Goal: Task Accomplishment & Management: Use online tool/utility

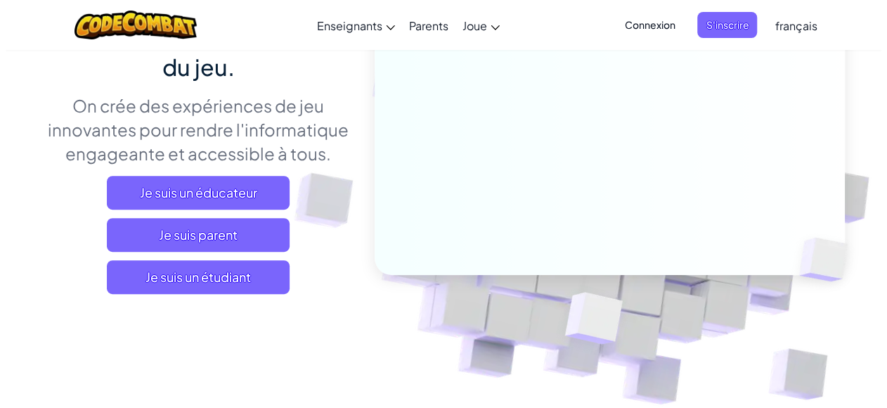
scroll to position [184, 0]
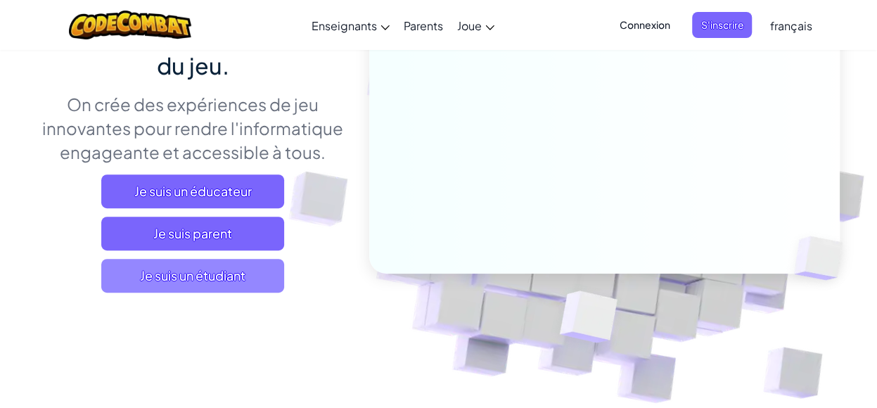
click at [256, 284] on span "Je suis un étudiant" at bounding box center [192, 276] width 183 height 34
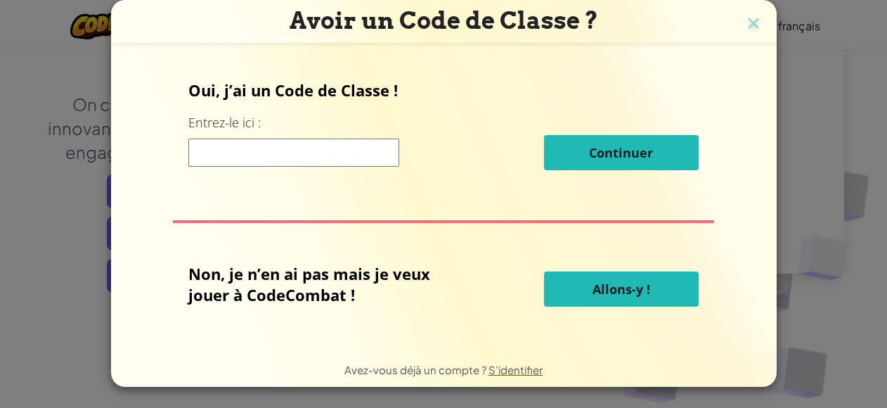
click at [603, 284] on span "Allons-y !" at bounding box center [622, 289] width 58 height 17
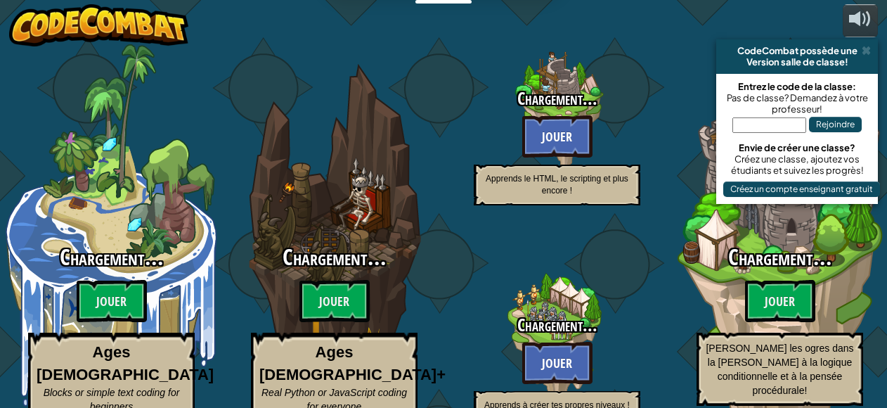
select select "fr"
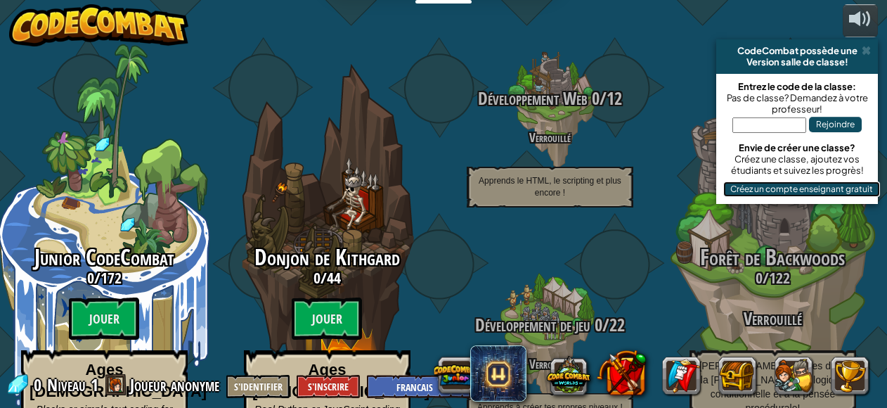
click at [804, 188] on button "Créez un compte enseignant gratuit" at bounding box center [801, 188] width 157 height 15
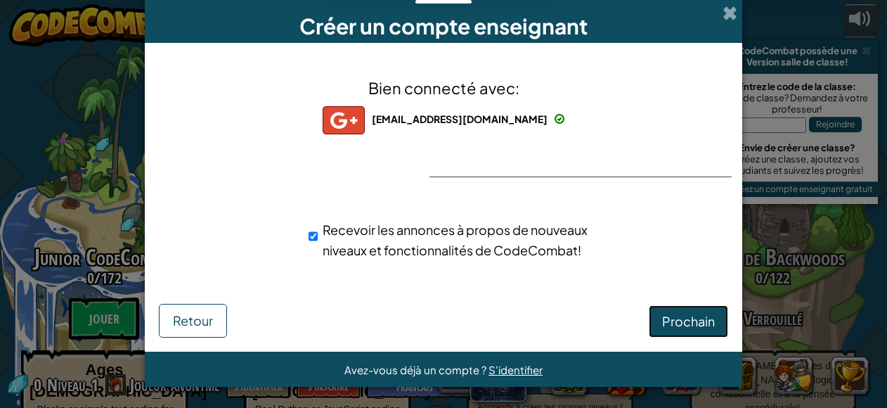
click at [671, 313] on span "Prochain" at bounding box center [688, 321] width 53 height 16
select select "Morocco"
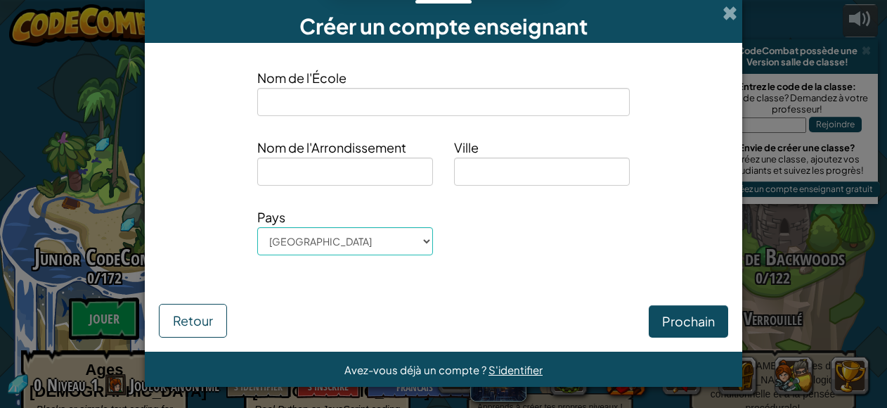
click at [419, 99] on input at bounding box center [443, 102] width 373 height 28
type input "ensa al hoceima"
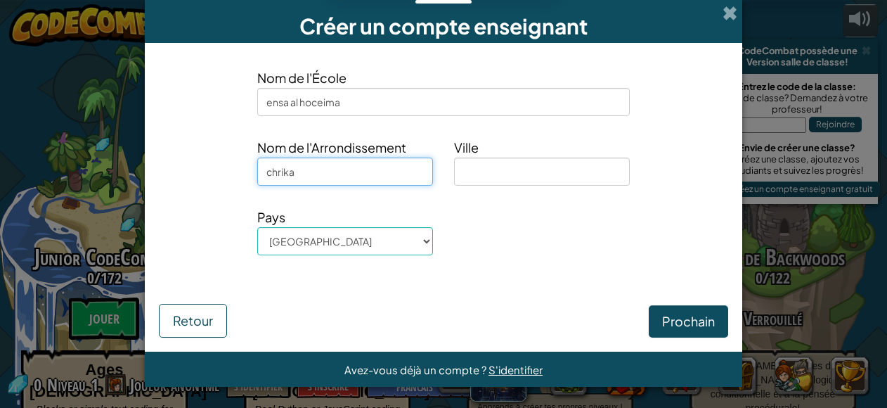
click at [323, 172] on input "chrika" at bounding box center [345, 171] width 176 height 28
type input "c"
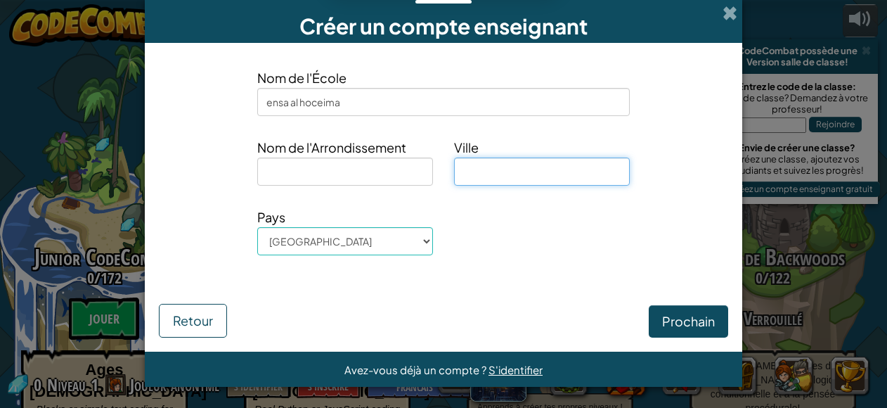
click at [493, 165] on input at bounding box center [542, 171] width 176 height 28
type input "al hoceima"
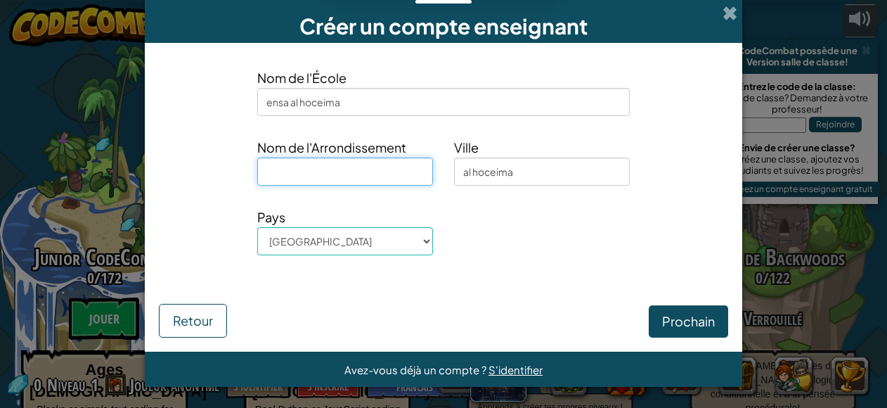
click at [399, 175] on input at bounding box center [345, 171] width 176 height 28
type input "a"
type input "sidi boufif"
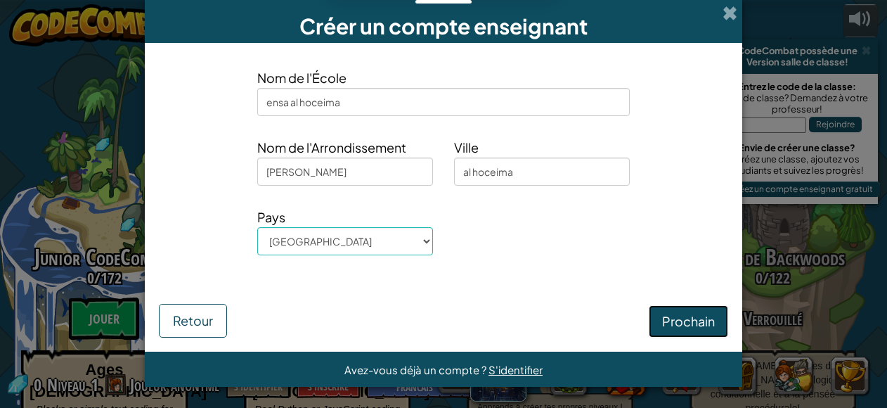
click at [669, 316] on button "Prochain" at bounding box center [688, 321] width 79 height 32
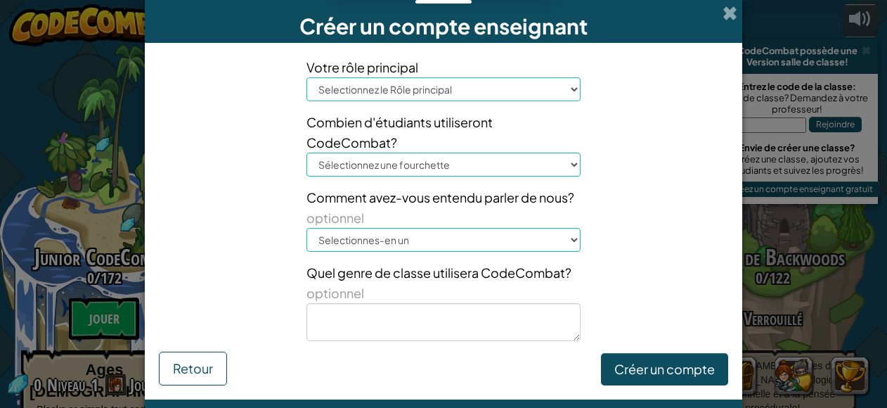
click at [520, 91] on select "Selectionnez le Rôle principal Principal Parent coordinateur Technologique Prof…" at bounding box center [444, 89] width 274 height 24
click at [569, 240] on select "Selectionnes-en un Conférence (ex. ISTE) Code.org/Heure de Code Un professeur U…" at bounding box center [444, 240] width 274 height 24
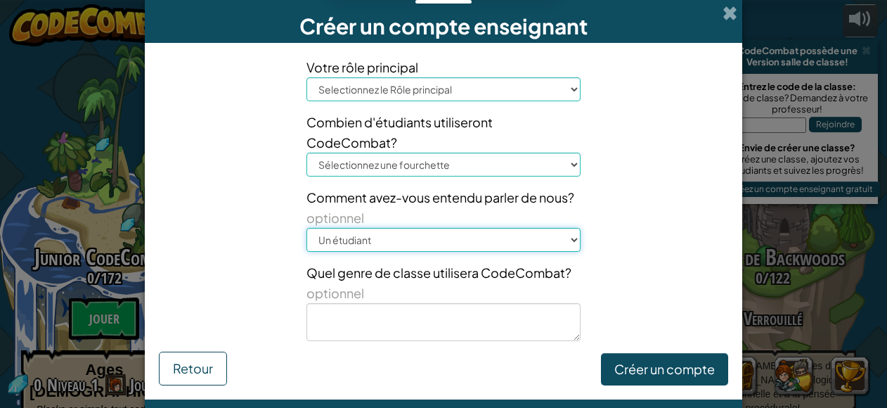
click at [307, 228] on select "Selectionnes-en un Conférence (ex. ISTE) Code.org/Heure de Code Un professeur U…" at bounding box center [444, 240] width 274 height 24
click at [562, 79] on select "Selectionnez le Rôle principal Principal Parent coordinateur Technologique Prof…" at bounding box center [444, 89] width 274 height 24
click at [342, 240] on select "Selectionnes-en un Conférence (ex. ISTE) Code.org/Heure de Code Un professeur U…" at bounding box center [444, 240] width 274 height 24
click at [537, 236] on select "Selectionnes-en un Conférence (ex. ISTE) Code.org/Heure de Code Un professeur U…" at bounding box center [444, 240] width 274 height 24
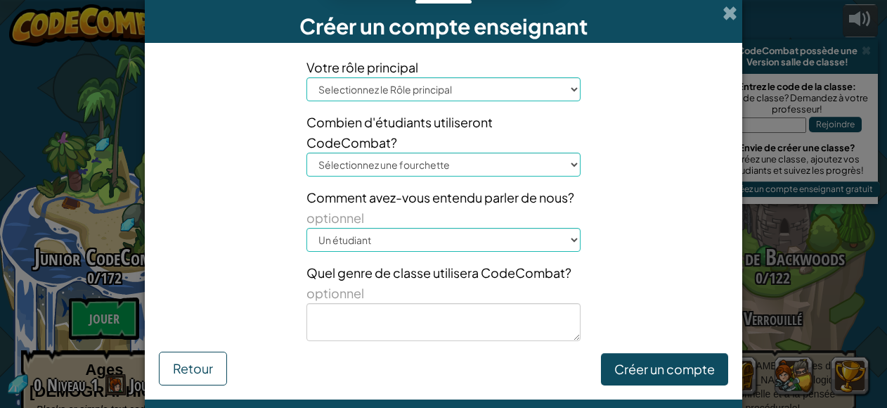
click at [636, 200] on div "Votre rôle principal Selectionnez le Rôle principal Principal Parent coordinate…" at bounding box center [443, 204] width 591 height 295
click at [555, 240] on select "Selectionnes-en un Conférence (ex. ISTE) Code.org/Heure de Code Un professeur U…" at bounding box center [444, 240] width 274 height 24
select select "Other"
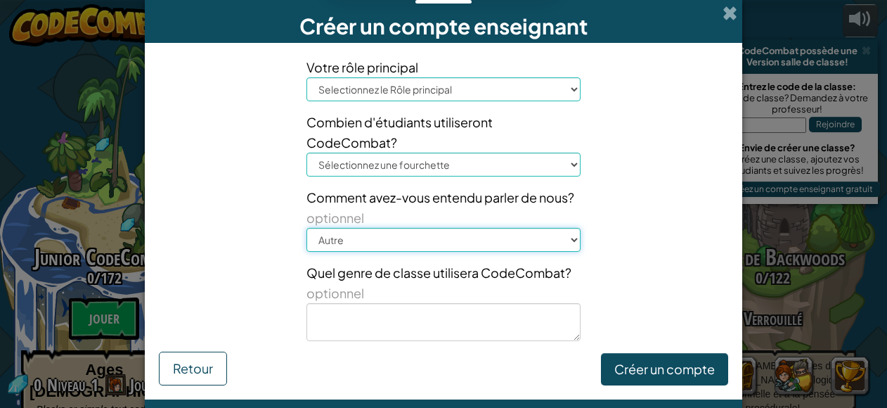
click at [307, 228] on select "Selectionnes-en un Conférence (ex. ISTE) Code.org/Heure de Code Un professeur U…" at bounding box center [444, 240] width 274 height 24
click at [462, 93] on select "Selectionnez le Rôle principal Principal Parent coordinateur Technologique Prof…" at bounding box center [444, 89] width 274 height 24
click at [325, 237] on select "Selectionnes-en un Conférence (ex. ISTE) Code.org/Heure de Code Un professeur U…" at bounding box center [444, 240] width 274 height 24
click at [640, 199] on div "Votre rôle principal Selectionnez le Rôle principal Principal Parent coordinate…" at bounding box center [443, 204] width 591 height 295
click at [512, 89] on select "Selectionnez le Rôle principal Principal Parent coordinateur Technologique Prof…" at bounding box center [444, 89] width 274 height 24
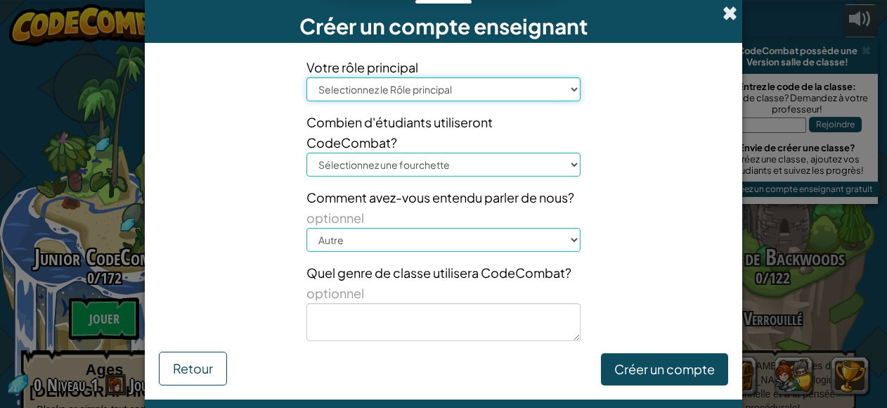
select select "Superintendent"
click at [723, 6] on span at bounding box center [730, 13] width 15 height 15
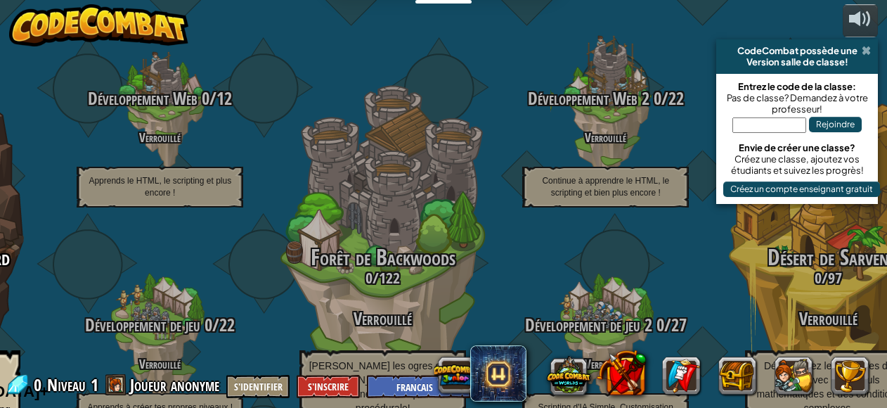
click at [867, 51] on span at bounding box center [866, 50] width 9 height 11
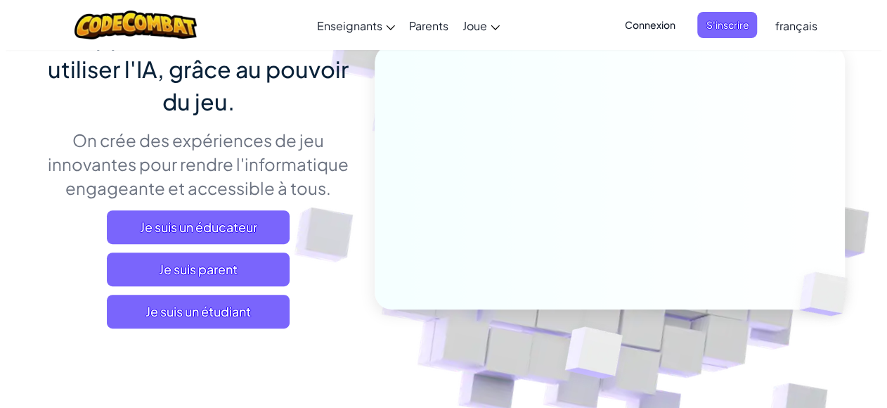
scroll to position [149, 0]
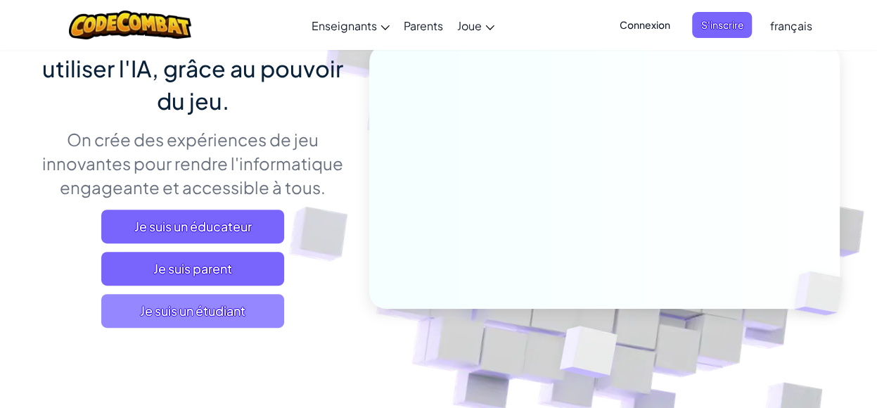
click at [222, 306] on span "Je suis un étudiant" at bounding box center [192, 311] width 183 height 34
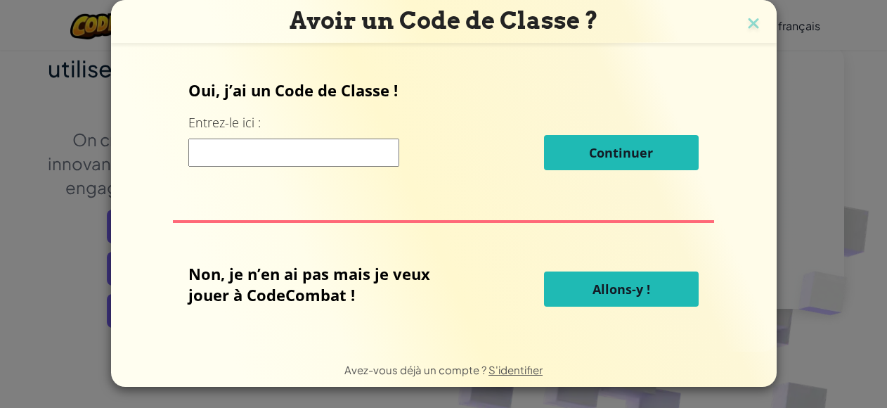
click at [615, 292] on span "Allons-y !" at bounding box center [622, 289] width 58 height 17
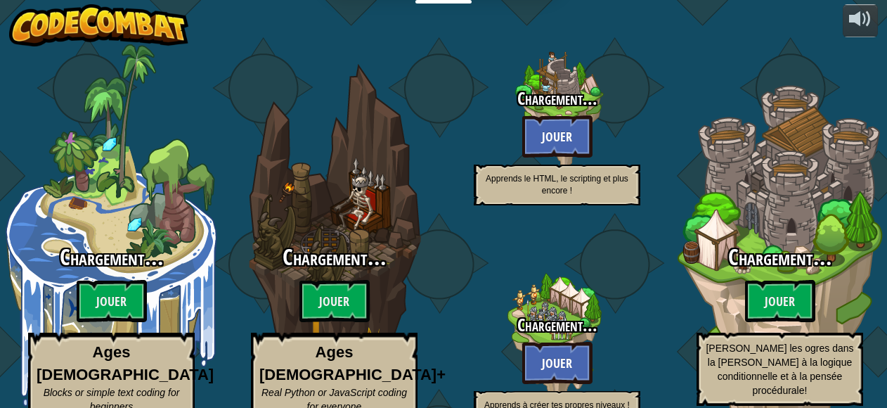
select select "fr"
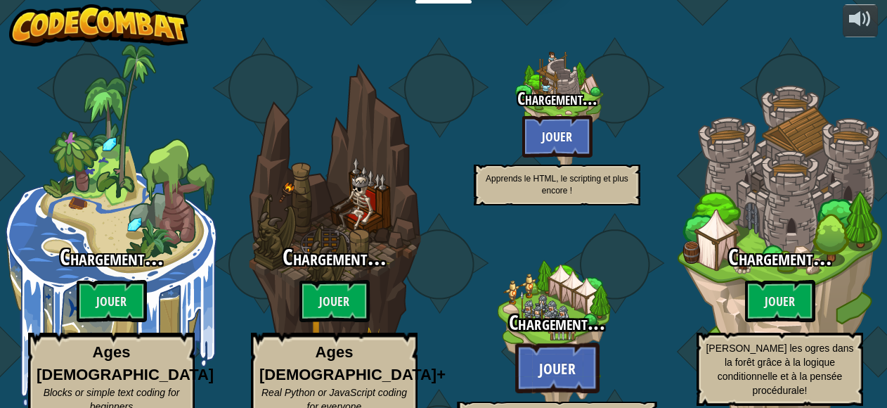
select select "fr"
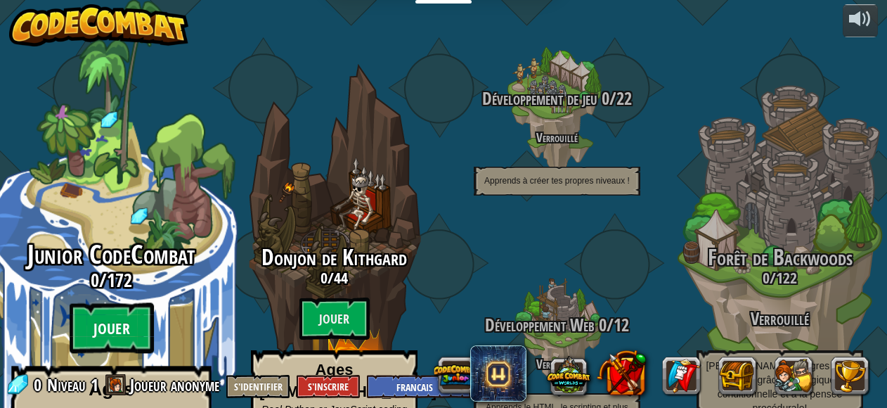
click at [118, 303] on btn "Jouer" at bounding box center [112, 328] width 84 height 51
select select "fr"
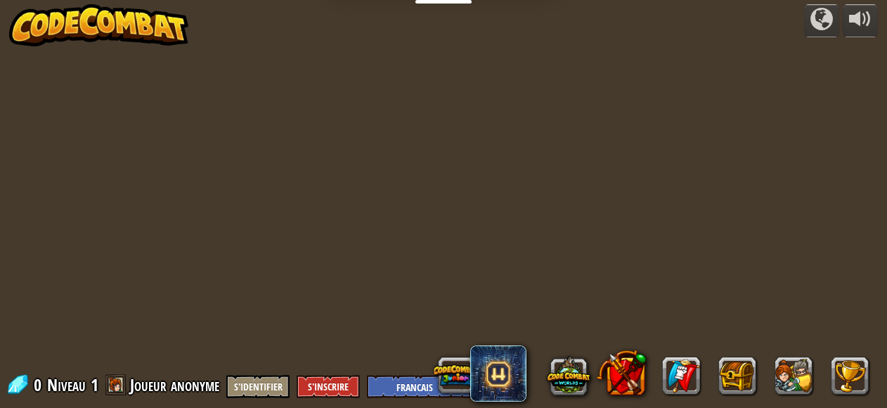
select select "fr"
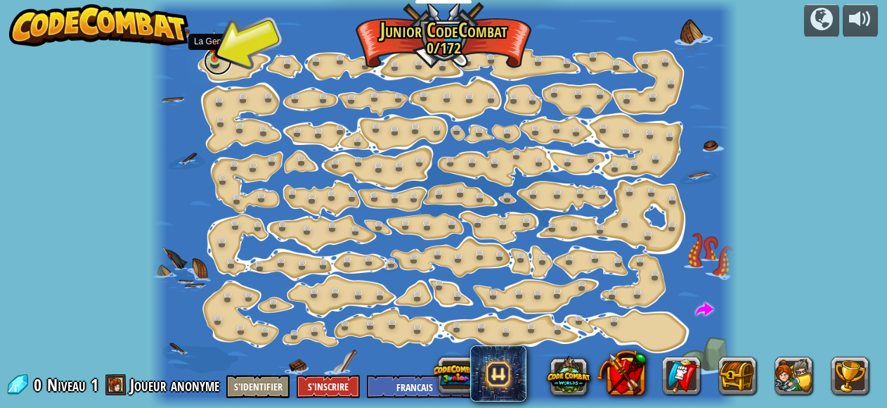
click at [212, 64] on link at bounding box center [218, 61] width 28 height 28
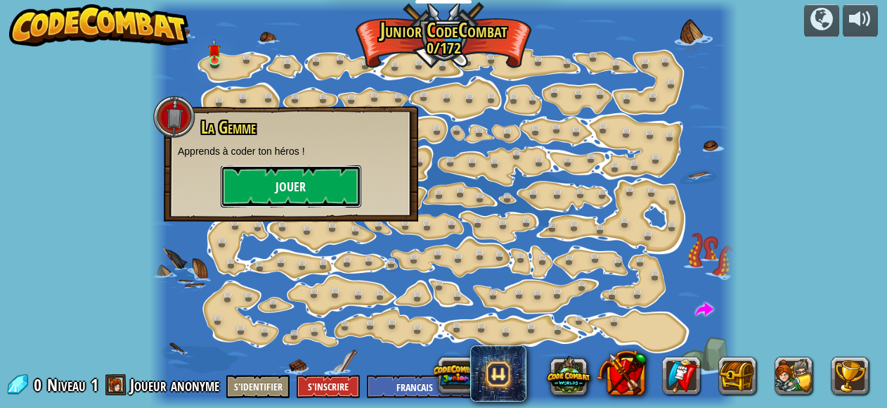
click at [299, 189] on button "Jouer" at bounding box center [291, 186] width 141 height 42
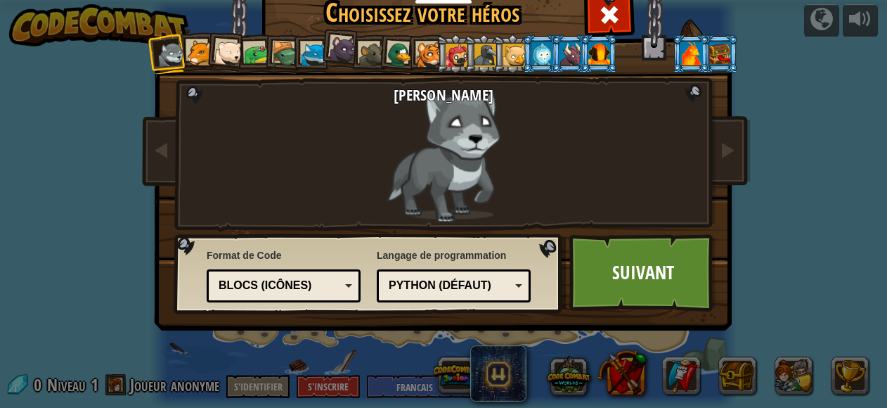
click at [218, 53] on div at bounding box center [228, 53] width 28 height 28
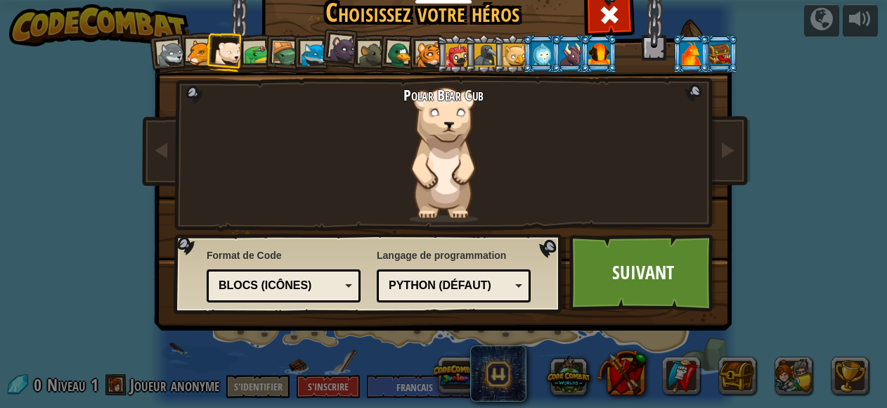
click at [503, 50] on div at bounding box center [514, 55] width 22 height 22
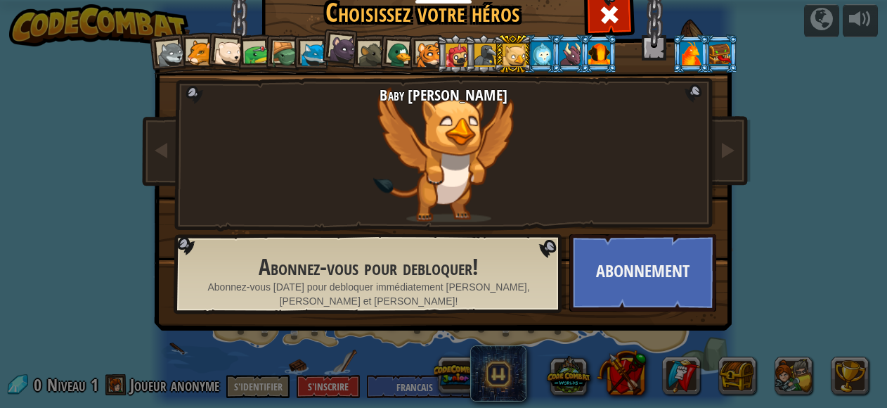
click at [215, 49] on div at bounding box center [228, 53] width 28 height 28
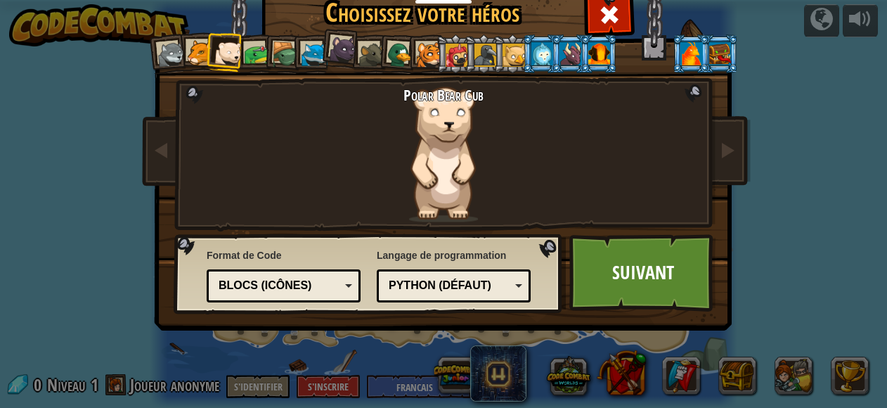
click at [342, 285] on div "Blocs (icônes)" at bounding box center [284, 286] width 136 height 22
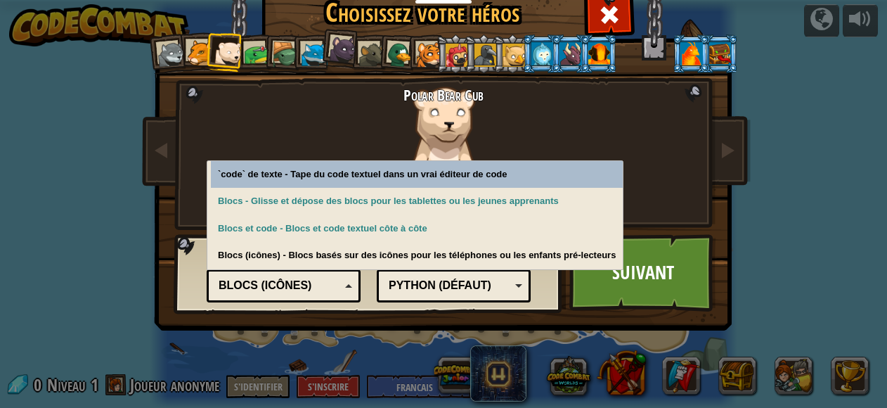
click at [342, 285] on div "Blocs (icônes)" at bounding box center [284, 286] width 136 height 22
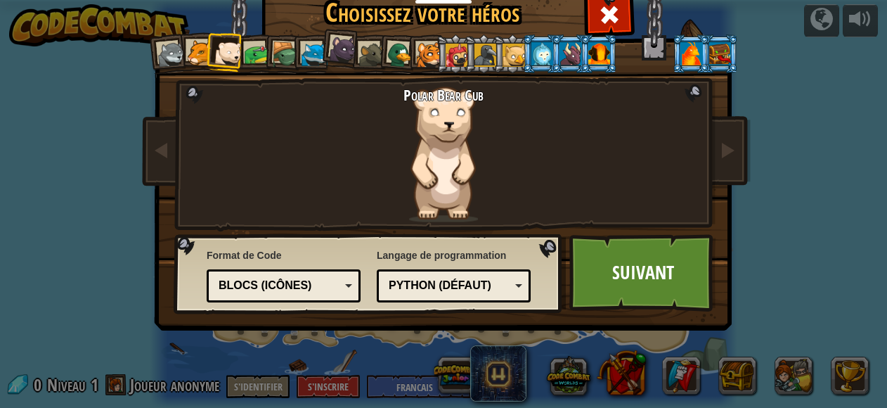
click at [394, 56] on div at bounding box center [400, 54] width 27 height 27
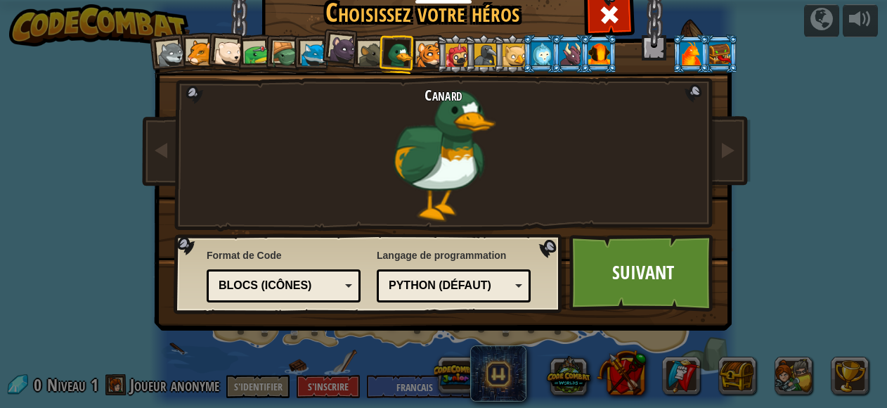
click at [311, 56] on div at bounding box center [315, 55] width 26 height 26
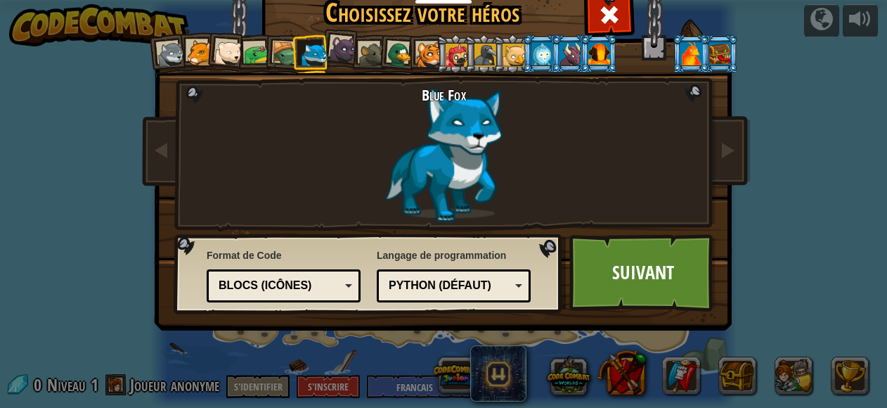
click at [255, 54] on div at bounding box center [257, 54] width 26 height 26
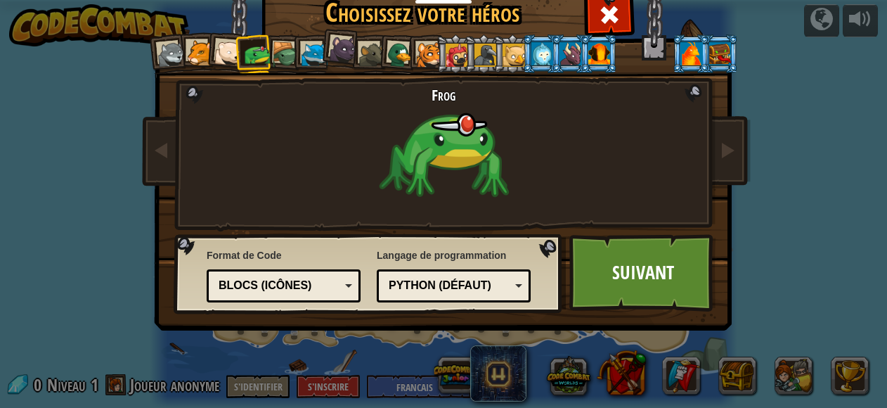
click at [222, 53] on div at bounding box center [228, 53] width 28 height 28
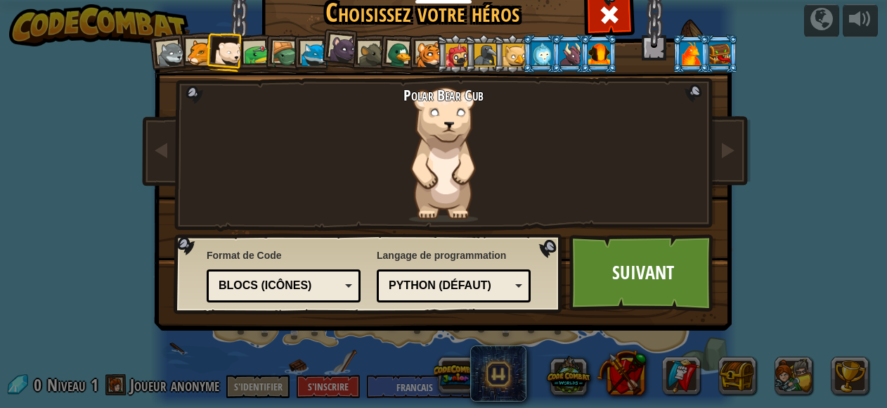
click at [252, 54] on div at bounding box center [257, 54] width 26 height 26
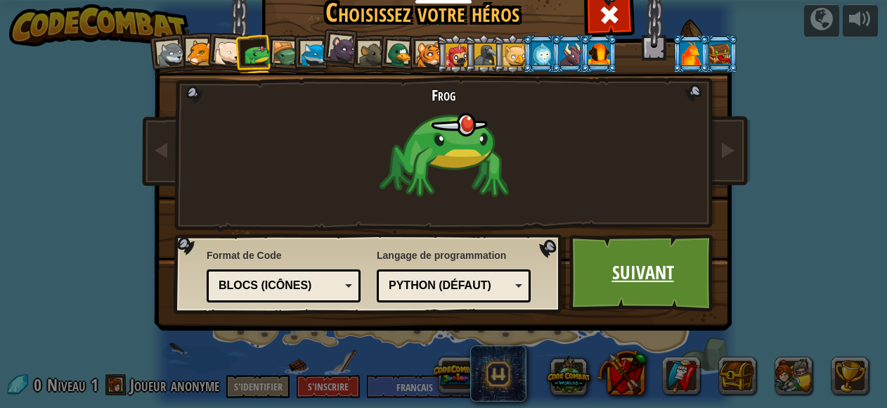
click at [611, 293] on link "Suivant" at bounding box center [643, 272] width 147 height 77
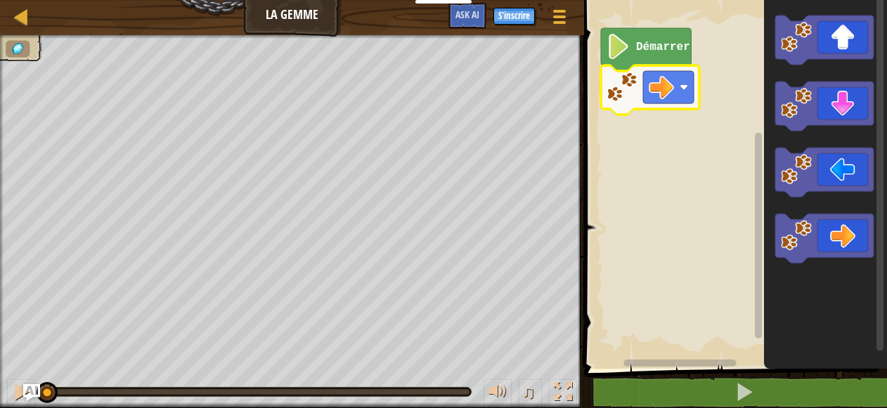
click at [661, 85] on image "Espace de travail de Blocky" at bounding box center [661, 87] width 25 height 25
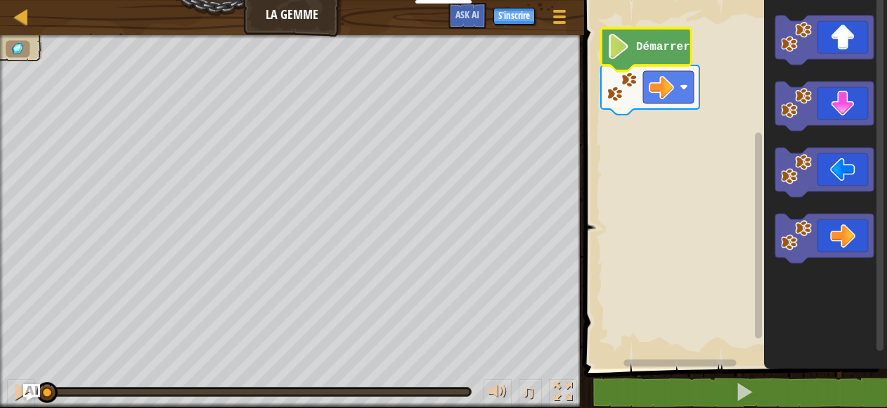
click at [627, 54] on image "Espace de travail de Blocky" at bounding box center [619, 46] width 24 height 25
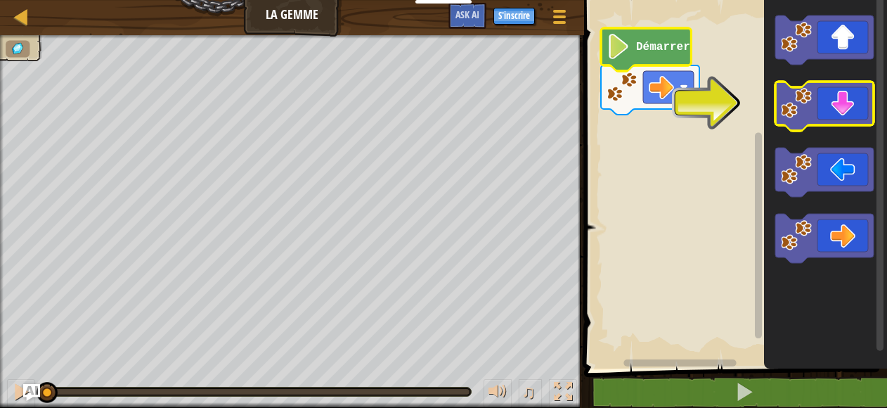
click at [800, 108] on image "Espace de travail de Blocky" at bounding box center [796, 103] width 31 height 31
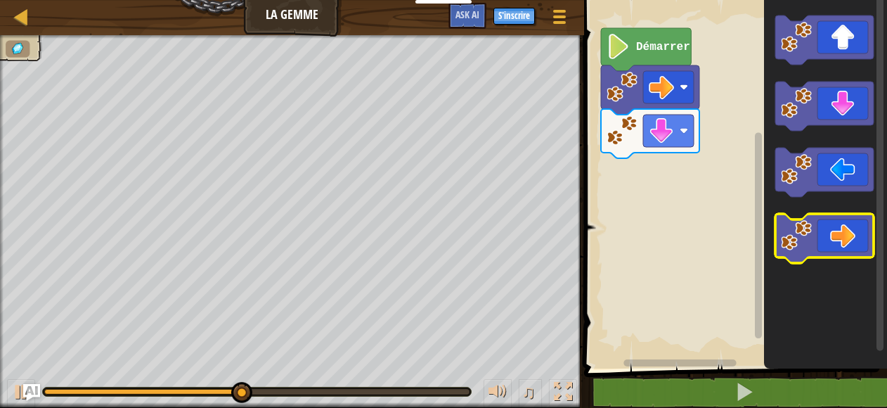
click at [847, 231] on icon "Espace de travail de Blocky" at bounding box center [825, 238] width 98 height 49
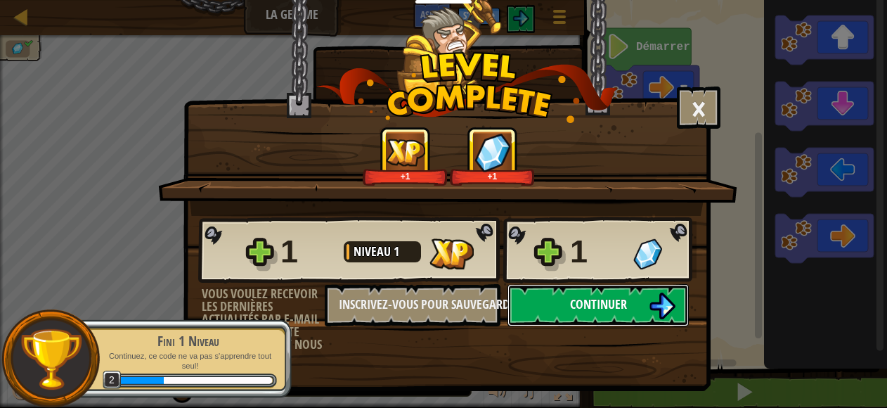
click at [655, 295] on img at bounding box center [662, 305] width 27 height 27
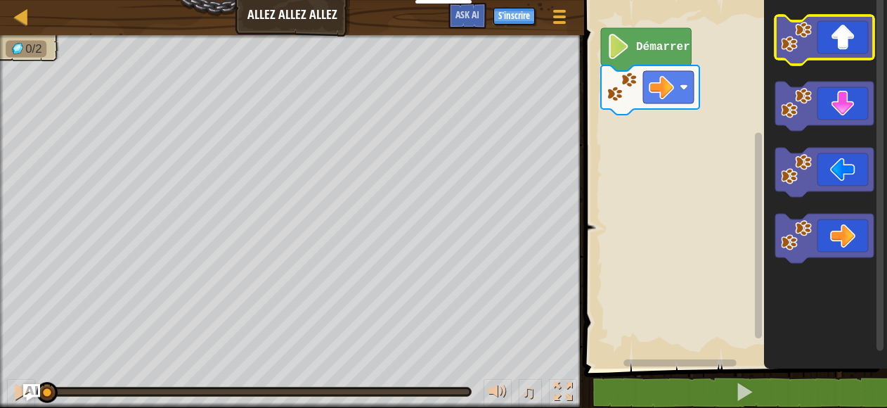
click at [852, 61] on rect "Espace de travail de Blocky" at bounding box center [825, 39] width 98 height 49
click at [824, 47] on icon "Espace de travail de Blocky" at bounding box center [825, 39] width 98 height 49
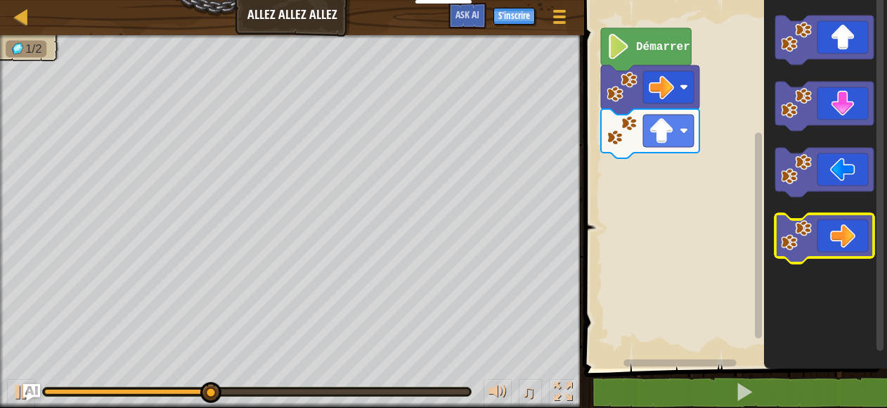
click at [837, 221] on icon "Espace de travail de Blocky" at bounding box center [825, 238] width 98 height 49
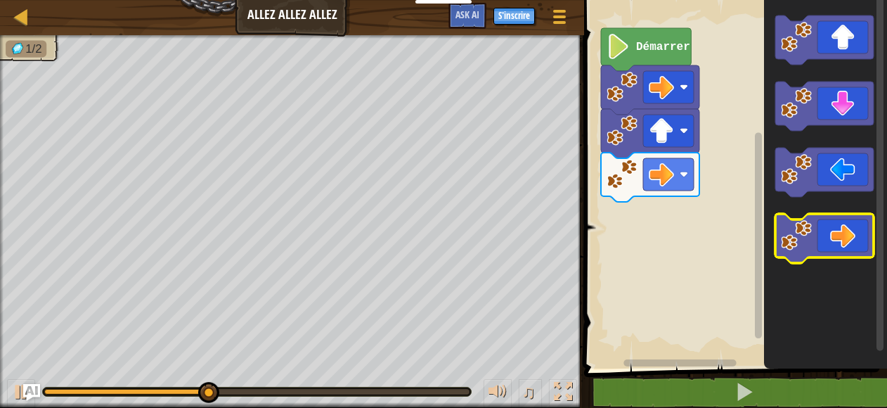
click at [837, 221] on icon "Espace de travail de Blocky" at bounding box center [825, 238] width 98 height 49
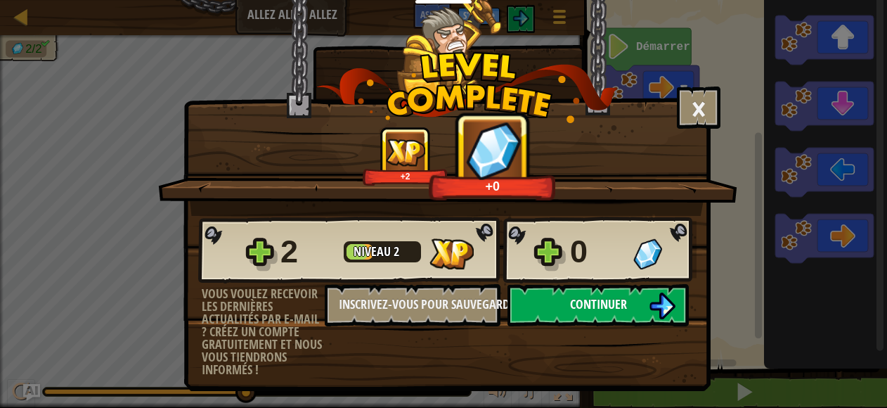
click at [611, 296] on span "Continuer" at bounding box center [598, 304] width 57 height 18
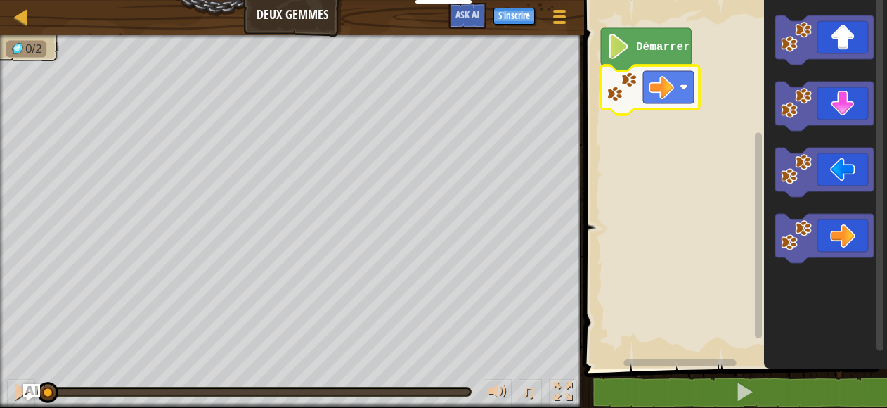
click at [683, 87] on image "Espace de travail de Blocky" at bounding box center [684, 87] width 8 height 8
click at [842, 229] on icon "Espace de travail de Blocky" at bounding box center [825, 238] width 98 height 49
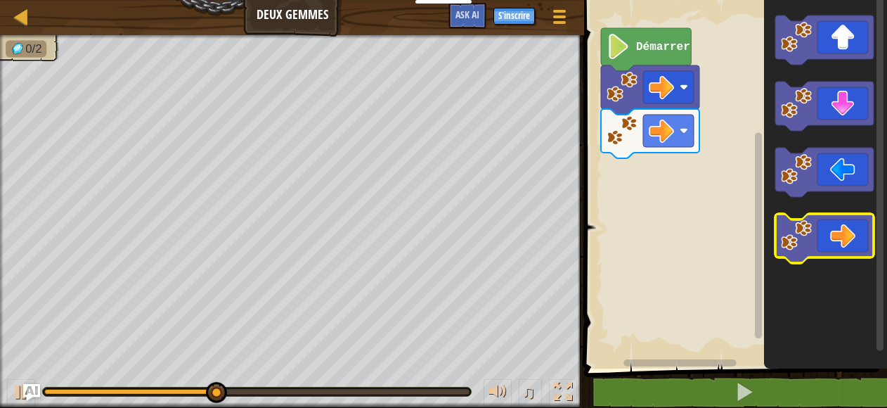
click at [842, 229] on icon "Espace de travail de Blocky" at bounding box center [825, 238] width 98 height 49
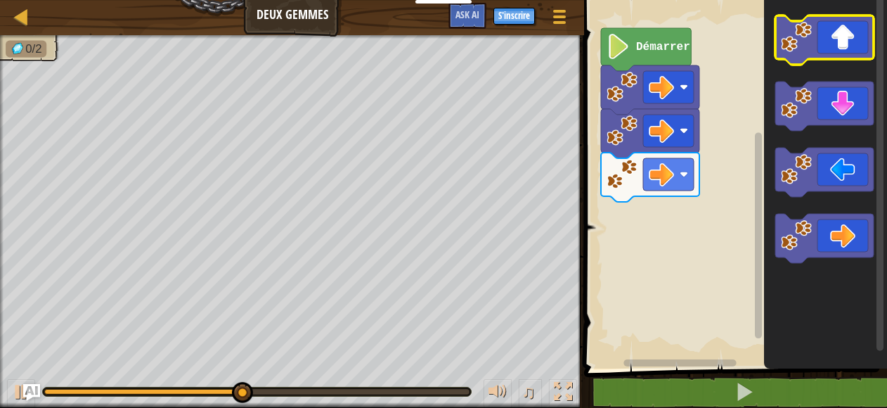
click at [846, 51] on icon "Espace de travail de Blocky" at bounding box center [825, 39] width 98 height 49
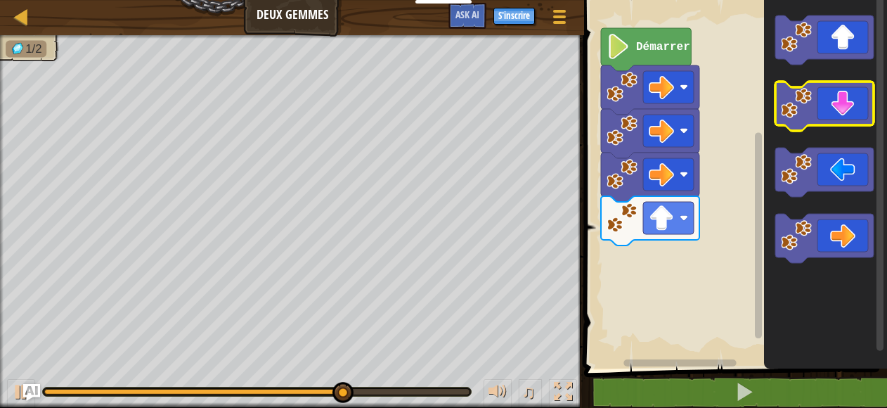
click at [844, 107] on icon "Espace de travail de Blocky" at bounding box center [825, 106] width 98 height 49
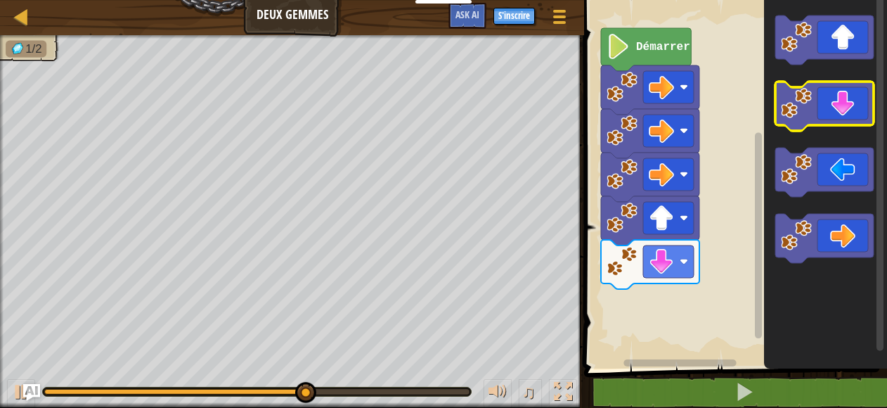
click at [844, 107] on icon "Espace de travail de Blocky" at bounding box center [825, 106] width 98 height 49
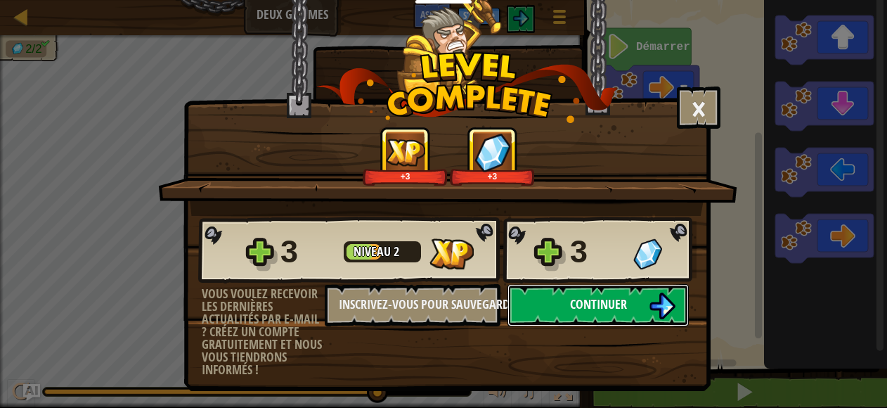
click at [602, 301] on span "Continuer" at bounding box center [598, 304] width 57 height 18
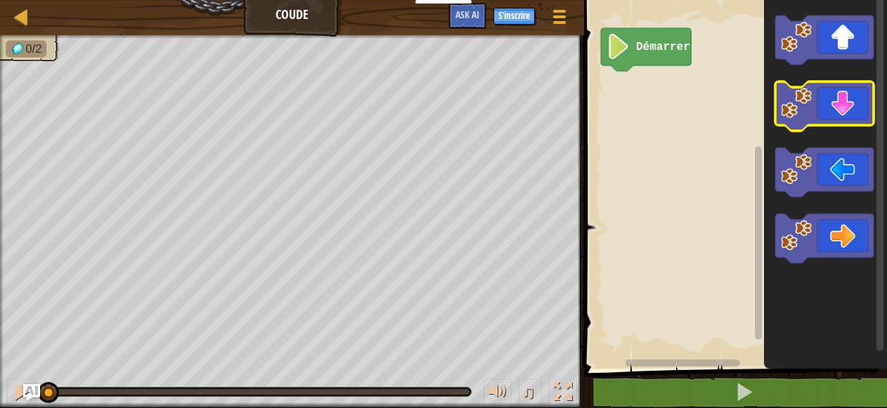
click at [859, 124] on icon "Espace de travail de Blocky" at bounding box center [825, 106] width 98 height 49
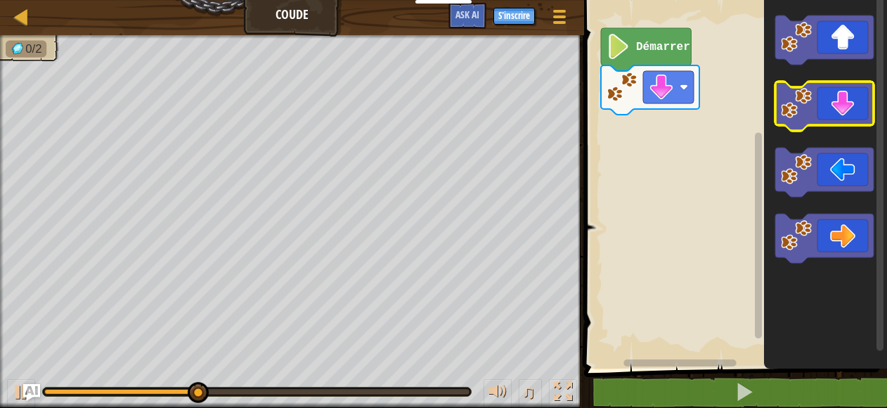
click at [859, 124] on icon "Espace de travail de Blocky" at bounding box center [825, 106] width 98 height 49
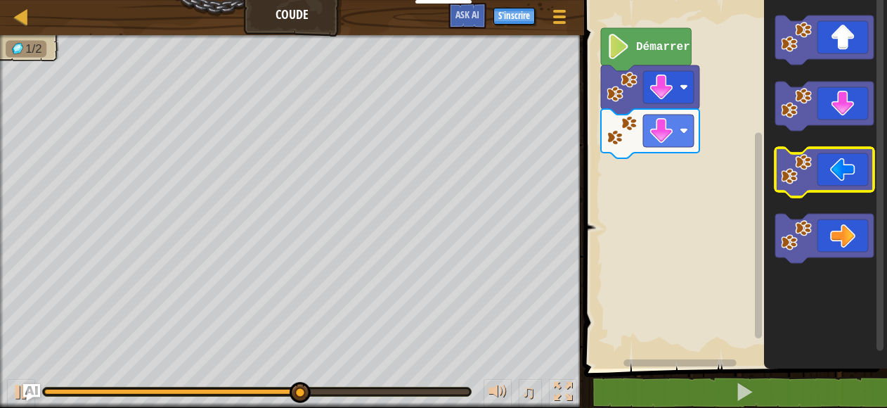
click at [837, 169] on icon "Espace de travail de Blocky" at bounding box center [825, 172] width 98 height 49
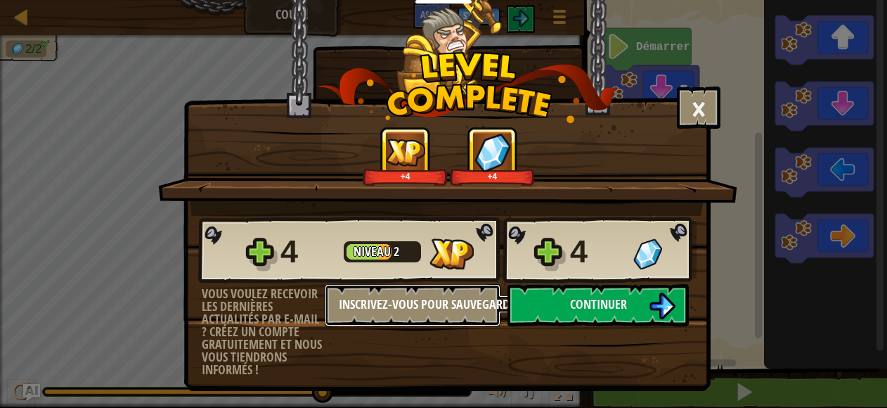
click at [464, 307] on button "Inscrivez-vous pour sauvegarder vos progrès" at bounding box center [413, 305] width 176 height 42
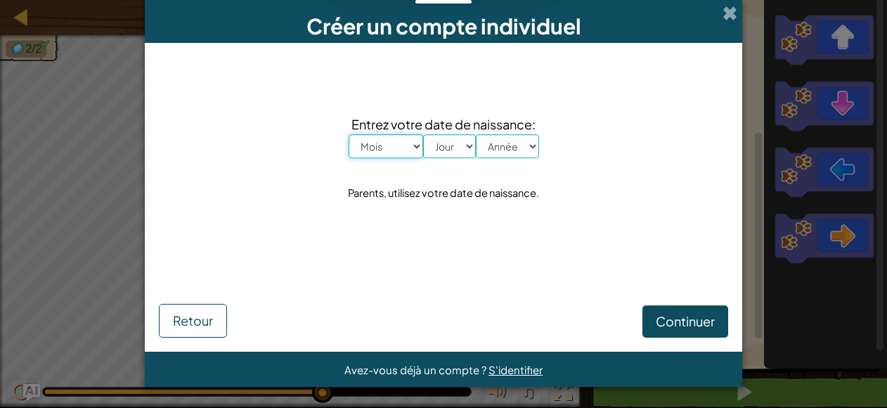
click at [415, 150] on select "Mois [PERSON_NAME] Mars Avril Mai Juin Juillet Août Septembre Octobre Novembre …" at bounding box center [386, 146] width 75 height 24
select select "11"
click at [349, 134] on select "Mois [PERSON_NAME] Mars Avril Mai Juin Juillet Août Septembre Octobre Novembre …" at bounding box center [386, 146] width 75 height 24
click at [464, 148] on select "Jour 1 2 3 4 5 6 7 8 9 10 11 12 13 14 15 16 17 18 19 20 21 22 23 24 25 26 27 28…" at bounding box center [449, 146] width 53 height 24
select select "25"
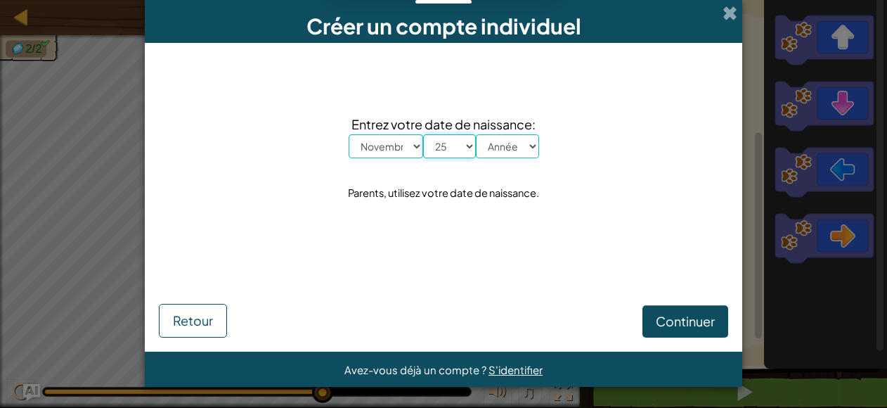
click at [423, 134] on select "Jour 1 2 3 4 5 6 7 8 9 10 11 12 13 14 15 16 17 18 19 20 21 22 23 24 25 26 27 28…" at bounding box center [449, 146] width 53 height 24
click at [532, 135] on select "Année 2025 2024 2023 2022 2021 2020 2019 2018 2017 2016 2015 2014 2013 2012 201…" at bounding box center [507, 146] width 63 height 24
select select "2004"
click at [476, 134] on select "Année 2025 2024 2023 2022 2021 2020 2019 2018 2017 2016 2015 2014 2013 2012 201…" at bounding box center [507, 146] width 63 height 24
click at [664, 323] on span "Continuer" at bounding box center [685, 321] width 59 height 16
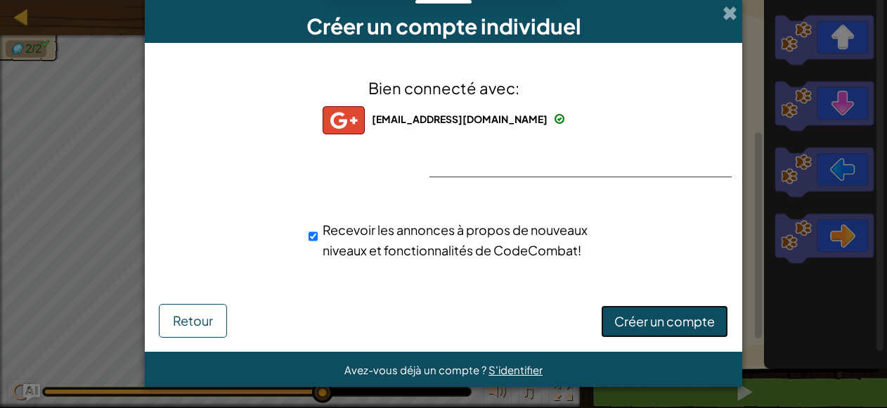
click at [648, 319] on span "Créer un compte" at bounding box center [665, 321] width 101 height 16
click at [309, 236] on input "Recevoir les annonces à propos de nouveaux niveaux et fonctionnalités de CodeCo…" at bounding box center [313, 236] width 9 height 28
checkbox input "false"
click at [635, 314] on button "Créer un compte" at bounding box center [664, 321] width 127 height 32
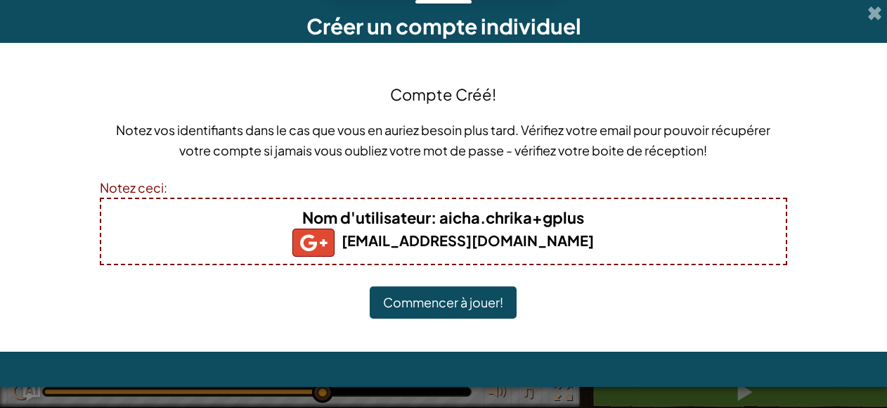
click at [500, 297] on button "Commencer à jouer!" at bounding box center [443, 302] width 147 height 32
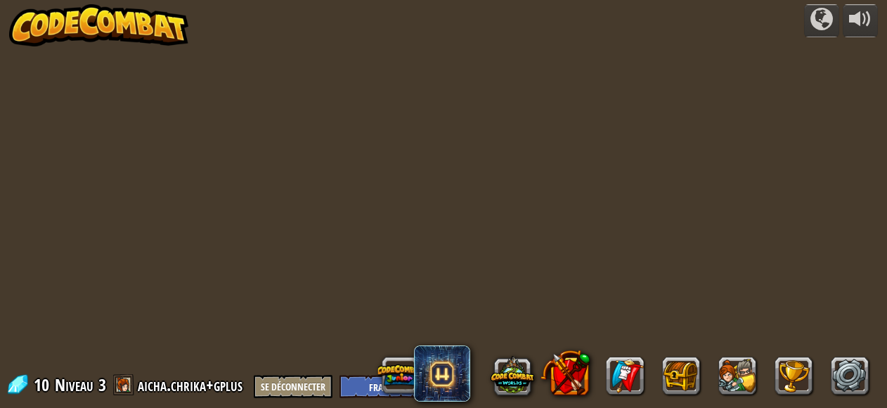
select select "fr"
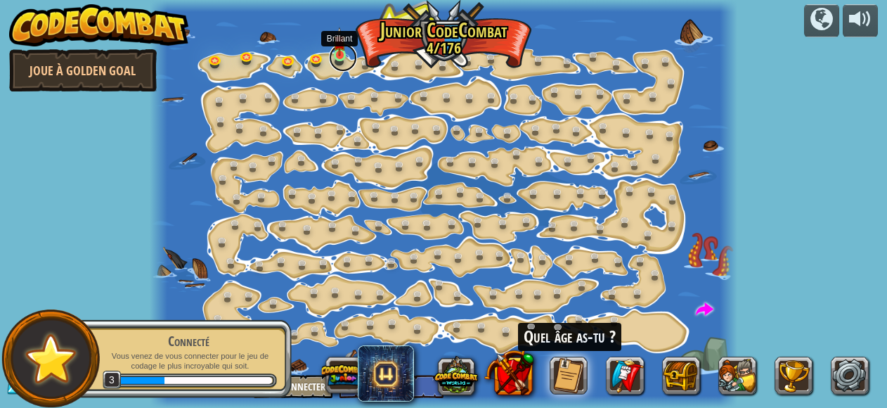
click at [340, 56] on link at bounding box center [343, 58] width 28 height 28
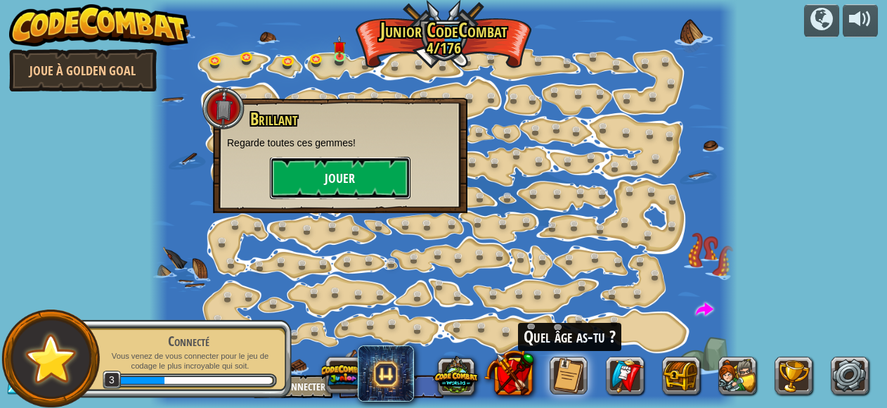
click at [370, 184] on button "Jouer" at bounding box center [340, 178] width 141 height 42
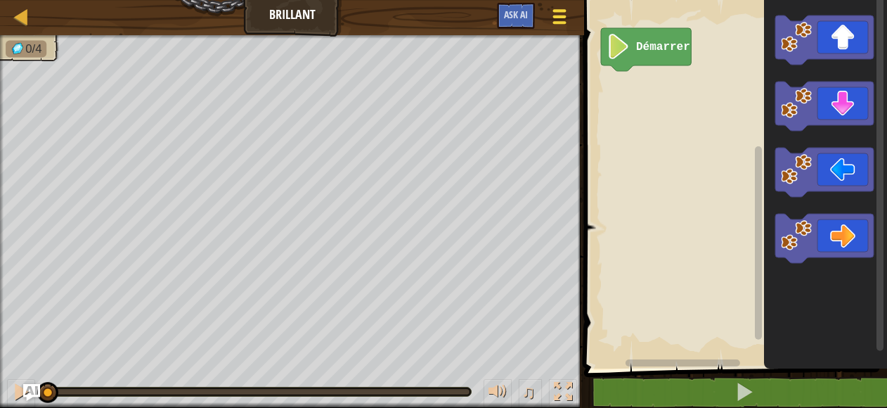
click at [556, 22] on span at bounding box center [559, 22] width 13 height 3
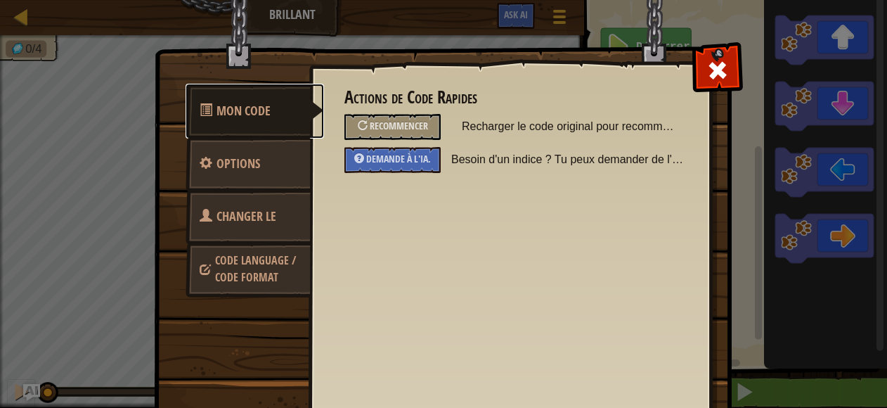
click at [266, 108] on link "Mon Code" at bounding box center [255, 111] width 139 height 55
click at [259, 155] on link "Options" at bounding box center [248, 163] width 125 height 55
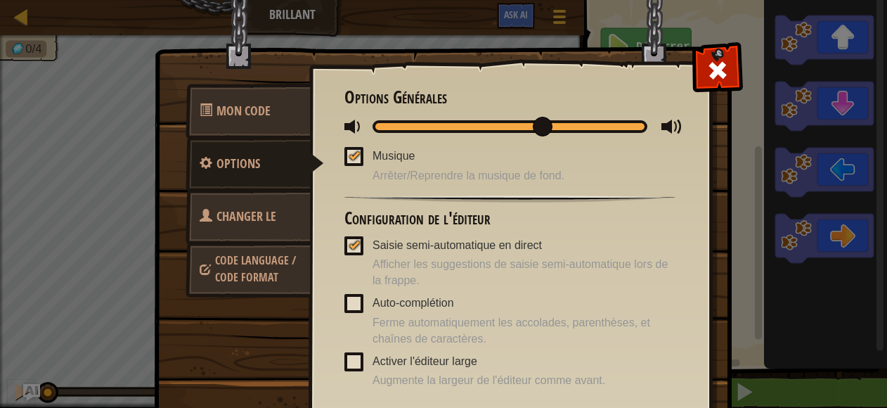
click at [517, 122] on div at bounding box center [510, 126] width 275 height 13
drag, startPoint x: 519, startPoint y: 126, endPoint x: 444, endPoint y: 131, distance: 74.7
click at [449, 131] on span at bounding box center [459, 127] width 20 height 20
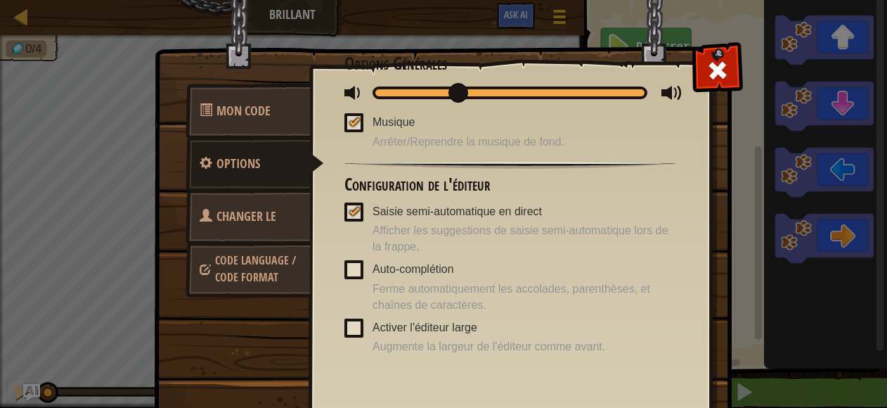
scroll to position [34, 0]
click at [272, 266] on span "Code Language / Code Format" at bounding box center [255, 268] width 81 height 32
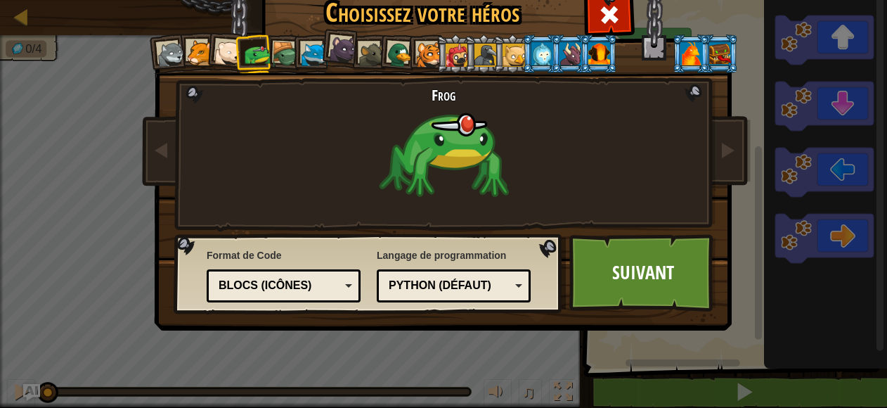
click at [343, 278] on div "Blocs (icônes)" at bounding box center [284, 286] width 136 height 22
click at [340, 282] on div "Blocs et code" at bounding box center [284, 286] width 136 height 22
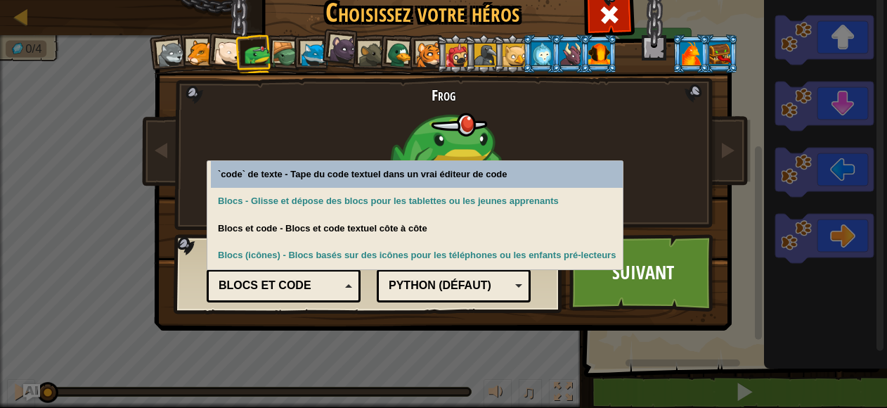
click at [340, 282] on div "Blocs et code" at bounding box center [284, 286] width 136 height 22
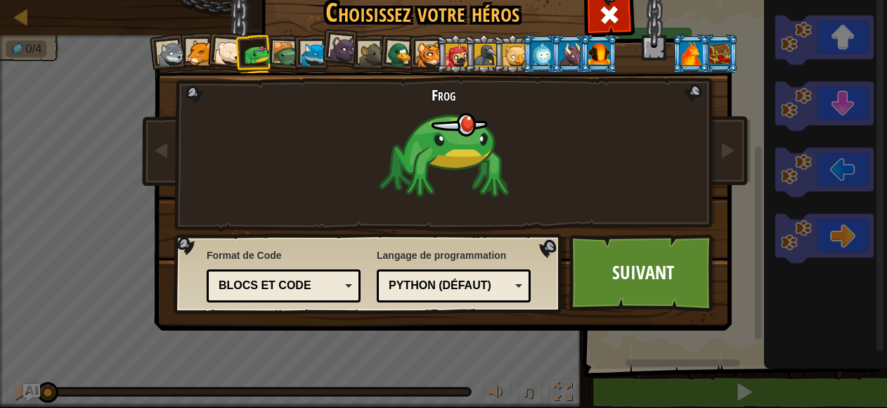
click at [340, 282] on div "Blocs et code" at bounding box center [284, 286] width 136 height 22
click at [645, 281] on link "Suivant" at bounding box center [643, 272] width 147 height 77
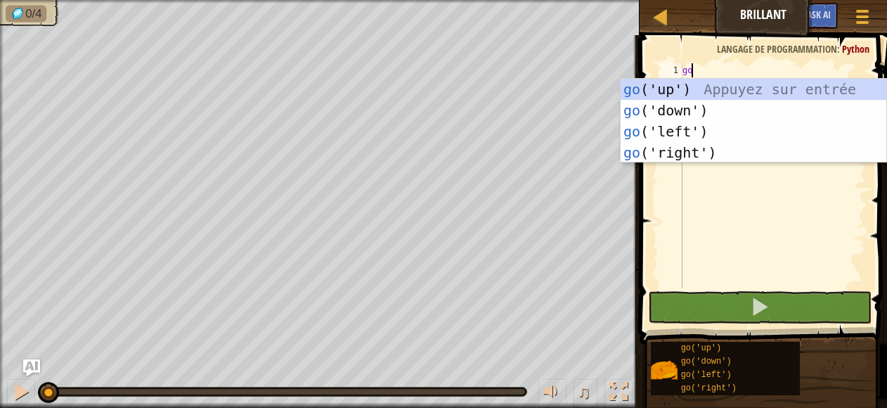
type textarea "go"
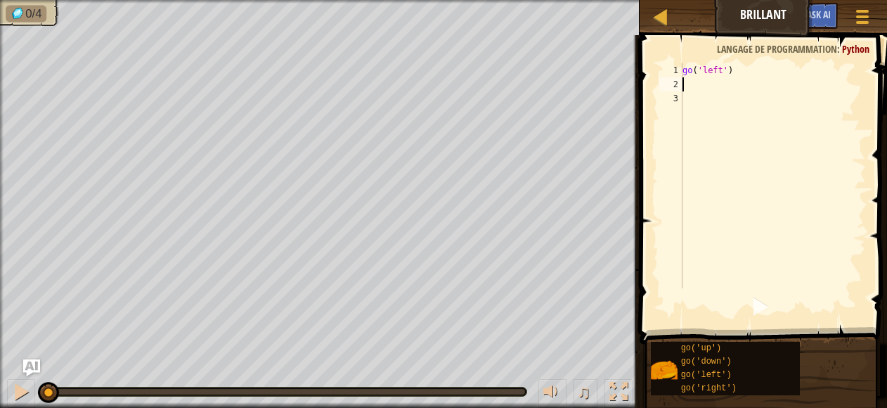
type textarea "go"
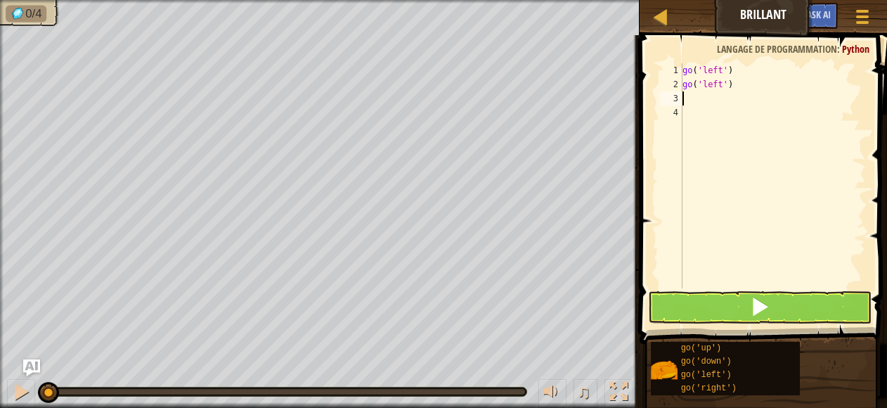
type textarea "go"
click at [759, 313] on span at bounding box center [760, 307] width 20 height 20
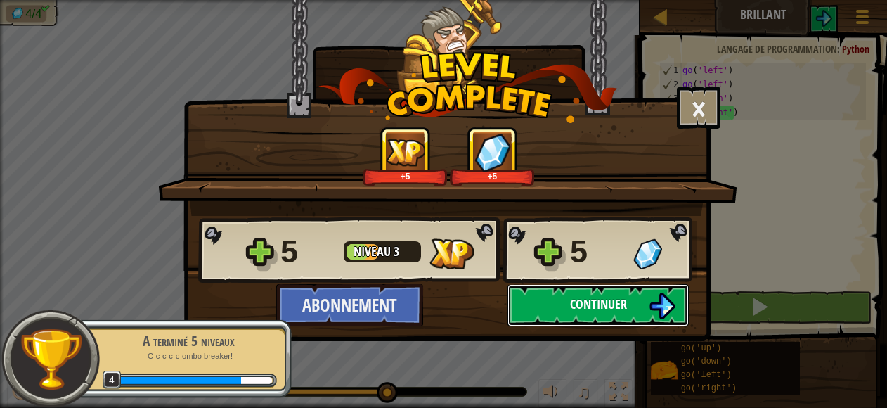
click at [613, 306] on span "Continuer" at bounding box center [598, 304] width 57 height 18
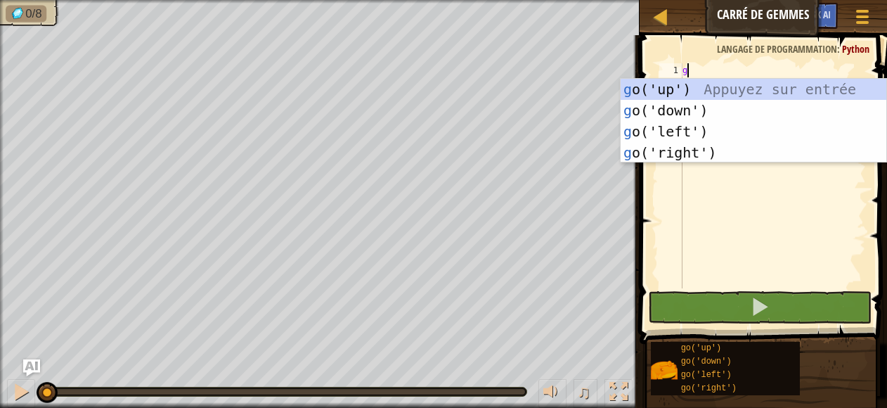
type textarea "go"
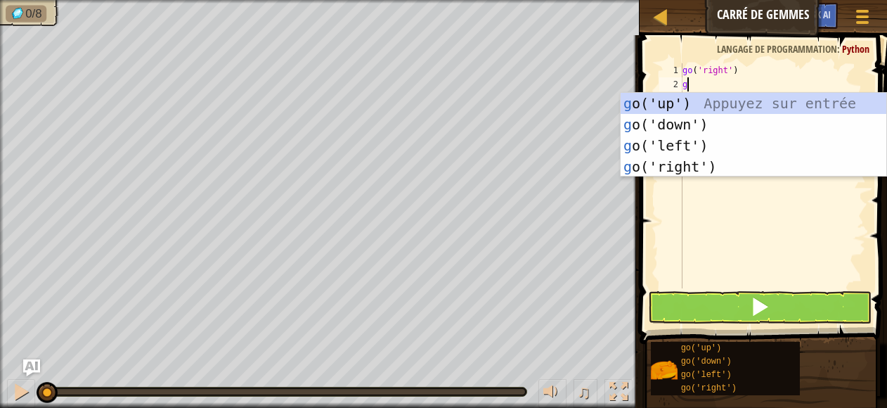
type textarea "go"
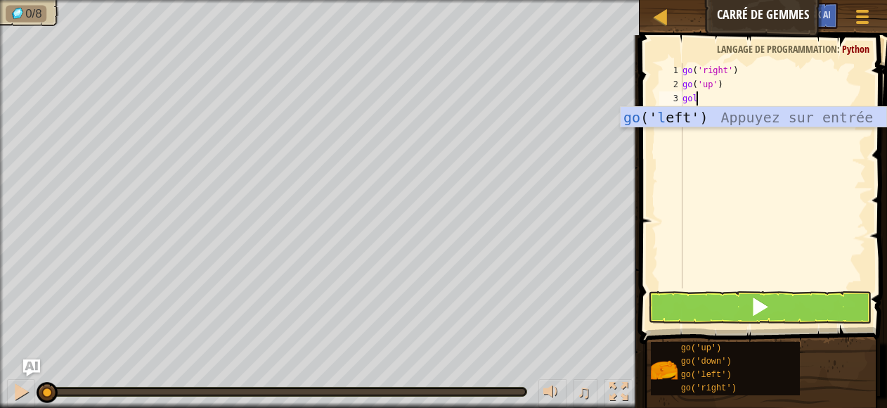
type textarea "go"
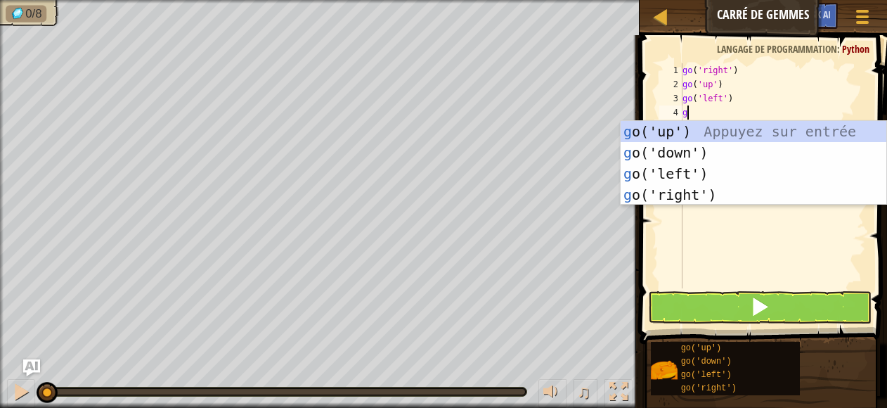
type textarea "go"
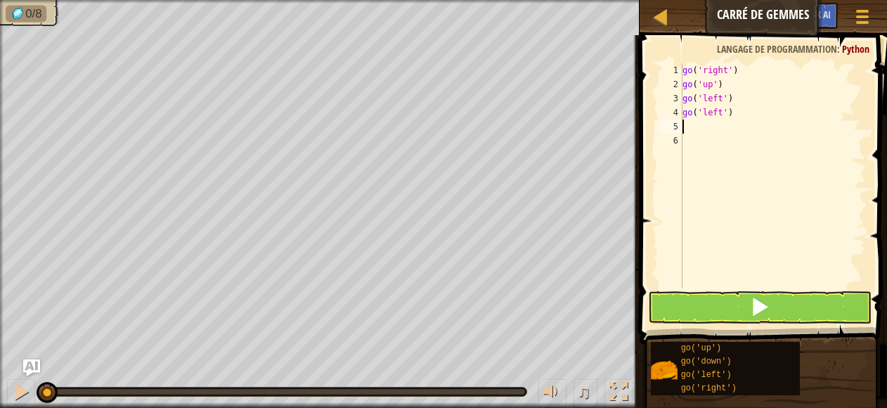
type textarea "go"
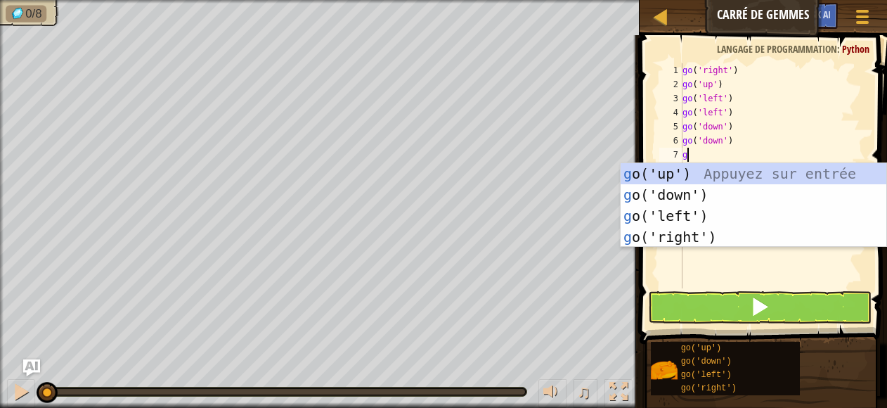
type textarea "go"
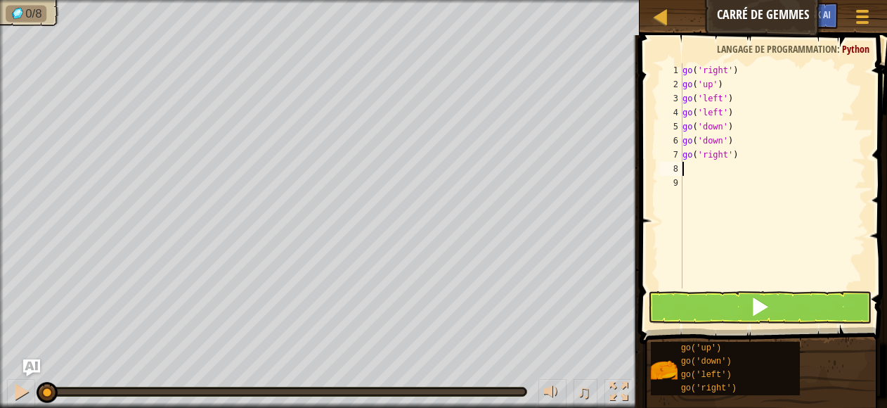
type textarea "go"
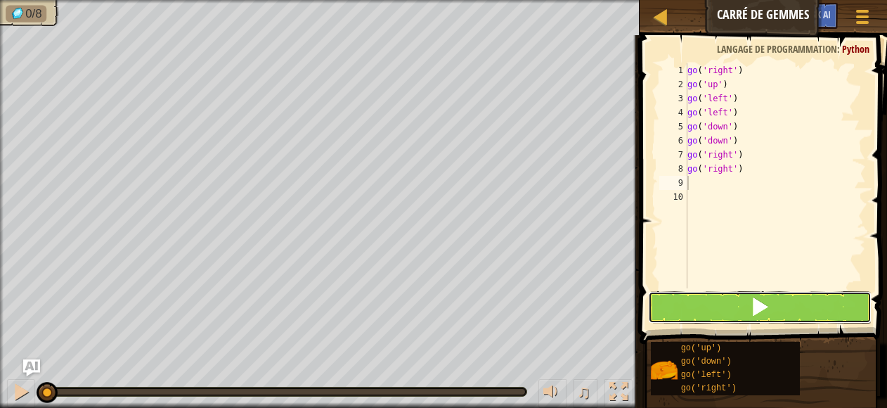
click at [752, 309] on span at bounding box center [760, 307] width 20 height 20
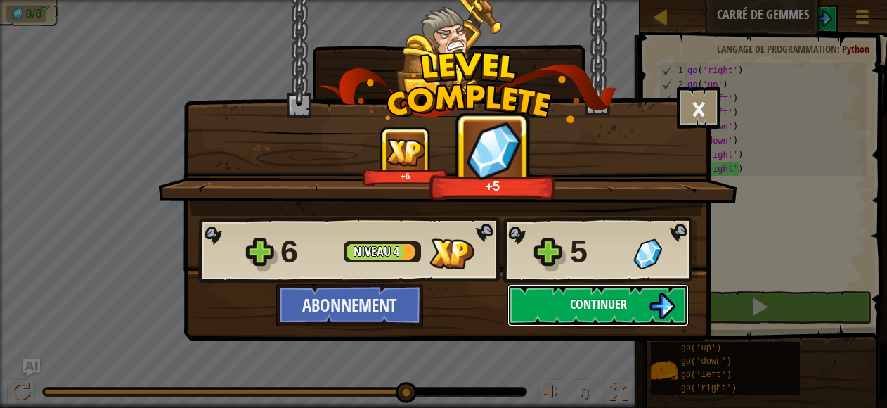
click at [654, 299] on img at bounding box center [662, 305] width 27 height 27
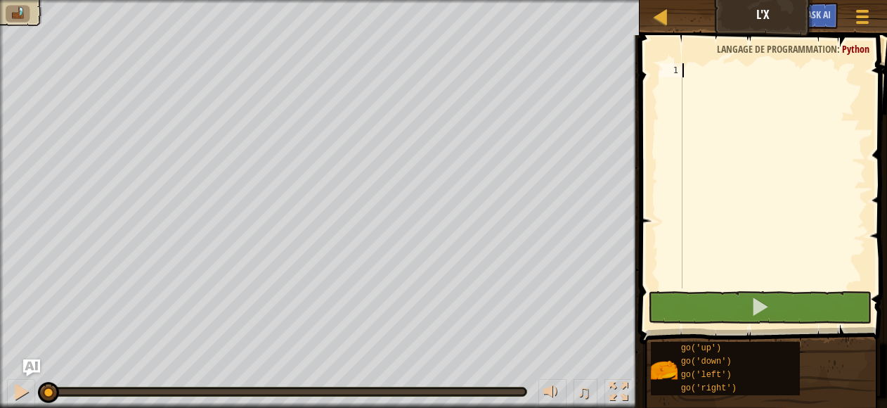
type textarea "go"
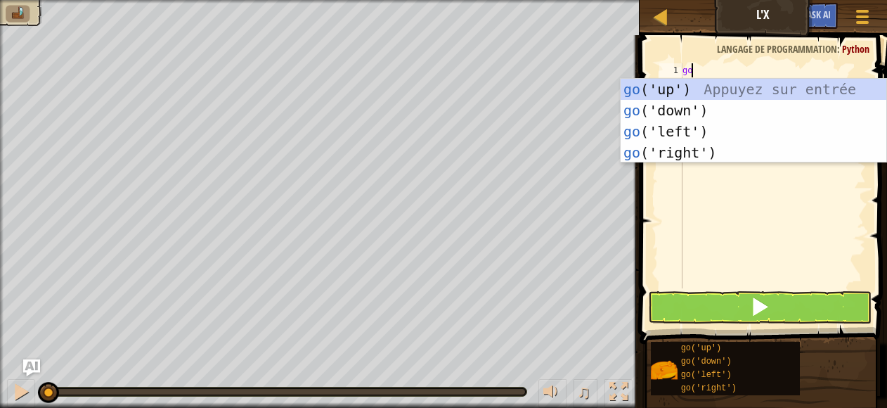
scroll to position [6, 0]
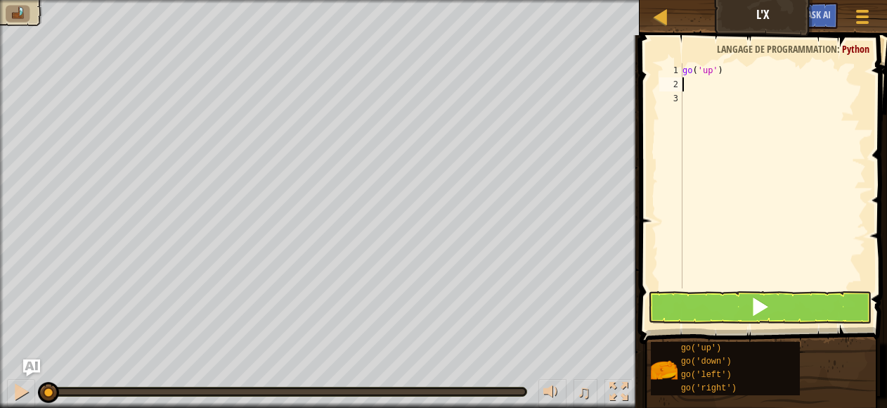
type textarea "go"
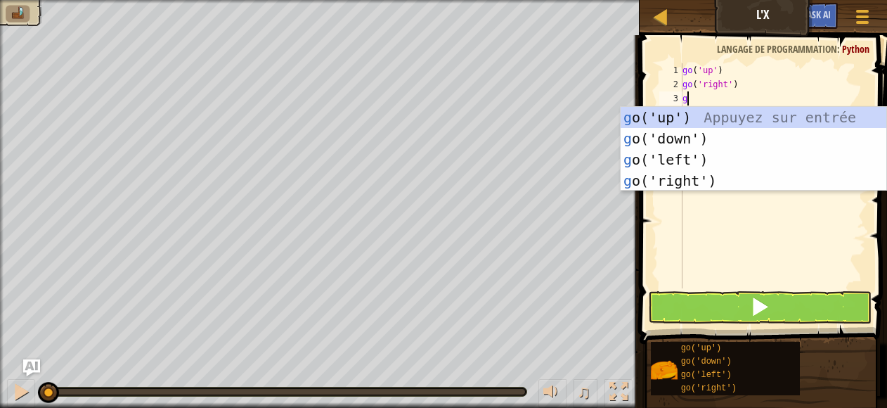
type textarea "go"
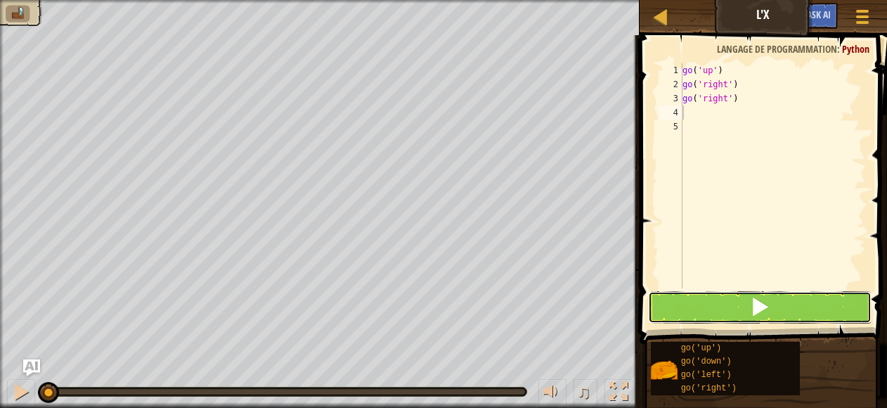
click at [799, 304] on button at bounding box center [760, 307] width 224 height 32
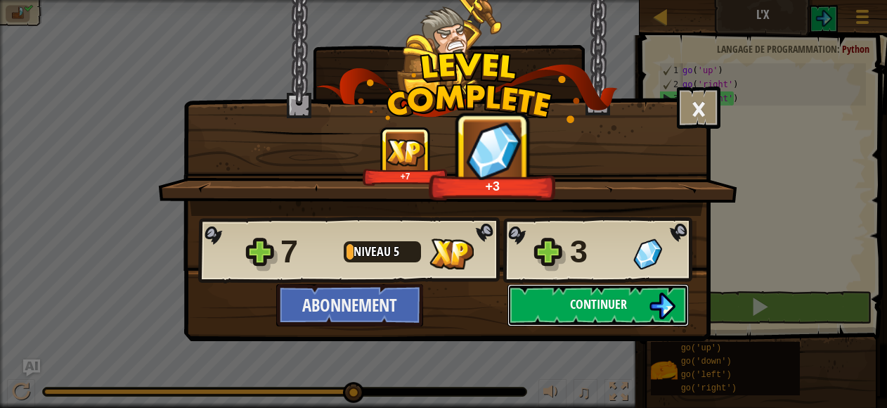
click at [600, 302] on span "Continuer" at bounding box center [598, 304] width 57 height 18
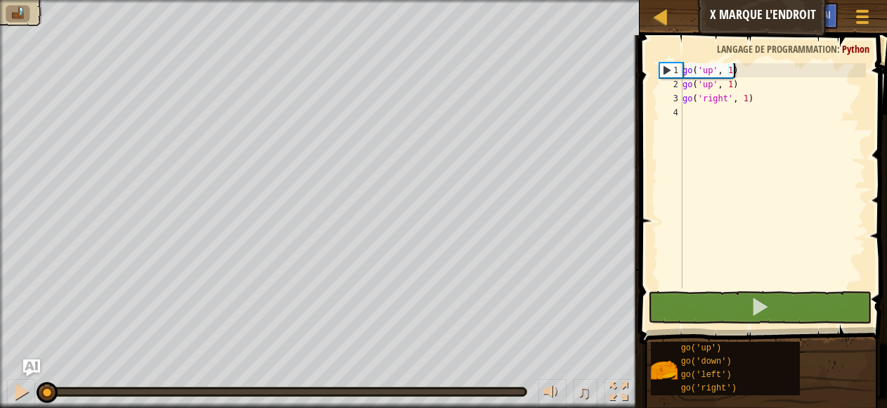
click at [732, 68] on div "go ( 'up' , 1 ) go ( 'up' , 1 ) go ( 'right' , 1 )" at bounding box center [773, 189] width 186 height 253
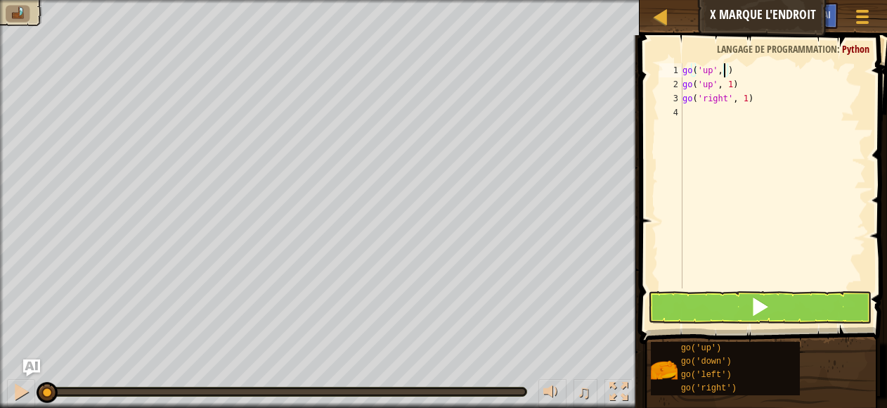
scroll to position [6, 4]
click at [710, 88] on div "go ( 'up' , 2 ) go ( 'up' , 1 ) go ( 'right' , 1 )" at bounding box center [773, 189] width 186 height 253
click at [742, 84] on div "go ( 'up' , 2 ) go ( 'right' , 1 ) go ( 'right' , 1 )" at bounding box center [773, 189] width 186 height 253
drag, startPoint x: 723, startPoint y: 96, endPoint x: 732, endPoint y: 91, distance: 10.1
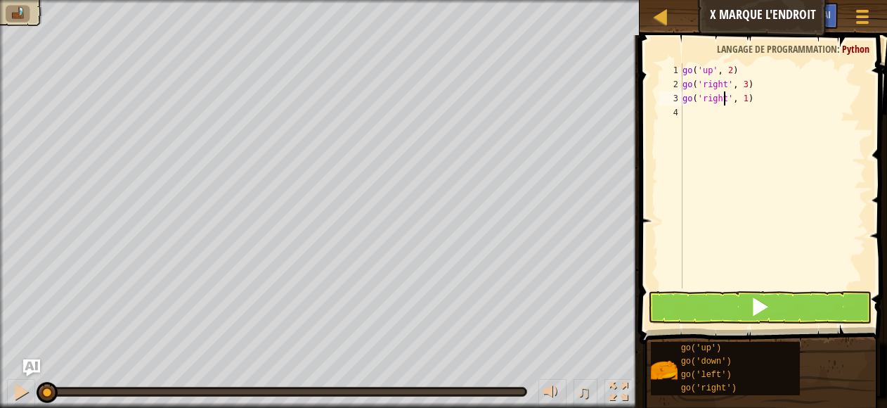
click at [732, 91] on div "go ( 'up' , 2 ) go ( 'right' , 3 ) go ( 'right' , 1 )" at bounding box center [773, 189] width 186 height 253
click at [724, 98] on div "go ( 'up' , 2 ) go ( 'right' , 3 ) go ( 'right' , 1 )" at bounding box center [773, 189] width 186 height 253
type textarea "go('down', 2)"
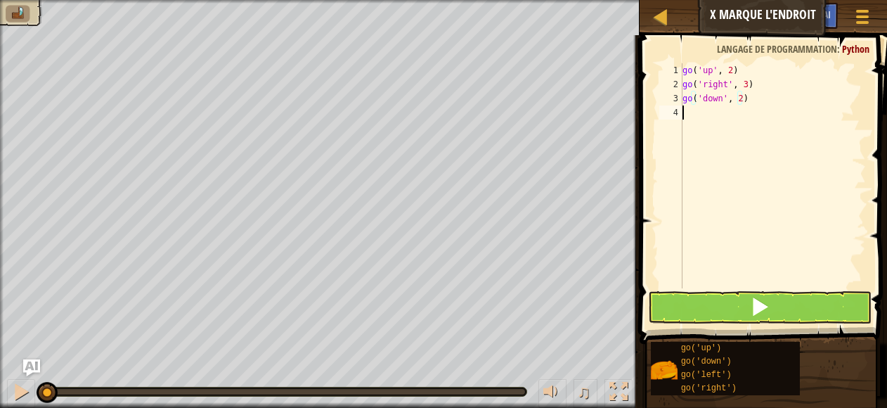
click at [685, 107] on div "go ( 'up' , 2 ) go ( 'right' , 3 ) go ( 'down' , 2 )" at bounding box center [773, 189] width 186 height 253
type textarea "go"
click at [778, 311] on button at bounding box center [760, 307] width 224 height 32
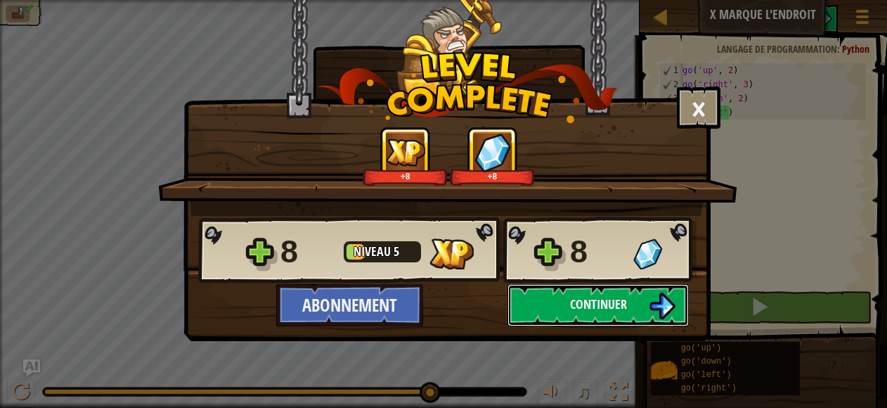
click at [635, 292] on button "Continuer" at bounding box center [598, 305] width 181 height 42
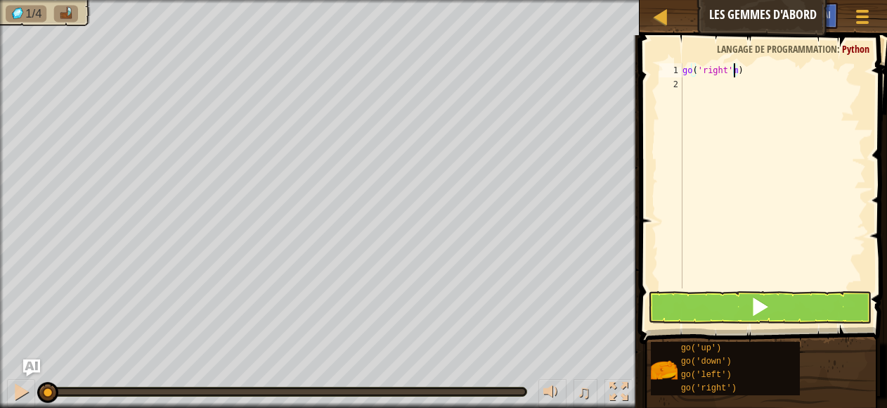
scroll to position [6, 4]
type textarea "go('right', 2)"
type textarea "go"
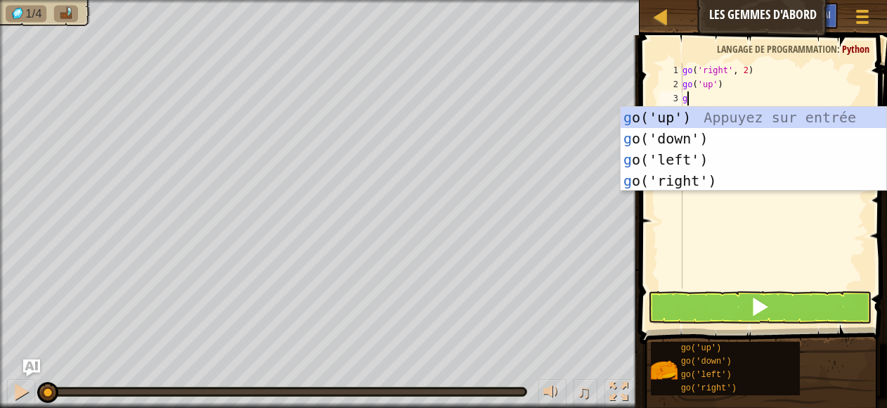
type textarea "go"
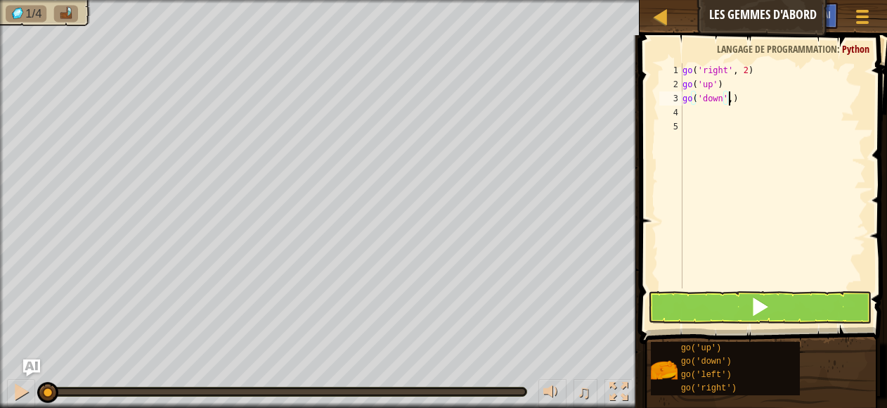
scroll to position [6, 4]
type textarea "go('down', 2)"
click at [696, 112] on div "go ( 'right' , 2 ) go ( 'up' ) go ( 'down' , 2 )" at bounding box center [773, 189] width 186 height 253
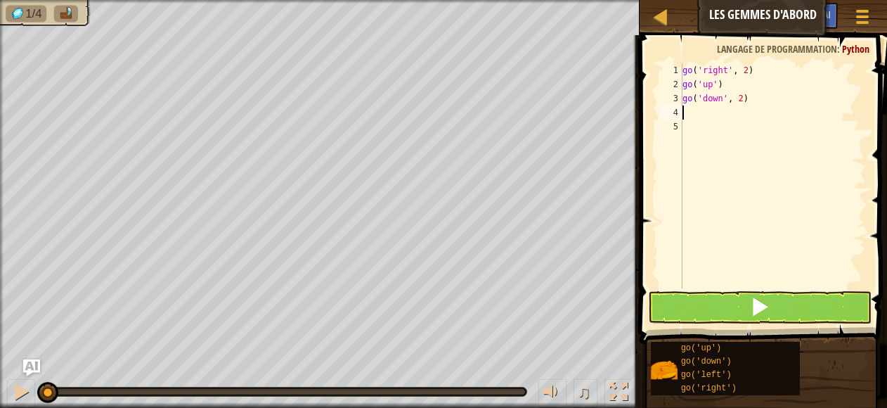
type textarea "go"
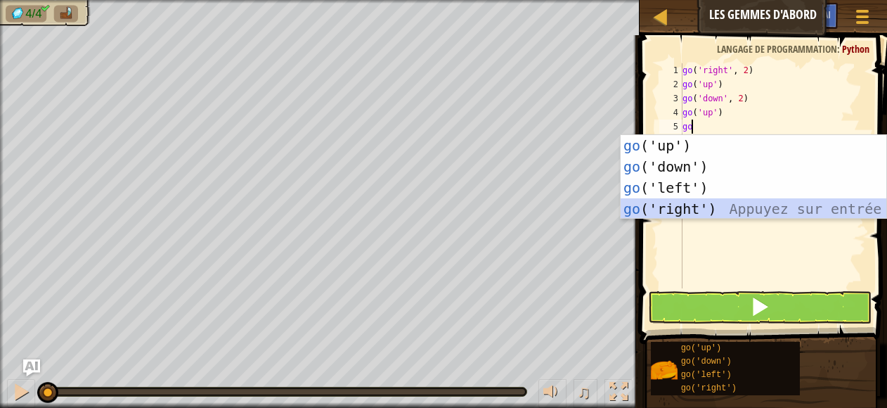
click at [678, 206] on div "go ('up') Appuyez sur entrée go ('down') Appuyez sur entrée go ('left') Appuyez…" at bounding box center [754, 198] width 266 height 127
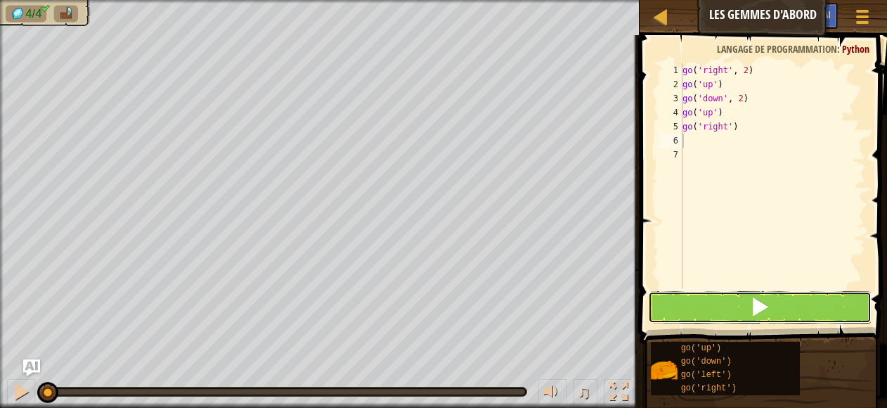
click at [724, 301] on button at bounding box center [760, 307] width 224 height 32
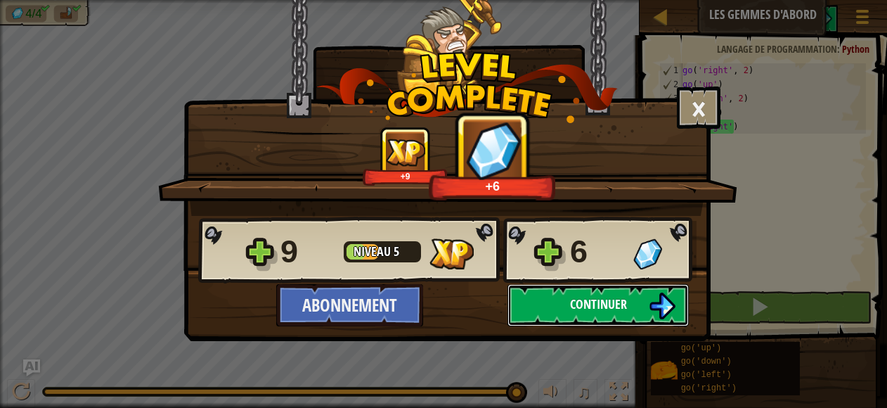
click at [619, 304] on span "Continuer" at bounding box center [598, 304] width 57 height 18
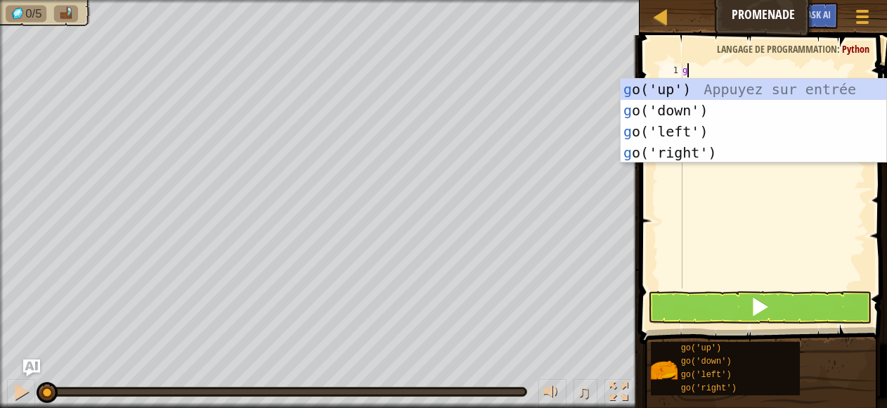
type textarea "go"
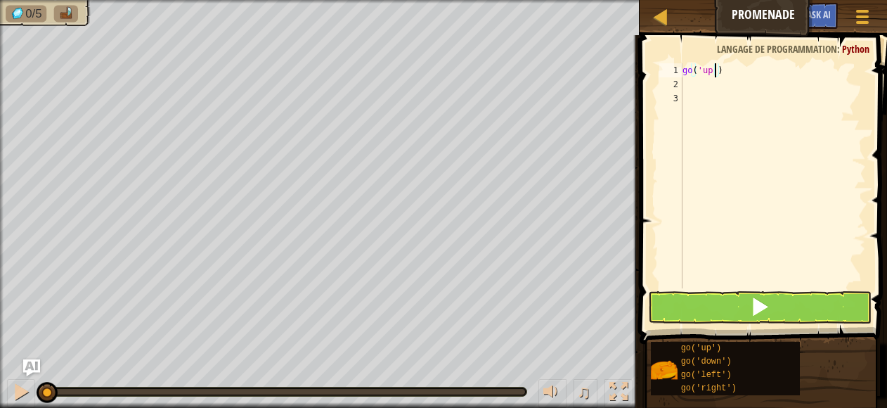
click at [716, 71] on div "go ( 'up' )" at bounding box center [773, 189] width 186 height 253
type textarea "go('up',3)"
click at [692, 84] on div "go ( 'up' , 3 )" at bounding box center [773, 189] width 186 height 253
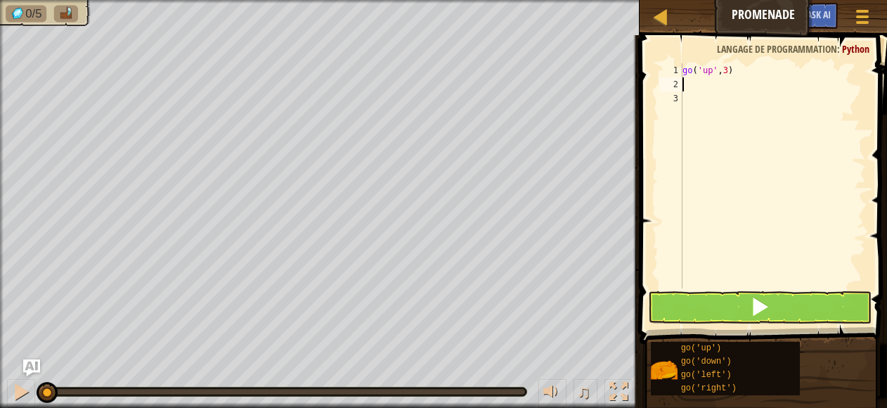
scroll to position [6, 0]
type textarea "go"
drag, startPoint x: 727, startPoint y: 80, endPoint x: 742, endPoint y: 74, distance: 16.7
click at [742, 74] on div "go ( 'up' , 3 ) go ( 'right' )" at bounding box center [773, 189] width 186 height 253
click at [731, 82] on div "go ( 'up' , 3 ) go ( 'right' )" at bounding box center [773, 189] width 186 height 253
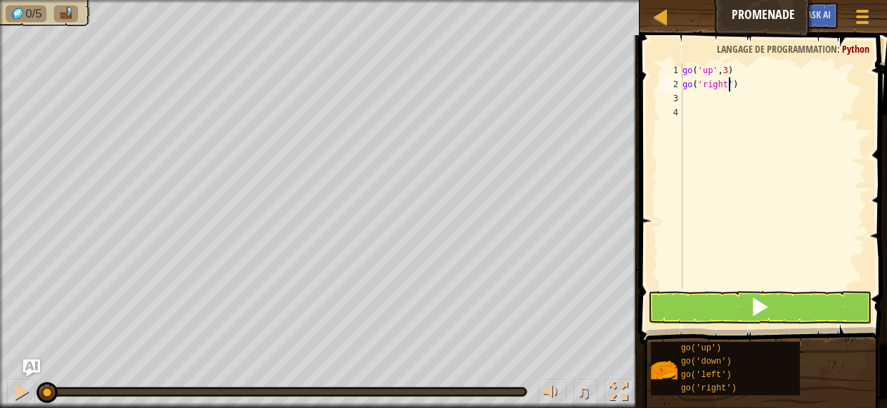
scroll to position [6, 4]
type textarea "go('right',4)"
click at [690, 94] on div "go ( 'up' , 3 ) go ( 'right' , 4 )" at bounding box center [773, 189] width 186 height 253
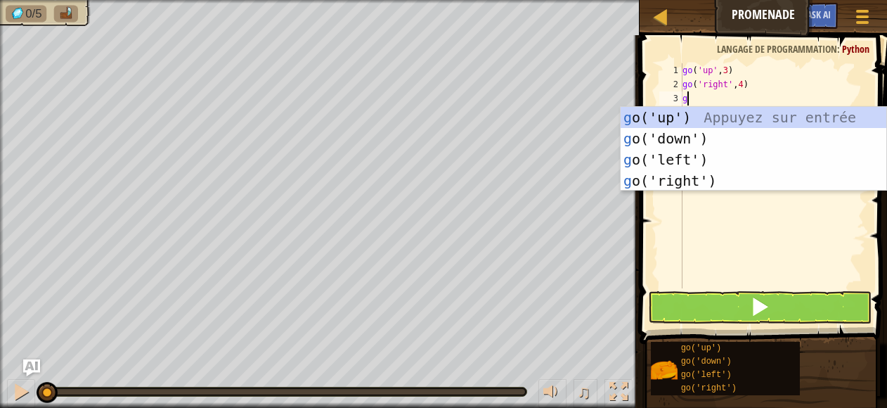
type textarea "go"
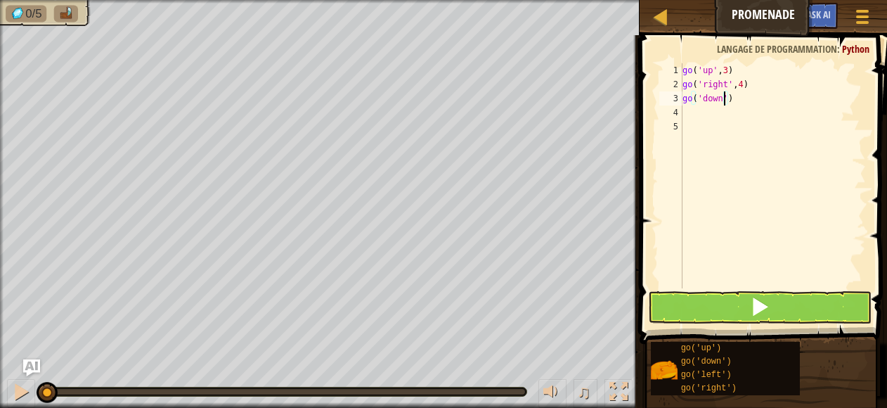
scroll to position [6, 4]
type textarea "go('down',3)"
type textarea "go"
click at [754, 311] on span at bounding box center [760, 307] width 20 height 20
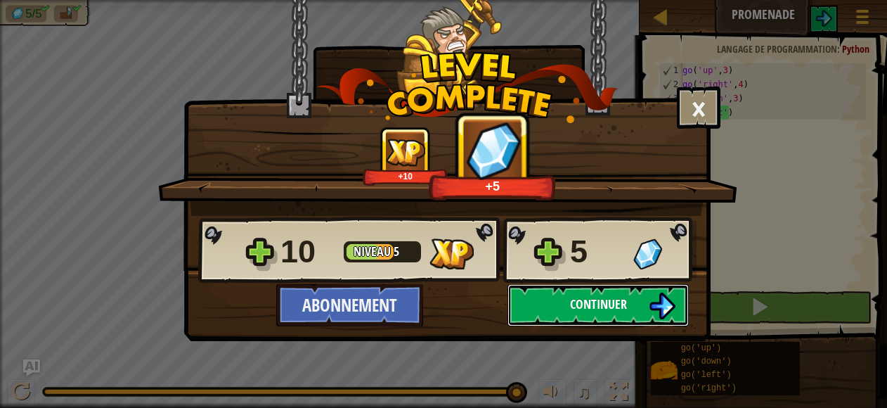
click at [614, 292] on button "Continuer" at bounding box center [598, 305] width 181 height 42
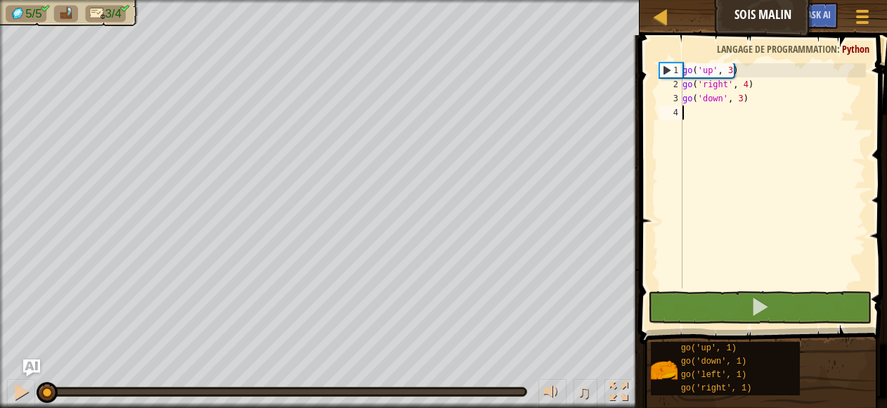
type textarea "go"
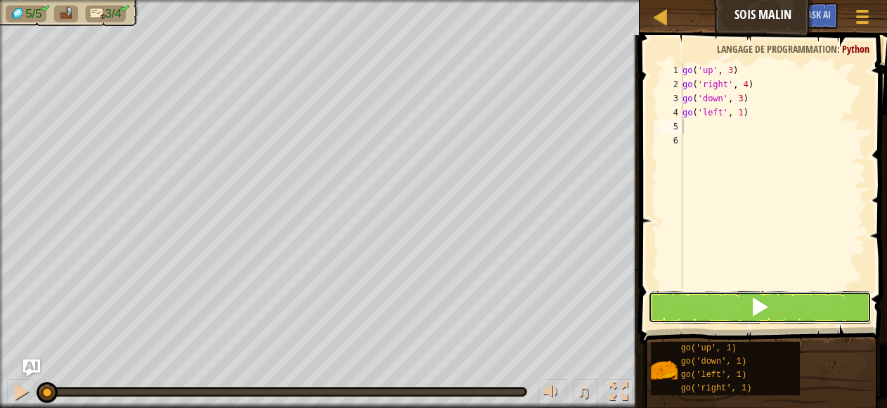
click at [728, 302] on button at bounding box center [760, 307] width 224 height 32
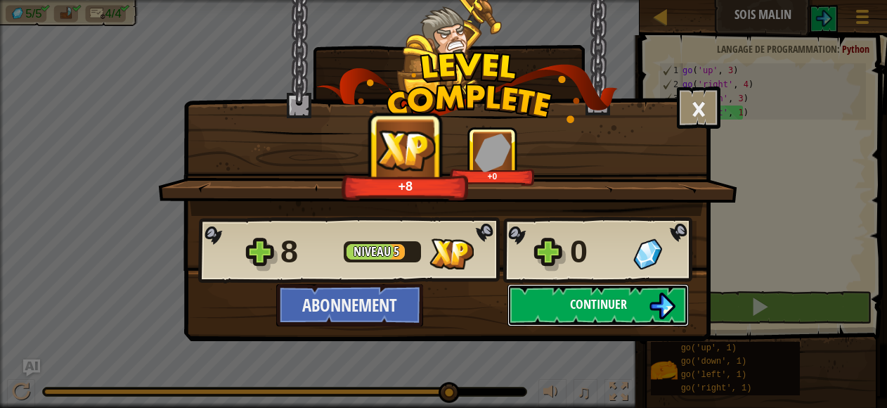
click at [605, 307] on span "Continuer" at bounding box center [598, 304] width 57 height 18
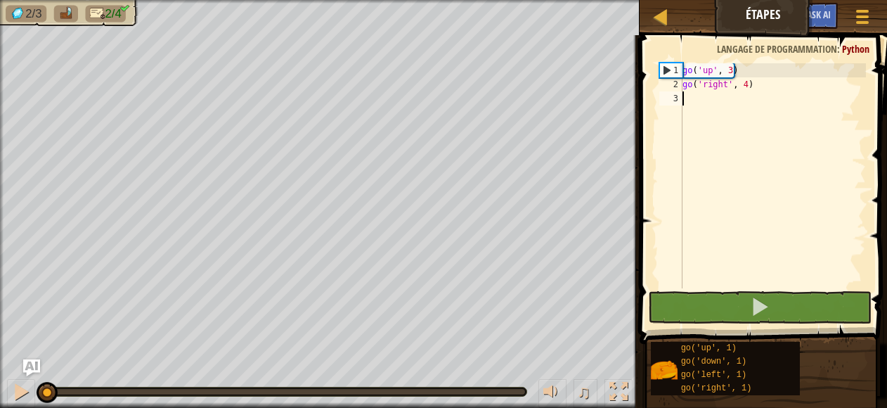
scroll to position [6, 0]
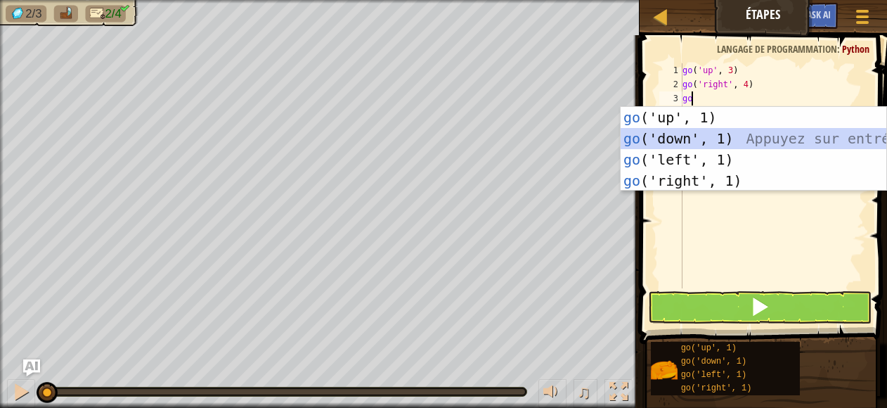
type textarea "g"
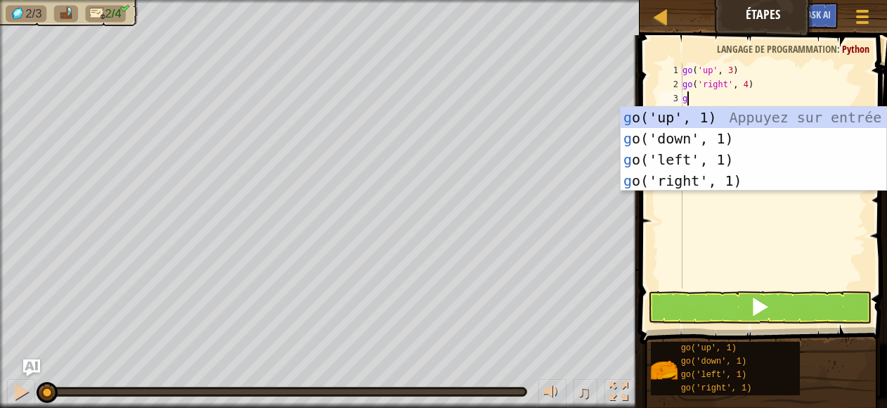
type textarea "go"
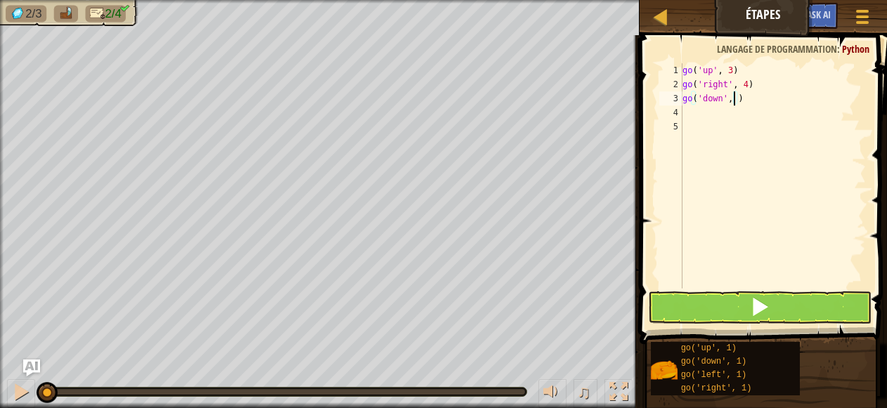
type textarea "go('down', 3)"
type textarea "go"
type textarea "go('left', 2)"
click at [799, 305] on button at bounding box center [760, 307] width 224 height 32
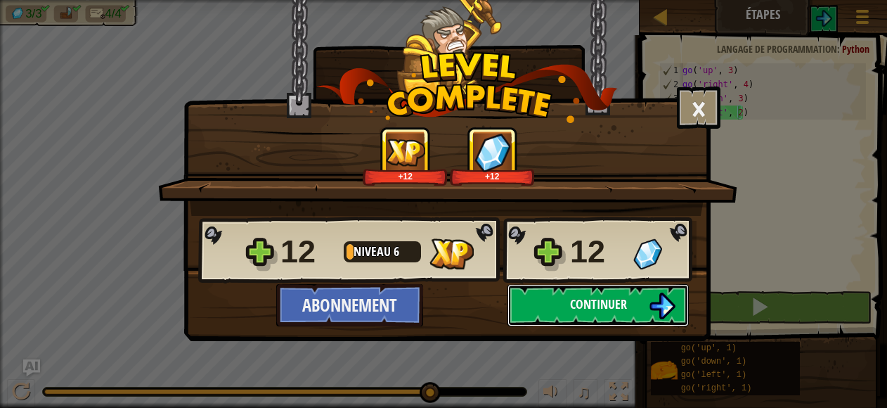
click at [650, 297] on img at bounding box center [662, 305] width 27 height 27
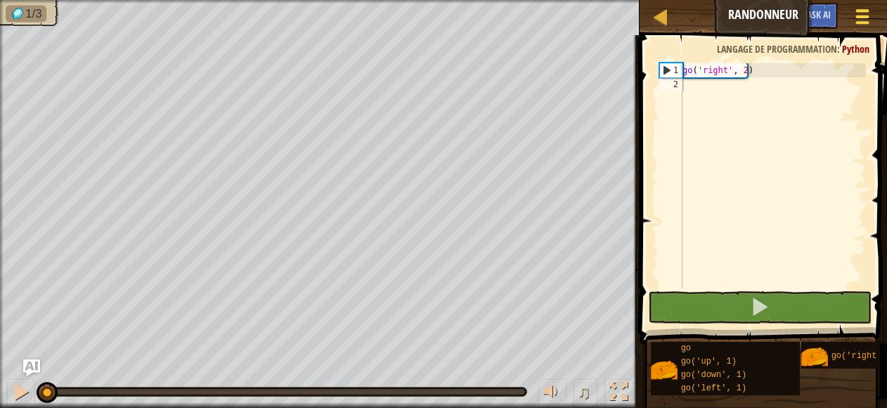
click at [868, 23] on span at bounding box center [862, 22] width 13 height 3
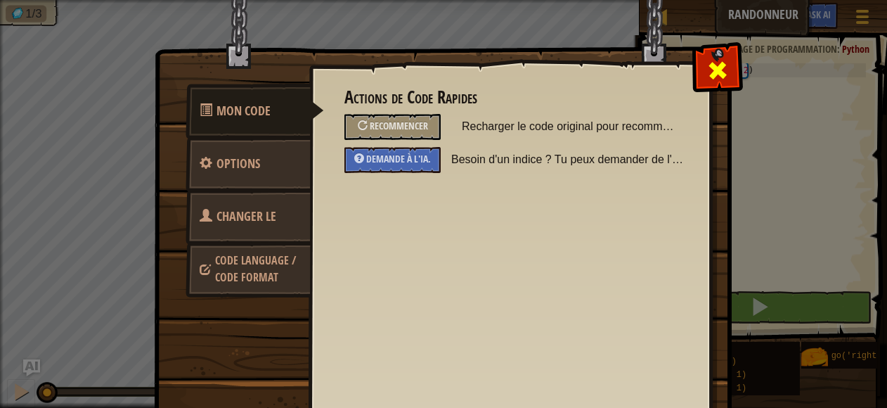
click at [695, 65] on div at bounding box center [717, 67] width 44 height 44
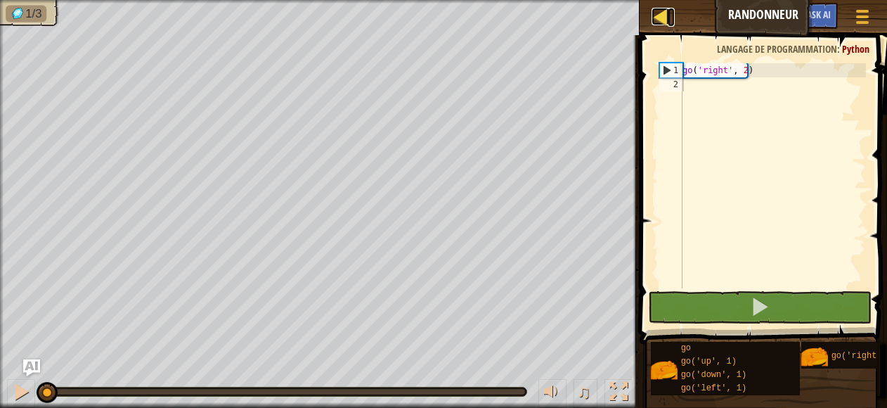
click at [659, 14] on div at bounding box center [661, 17] width 18 height 18
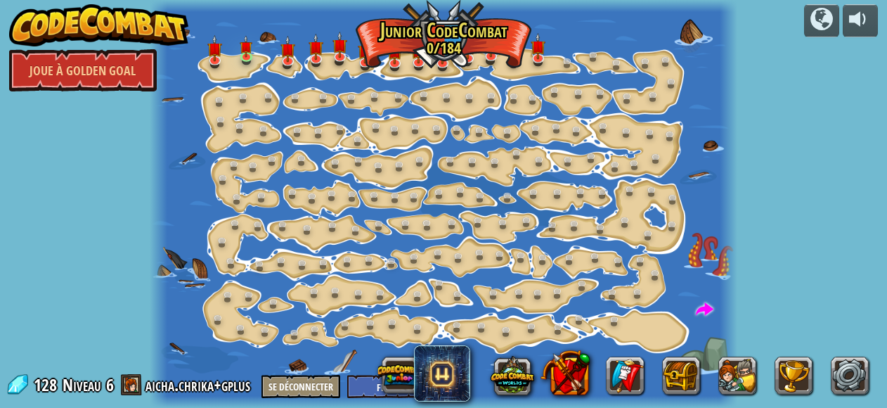
select select "fr"
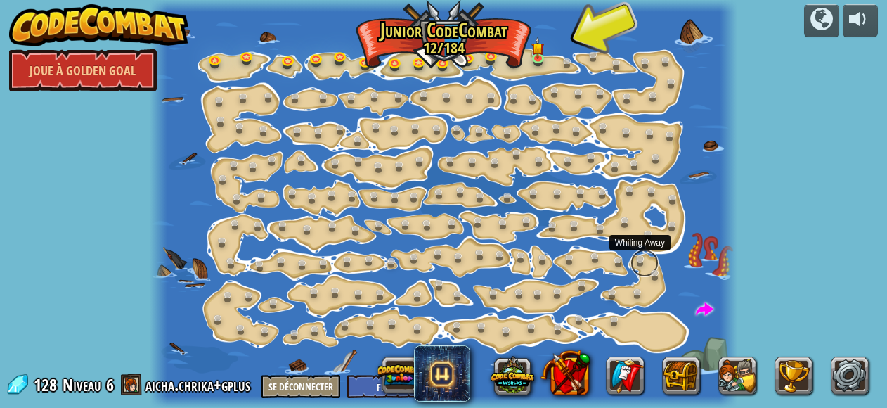
click at [636, 255] on link at bounding box center [645, 263] width 28 height 28
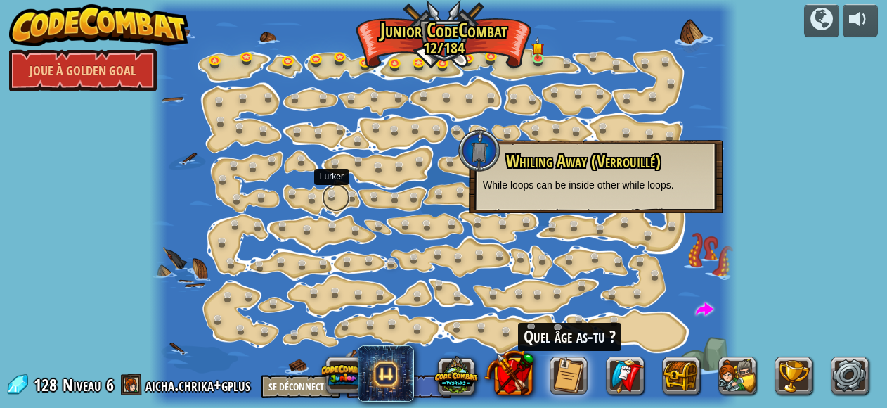
click at [333, 192] on link at bounding box center [336, 198] width 28 height 28
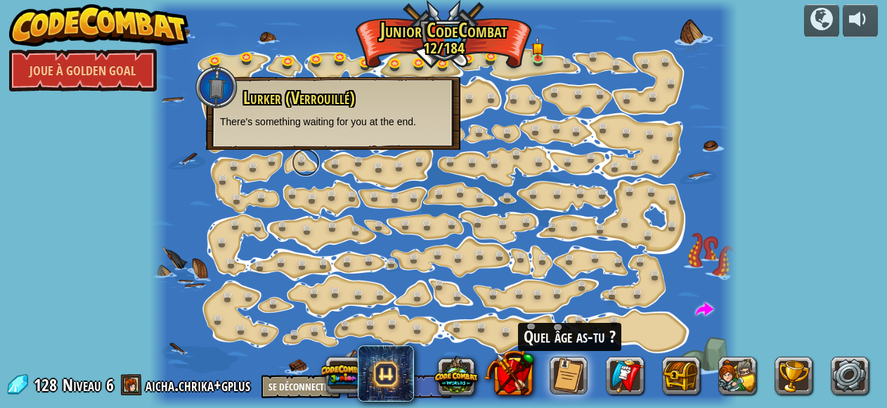
click at [304, 161] on link at bounding box center [306, 162] width 28 height 28
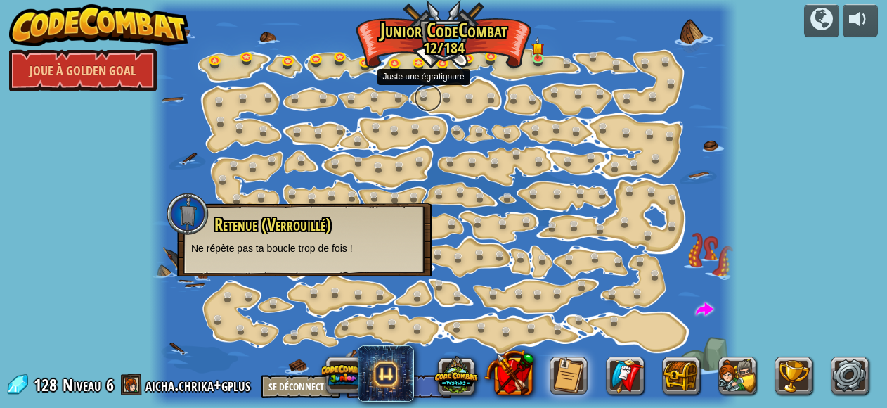
click at [419, 98] on link at bounding box center [428, 98] width 28 height 28
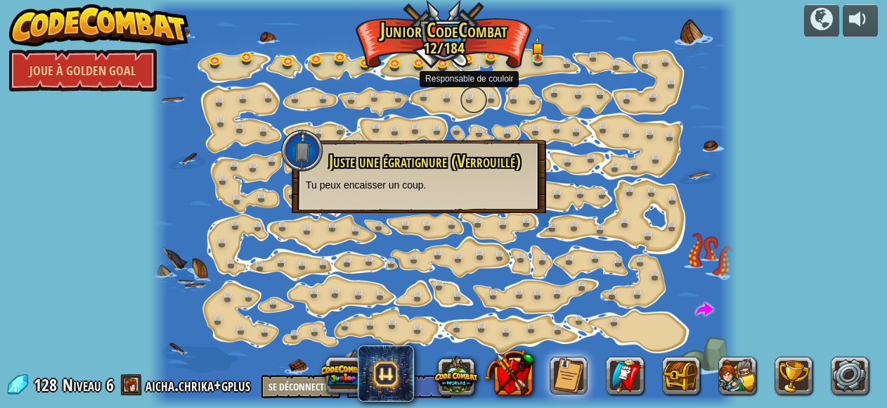
click at [484, 98] on link at bounding box center [474, 100] width 28 height 28
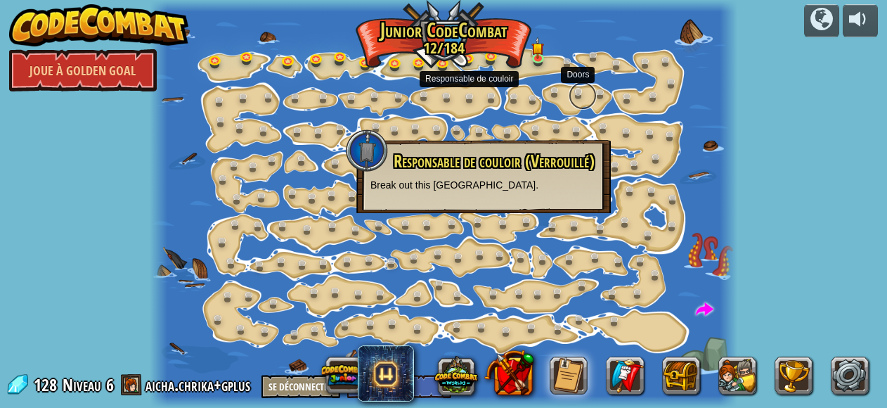
click at [584, 94] on link at bounding box center [583, 96] width 28 height 28
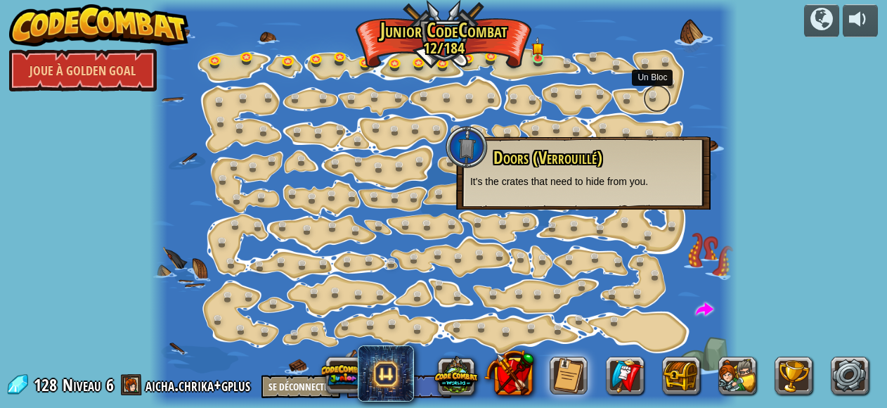
click at [652, 94] on link at bounding box center [657, 98] width 28 height 28
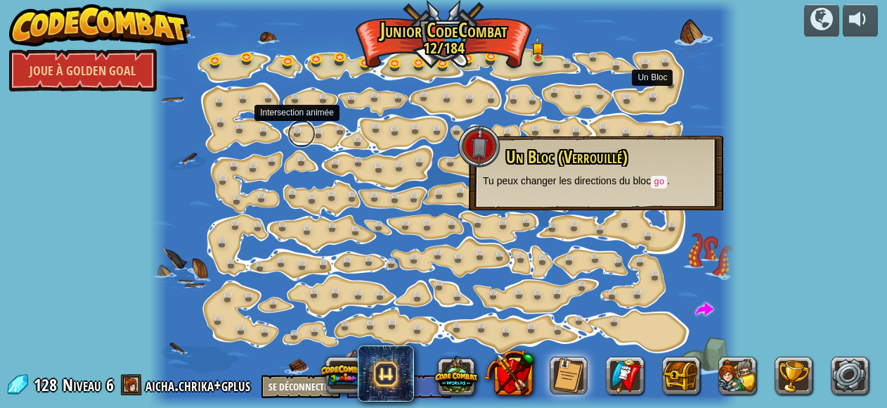
click at [292, 133] on link at bounding box center [302, 134] width 28 height 28
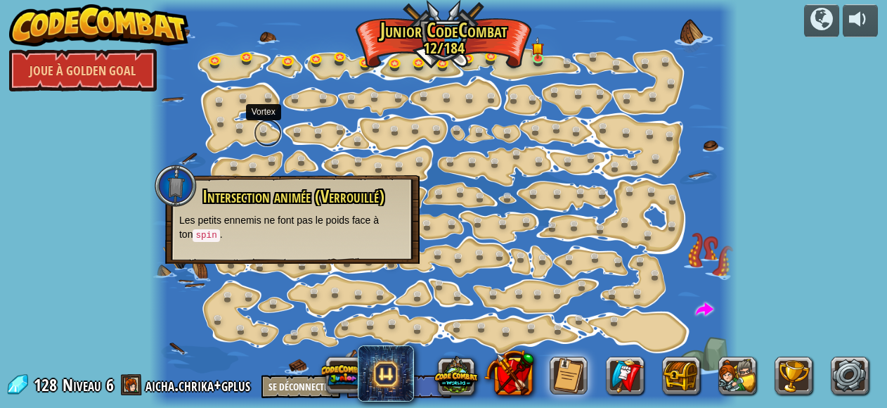
click at [263, 130] on link at bounding box center [268, 133] width 28 height 28
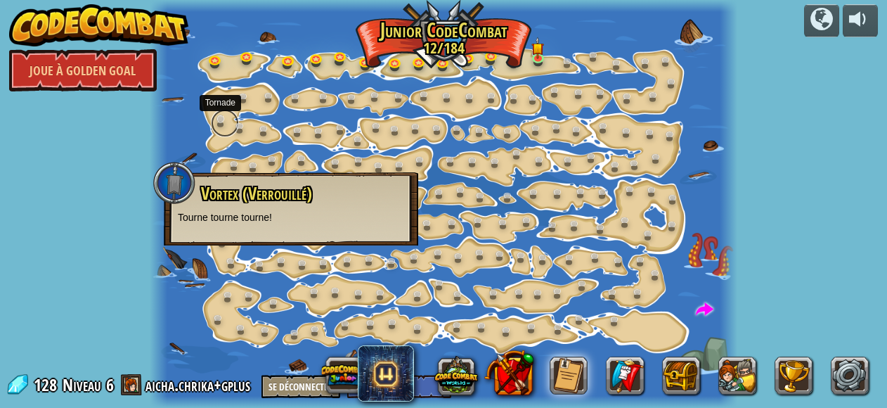
click at [224, 119] on link at bounding box center [225, 123] width 28 height 28
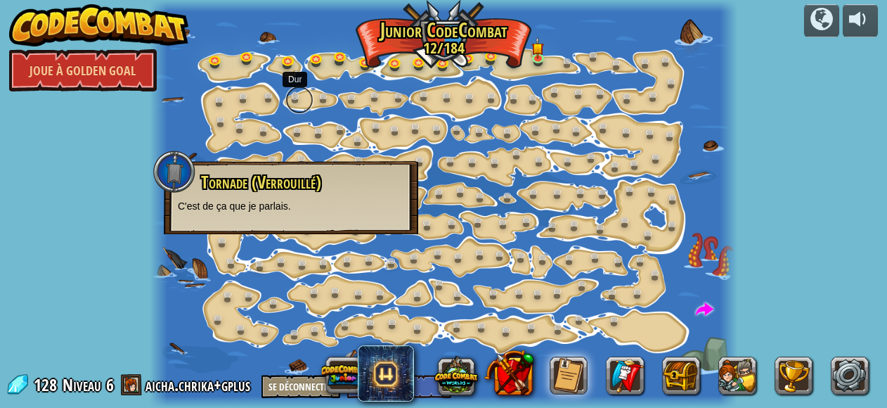
click at [295, 96] on link at bounding box center [299, 100] width 28 height 28
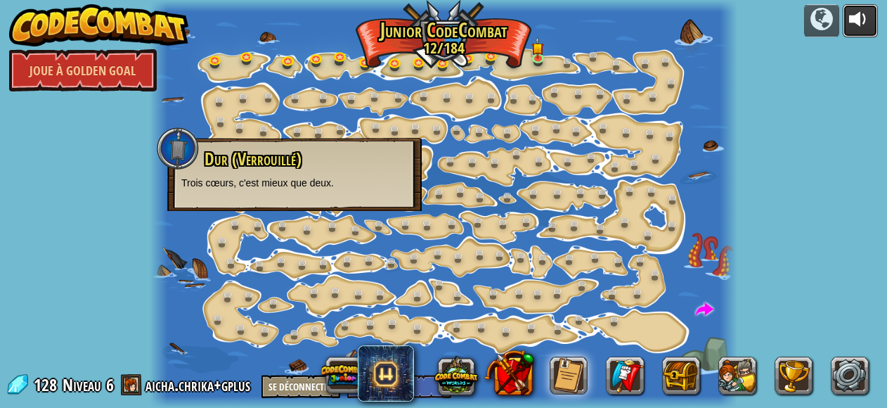
click at [864, 26] on div at bounding box center [860, 19] width 22 height 22
click at [856, 30] on div at bounding box center [860, 19] width 22 height 22
click at [566, 65] on link at bounding box center [572, 65] width 28 height 28
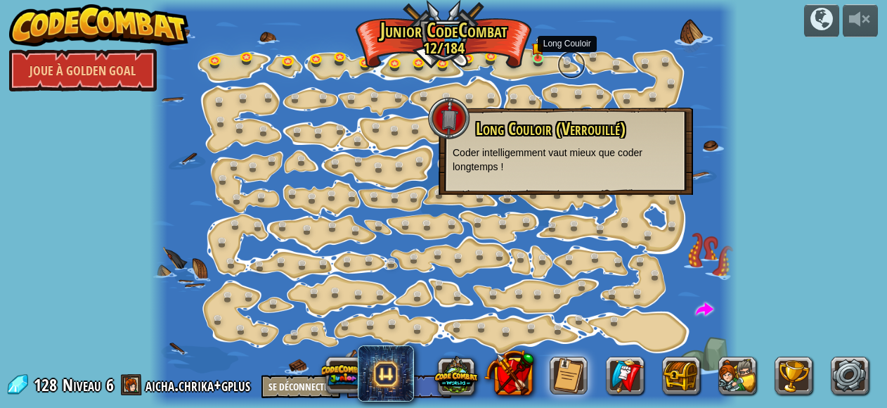
click at [566, 65] on link at bounding box center [572, 65] width 28 height 28
click at [543, 56] on img at bounding box center [538, 42] width 13 height 30
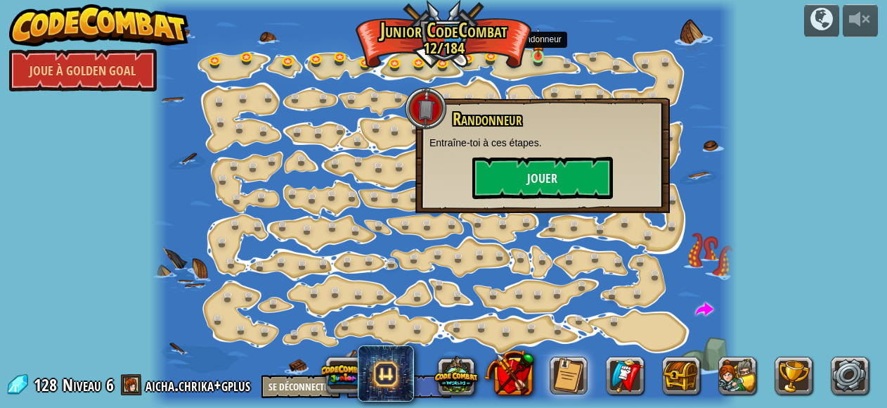
click at [543, 56] on img at bounding box center [538, 42] width 13 height 30
click at [520, 188] on button "Jouer" at bounding box center [542, 178] width 141 height 42
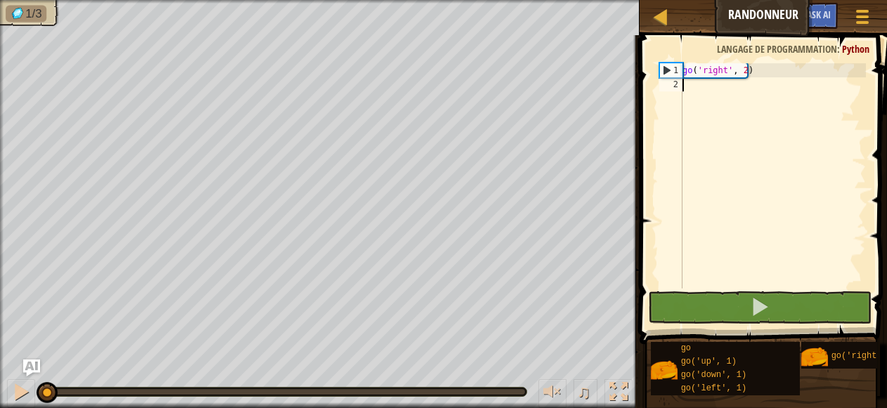
type textarea "go"
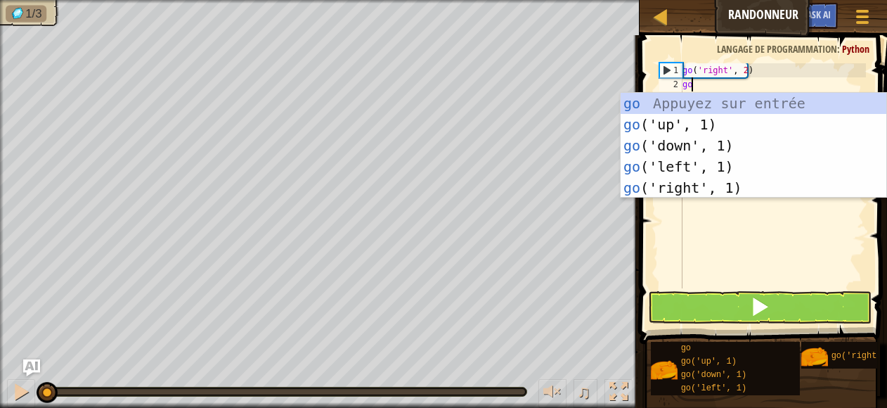
scroll to position [6, 0]
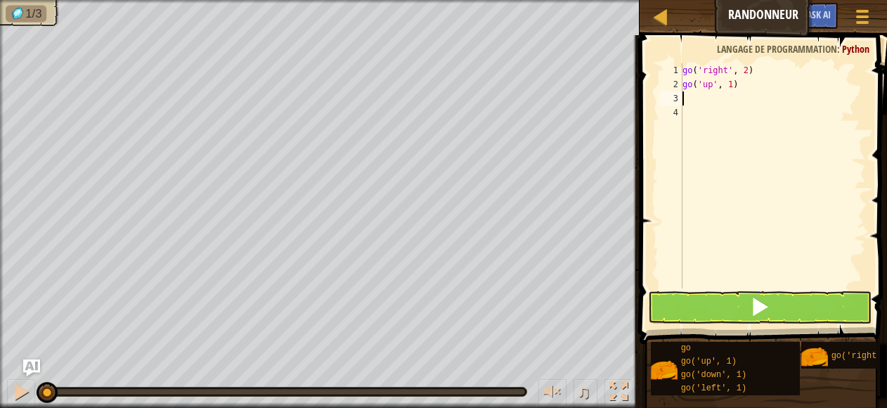
click at [729, 82] on div "go ( 'right' , 2 ) go ( 'up' , 1 )" at bounding box center [773, 189] width 186 height 253
type textarea "go('up', 3)"
click at [689, 97] on div "go ( 'right' , 2 ) go ( 'up' , 3 )" at bounding box center [773, 189] width 186 height 253
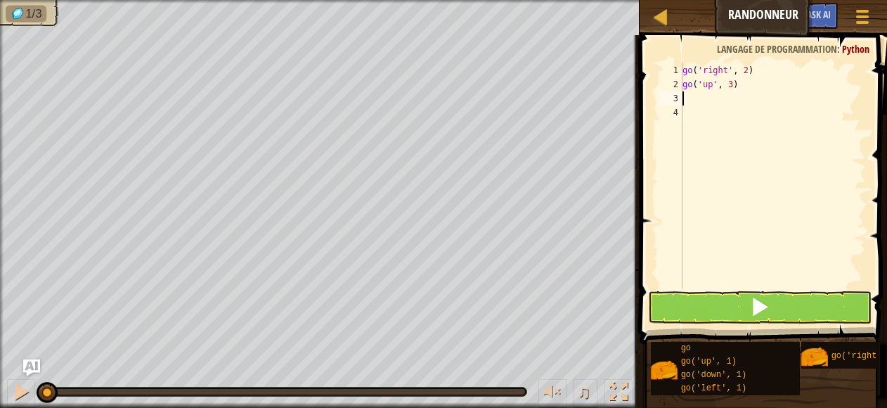
type textarea "go"
click at [735, 100] on div "go ( 'right' , 2 ) go ( 'up' , 3 ) go ( 'left' , 1 )" at bounding box center [773, 189] width 186 height 253
click at [698, 313] on button at bounding box center [760, 307] width 224 height 32
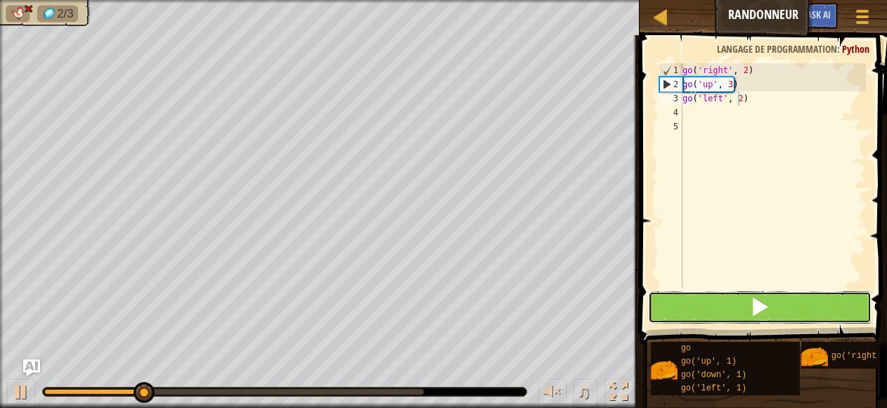
click at [698, 313] on button at bounding box center [760, 307] width 224 height 32
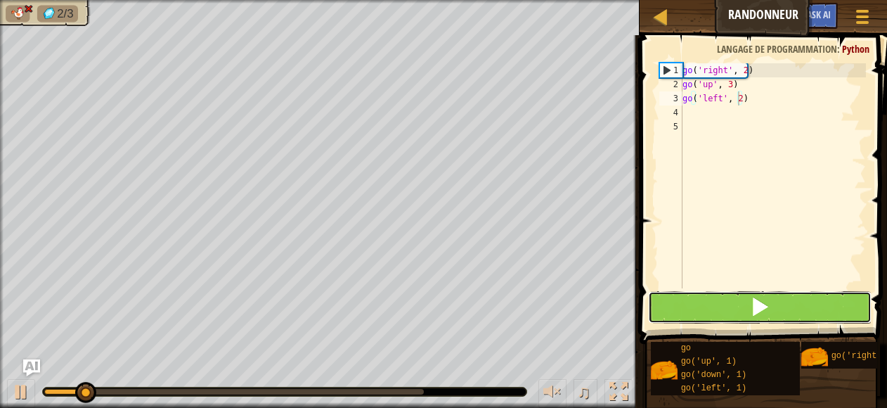
click at [698, 313] on button at bounding box center [760, 307] width 224 height 32
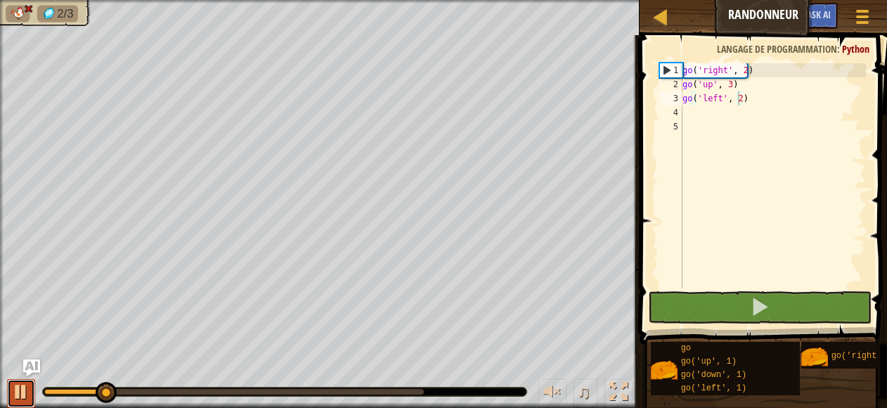
click at [22, 386] on div at bounding box center [21, 391] width 18 height 18
click at [720, 98] on div "go ( 'right' , 2 ) go ( 'up' , 3 ) go ( 'left' , 2 )" at bounding box center [773, 189] width 186 height 253
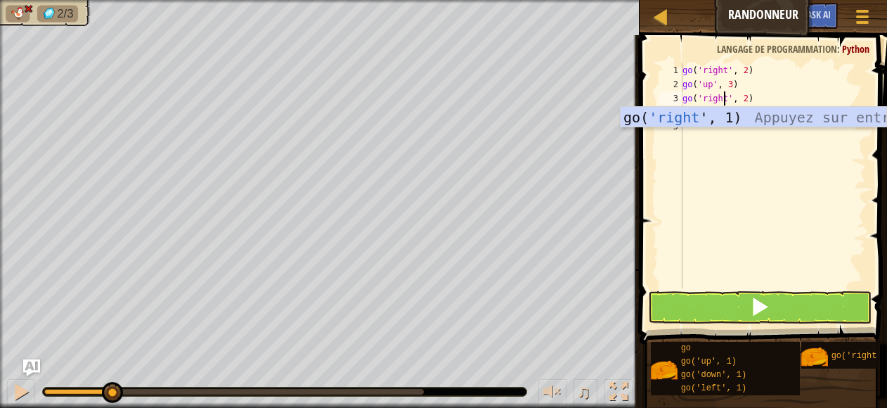
scroll to position [6, 4]
type textarea "go('right', 2)"
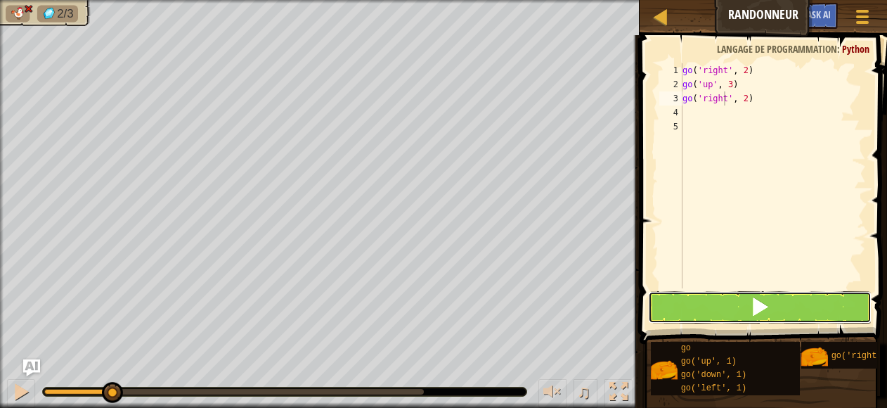
click at [702, 313] on button at bounding box center [760, 307] width 224 height 32
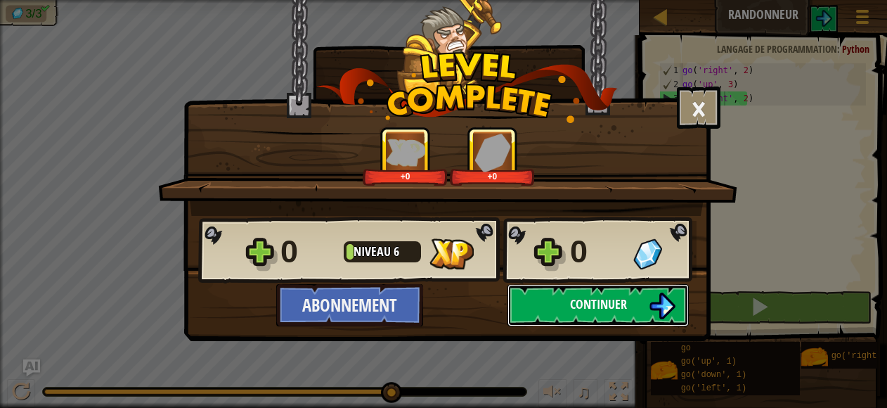
click at [641, 302] on button "Continuer" at bounding box center [598, 305] width 181 height 42
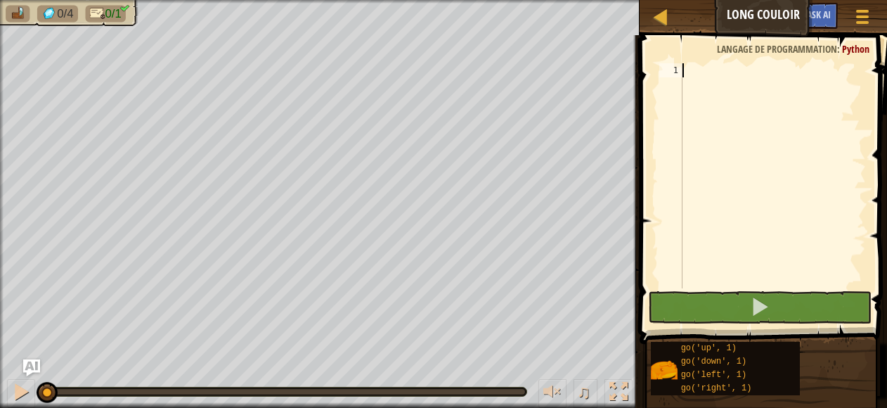
type textarea "go"
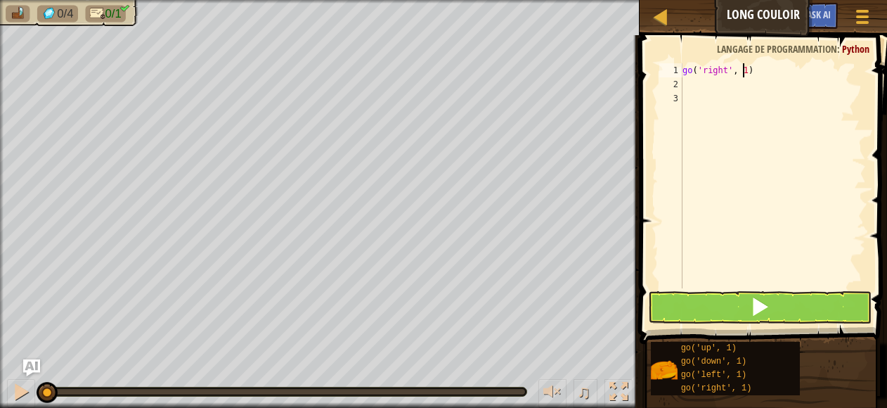
click at [744, 70] on div "go ( 'right' , 1 )" at bounding box center [773, 189] width 186 height 253
type textarea "go('right', 5)"
click at [716, 291] on button at bounding box center [760, 307] width 224 height 32
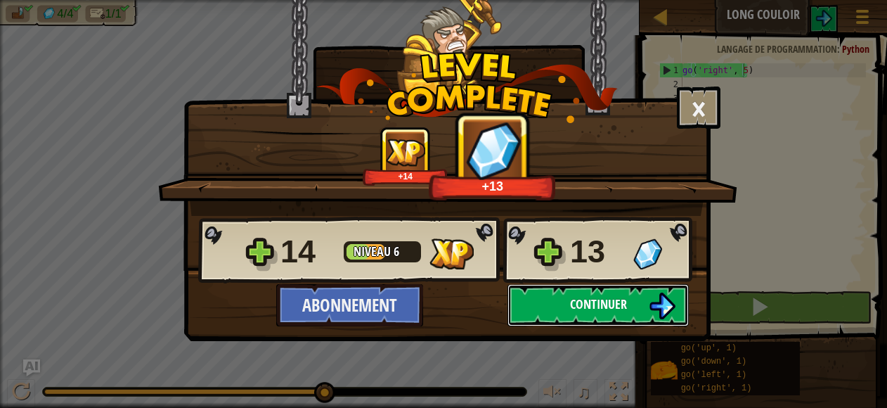
click at [620, 302] on span "Continuer" at bounding box center [598, 304] width 57 height 18
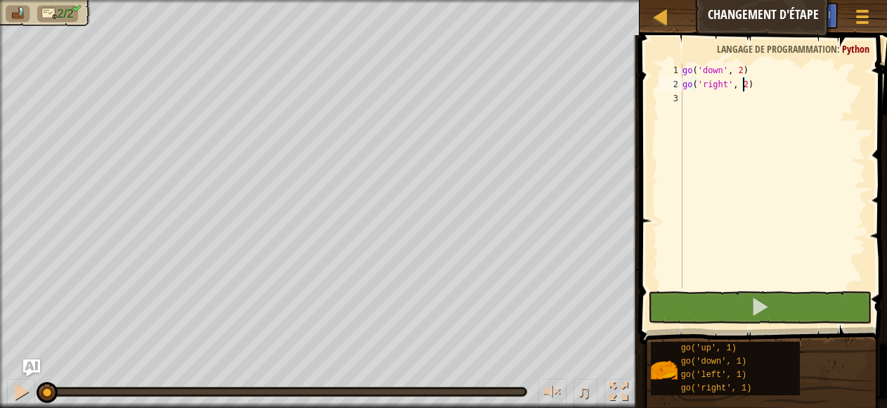
click at [745, 88] on div "go ( 'down' , 2 ) go ( 'right' , 2 )" at bounding box center [773, 189] width 186 height 253
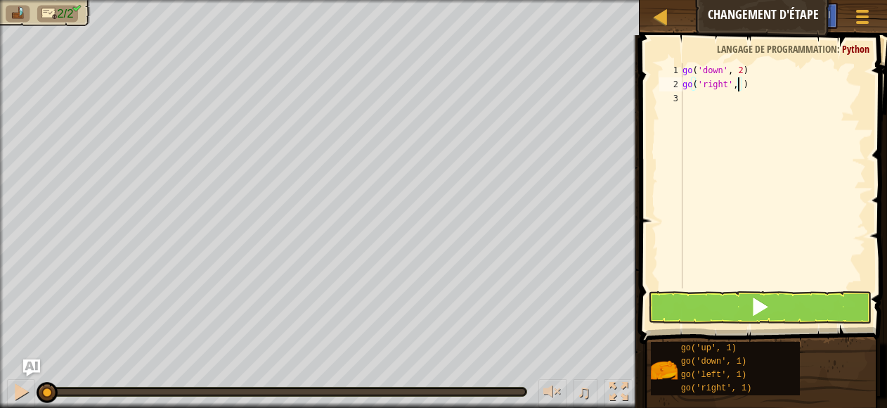
scroll to position [6, 4]
type textarea "go('right', 5)"
click at [758, 314] on span at bounding box center [760, 307] width 20 height 20
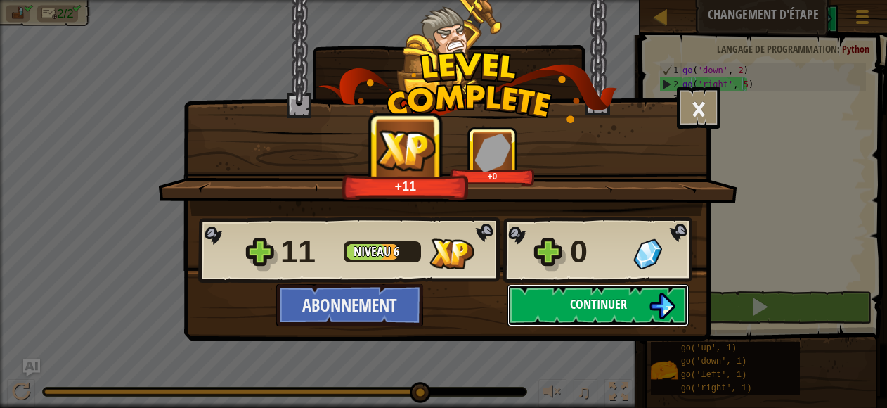
click at [645, 306] on button "Continuer" at bounding box center [598, 305] width 181 height 42
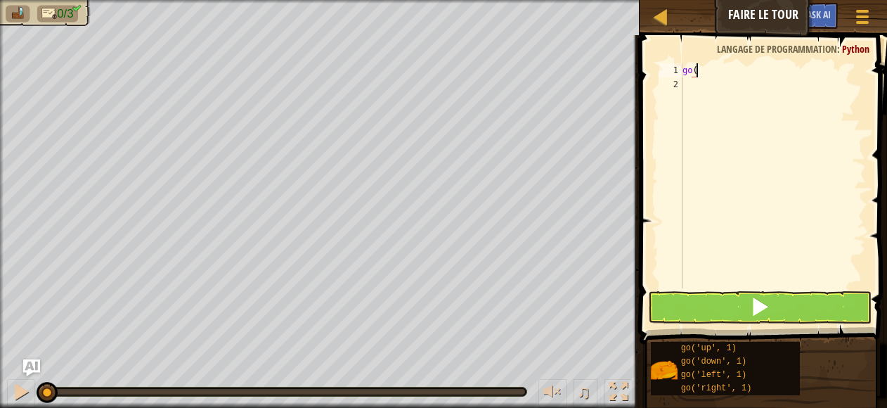
scroll to position [6, 0]
type textarea "go('"
type textarea "go('up', 2)"
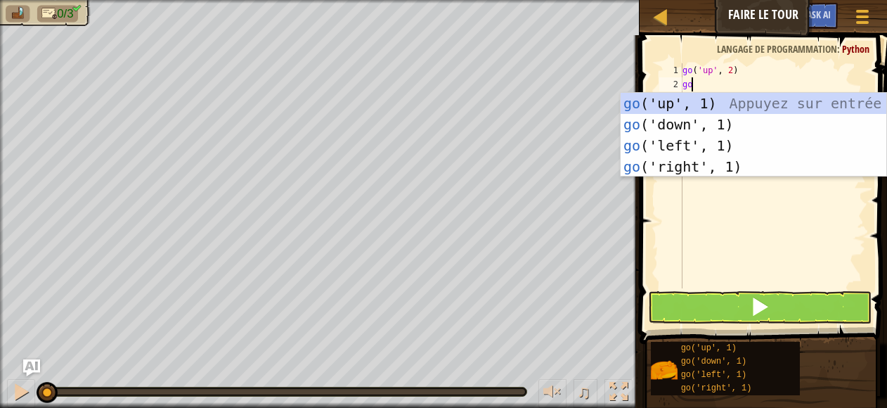
type textarea "go"
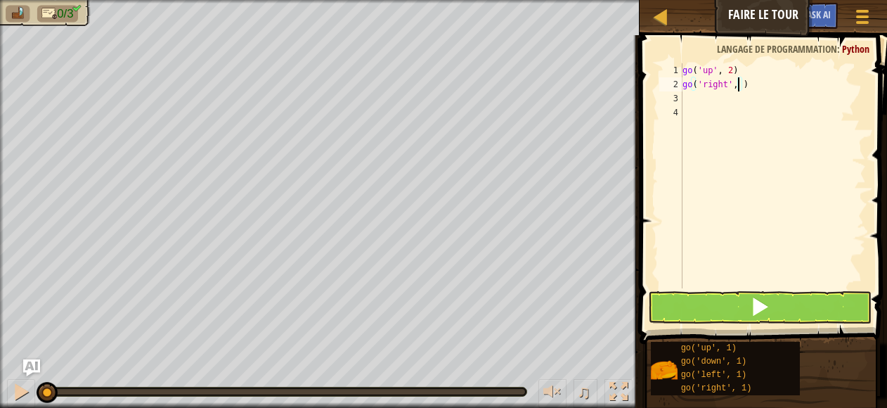
type textarea "go('right', 3)"
type textarea "go"
type textarea "go('down', 2)"
click at [776, 299] on button at bounding box center [760, 307] width 224 height 32
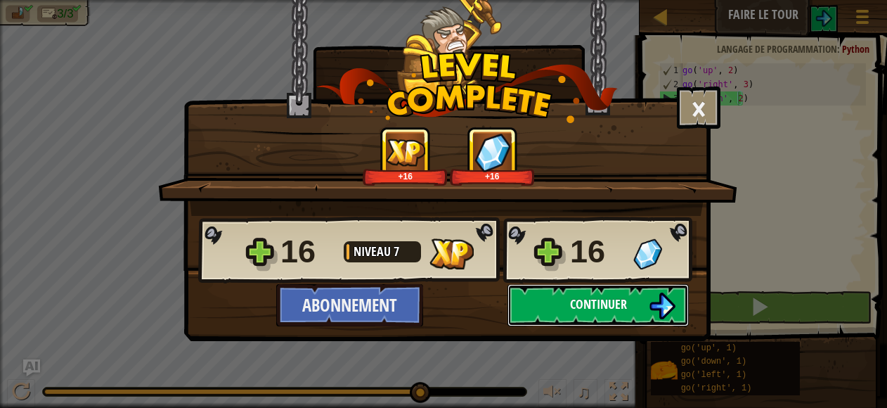
click at [652, 298] on img at bounding box center [662, 305] width 27 height 27
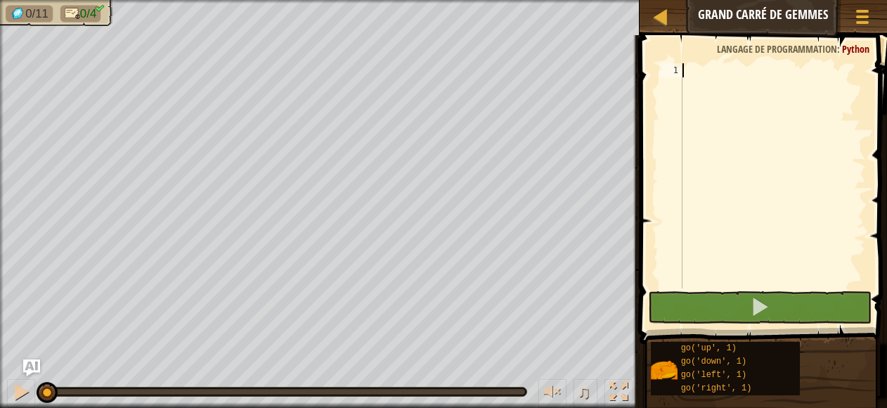
type textarea "go"
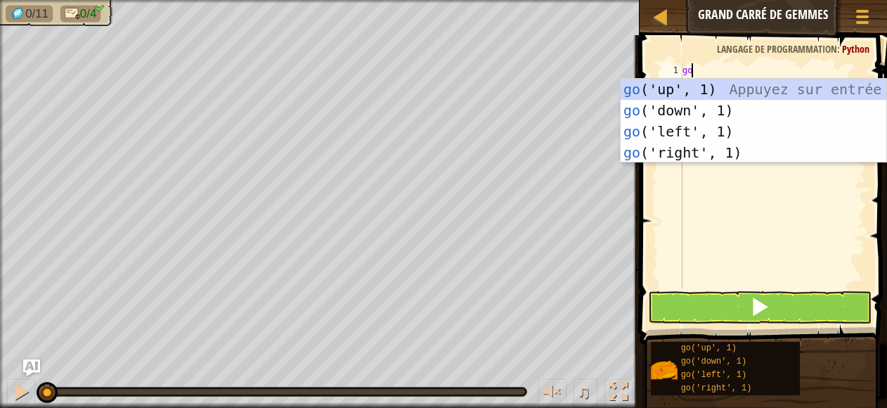
scroll to position [6, 0]
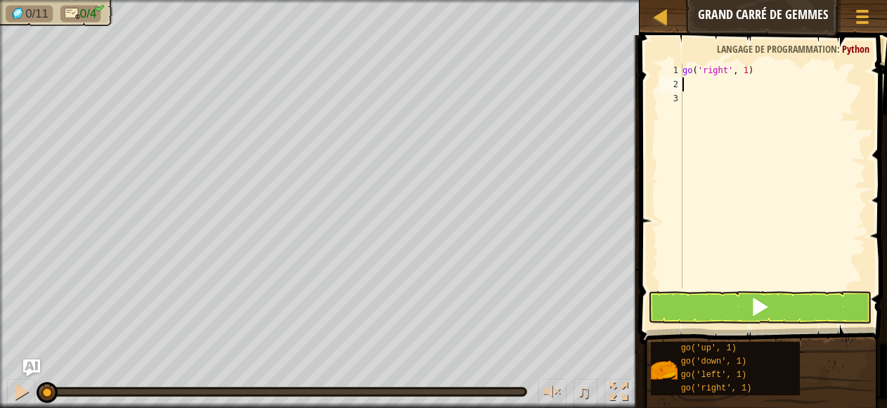
type textarea "go"
click at [742, 70] on div "go ( 'right' , 1 ) go ( 'up' , 1 ) go ( 'left' , 1 ) go ( 'down' , 1 )" at bounding box center [773, 189] width 186 height 253
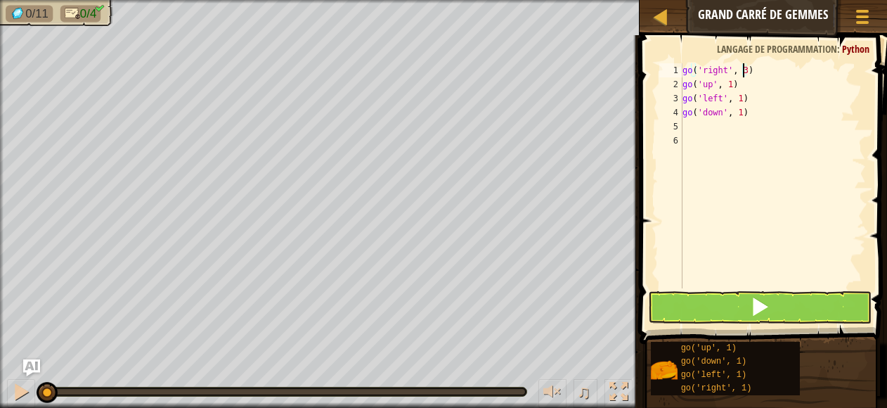
type textarea "go('up', 1)"
type textarea "go('down', 2)"
click at [758, 311] on span at bounding box center [760, 307] width 20 height 20
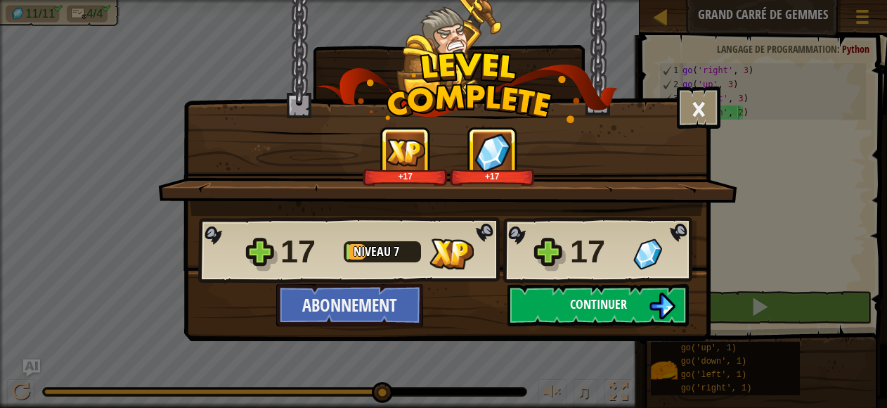
click at [661, 308] on img at bounding box center [662, 305] width 27 height 27
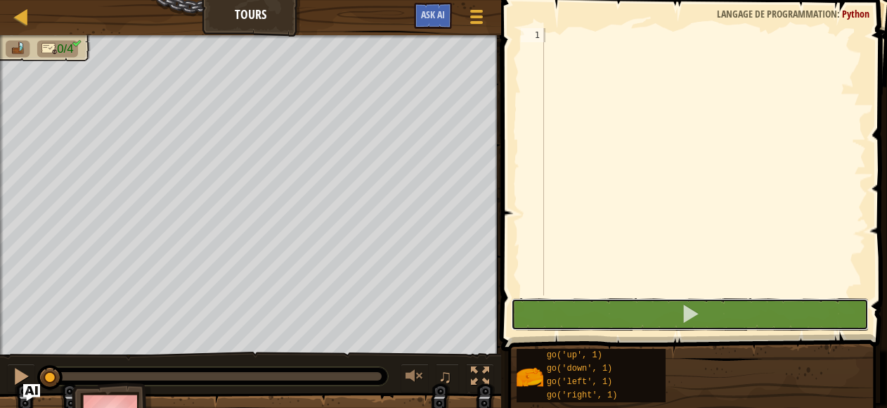
click at [661, 308] on div "1 ההההההההההההההההההההההההההההההההההההההההההההההההההההההההההההההההההההההההההההה…" at bounding box center [692, 203] width 390 height 392
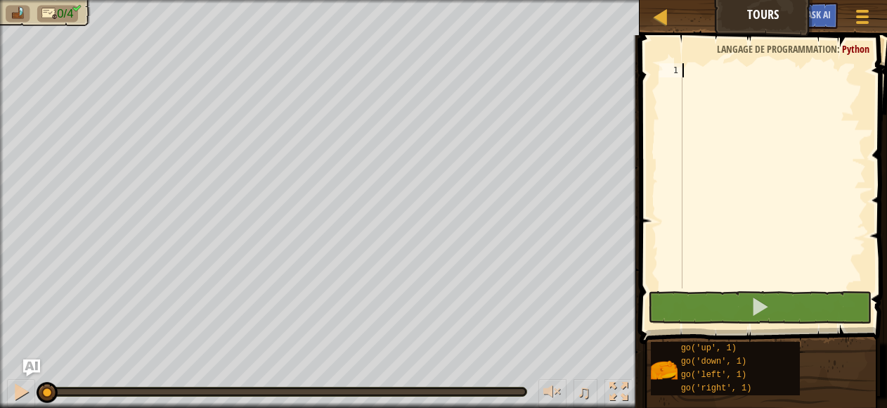
type textarea "GO"
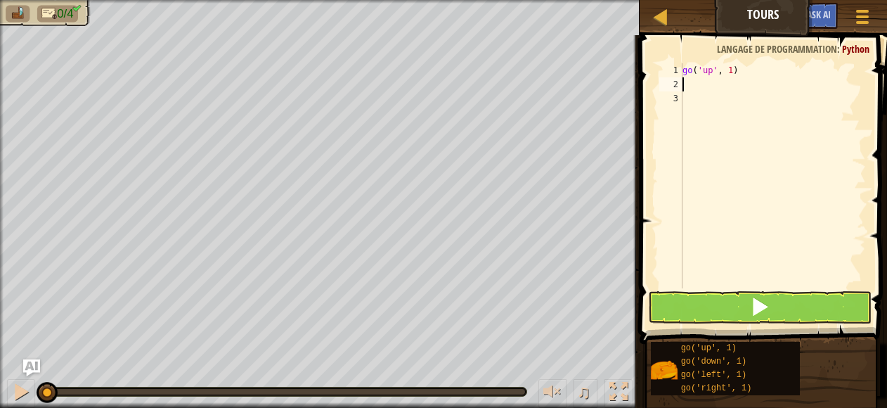
type textarea "GO"
type textarea "go('right', 2)"
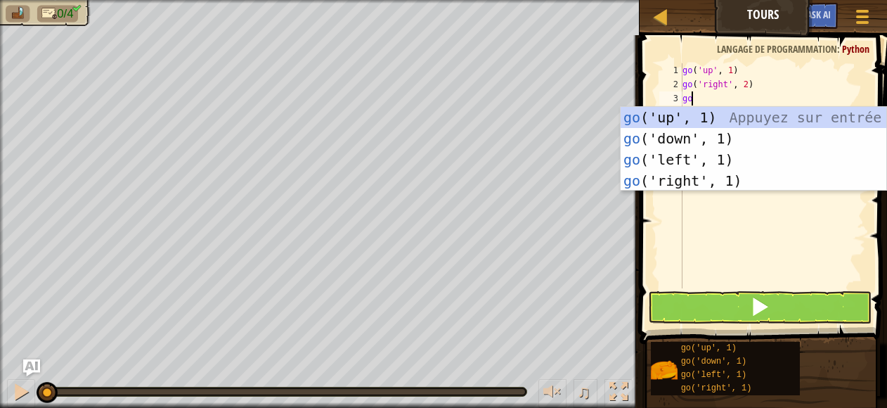
click at [721, 81] on div "go ( 'up' , 1 ) go ( 'right' , 2 ) go" at bounding box center [773, 189] width 186 height 253
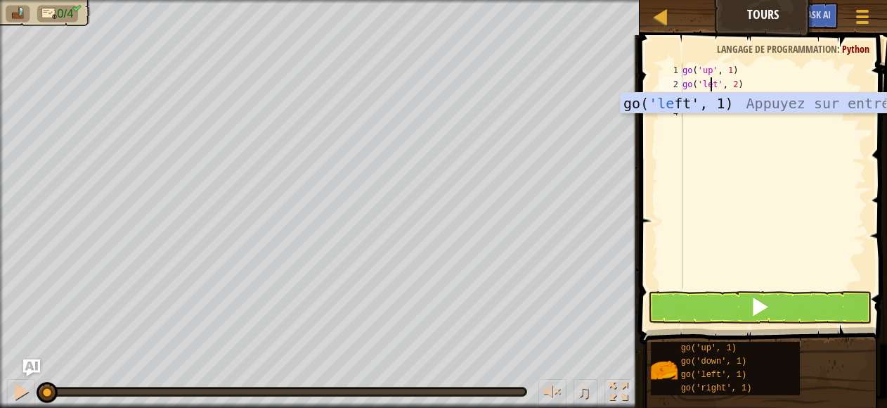
type textarea "go('leftt', 2)"
click at [708, 144] on div "go ( 'up' , 1 ) go ( 'leftt' , 2 ) go" at bounding box center [773, 189] width 186 height 253
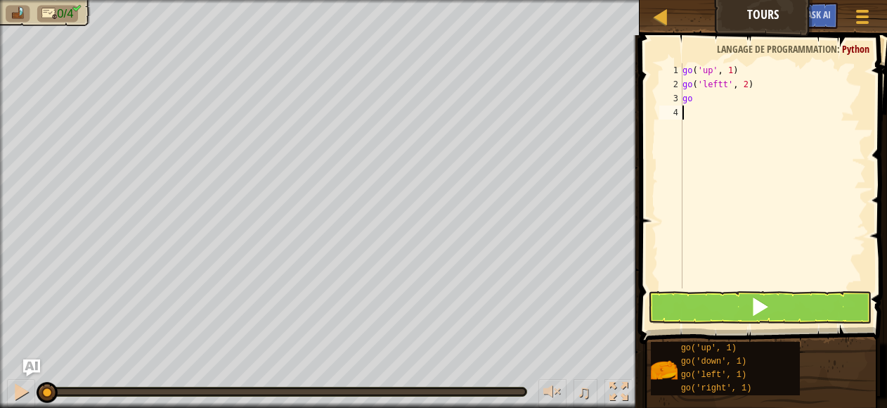
scroll to position [6, 0]
click at [696, 96] on div "go ( 'up' , 1 ) go ( 'leftt' , 2 ) go" at bounding box center [773, 189] width 186 height 253
type textarea "g"
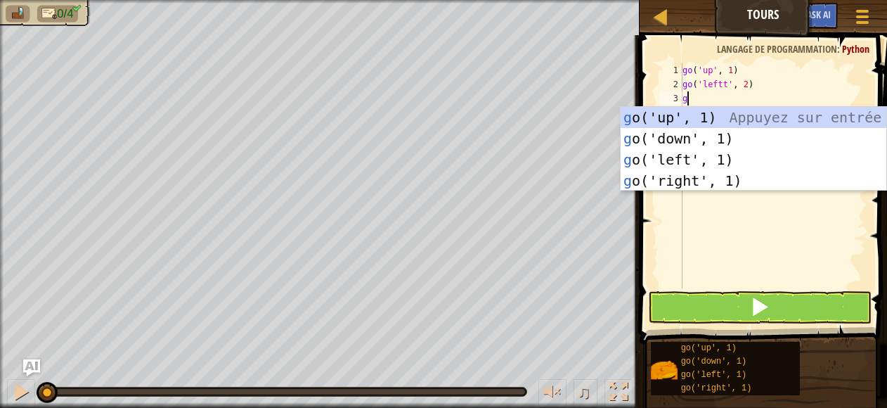
type textarea "go"
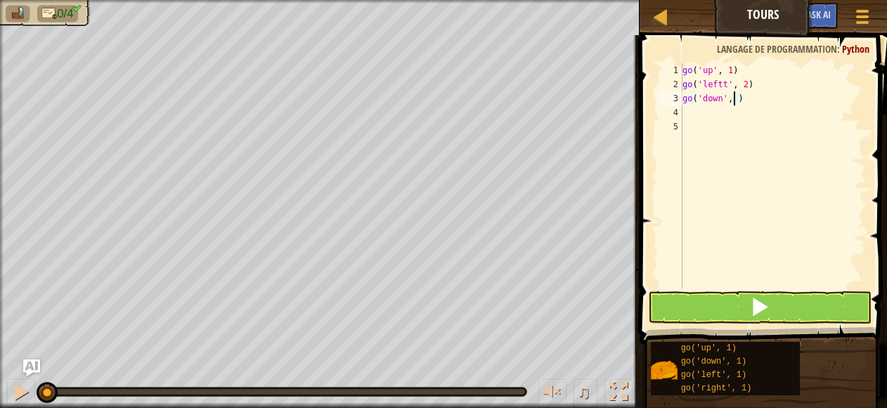
type textarea "go('down', 3)"
type textarea "go"
type textarea "go('right', 4)"
type textarea "go"
click at [731, 126] on div "go ( 'up' , 1 ) go ( 'leftt' , 2 ) go ( 'down' , 3 ) go ( 'right' , 4 ) go ( 'u…" at bounding box center [773, 189] width 186 height 253
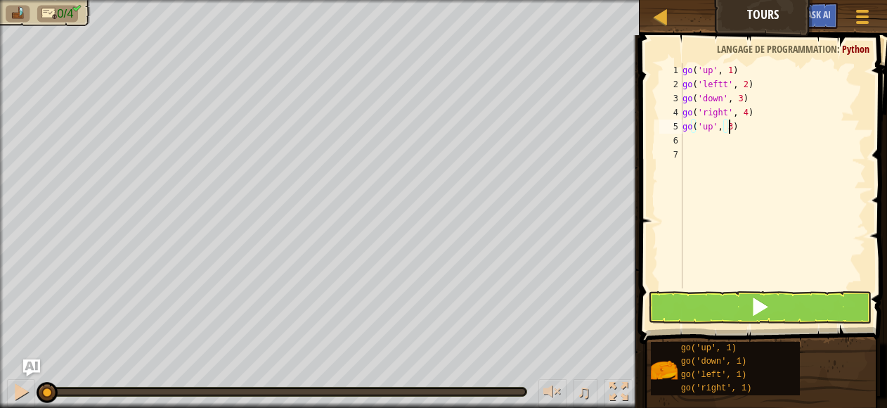
scroll to position [6, 4]
click at [738, 302] on button at bounding box center [760, 307] width 224 height 32
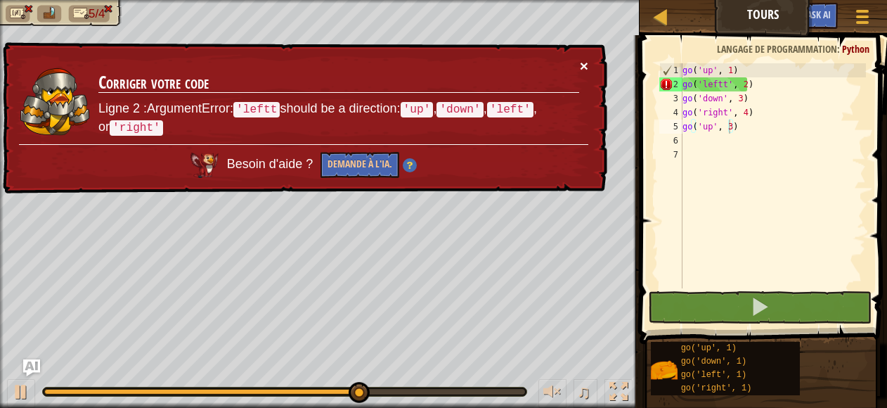
click at [588, 64] on button "×" at bounding box center [584, 65] width 8 height 15
click at [726, 84] on div "go ( 'up' , 1 ) go ( 'leftt' , 2 ) go ( 'down' , 3 ) go ( 'right' , 4 ) go ( 'u…" at bounding box center [773, 189] width 186 height 253
type textarea "go('left', 2)"
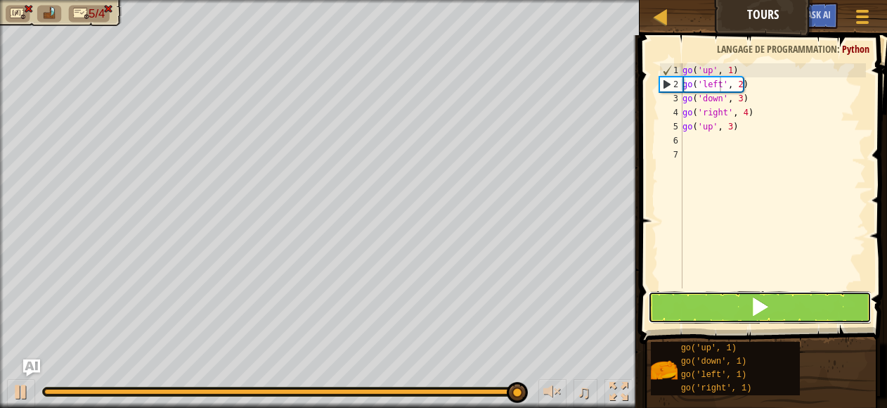
click at [740, 316] on button at bounding box center [760, 307] width 224 height 32
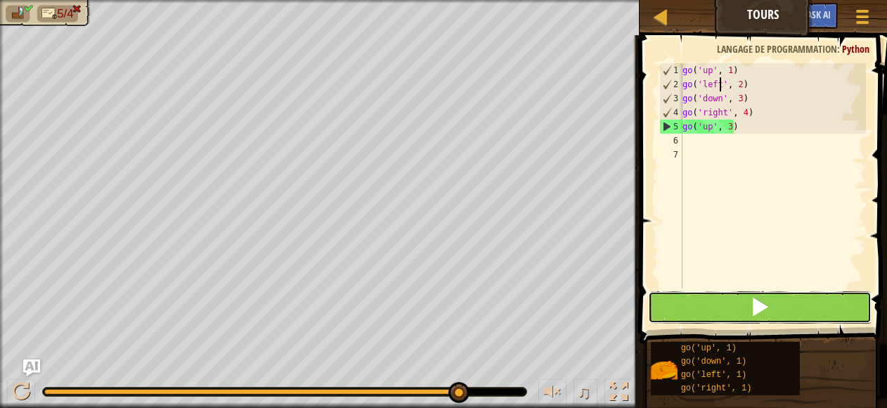
click at [748, 313] on button at bounding box center [760, 307] width 224 height 32
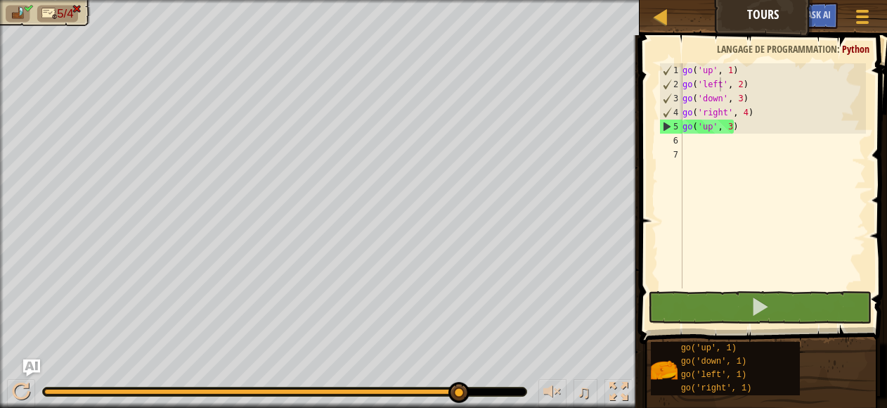
click at [64, 6] on li "5/4" at bounding box center [57, 14] width 41 height 17
click at [657, 22] on div at bounding box center [661, 17] width 18 height 18
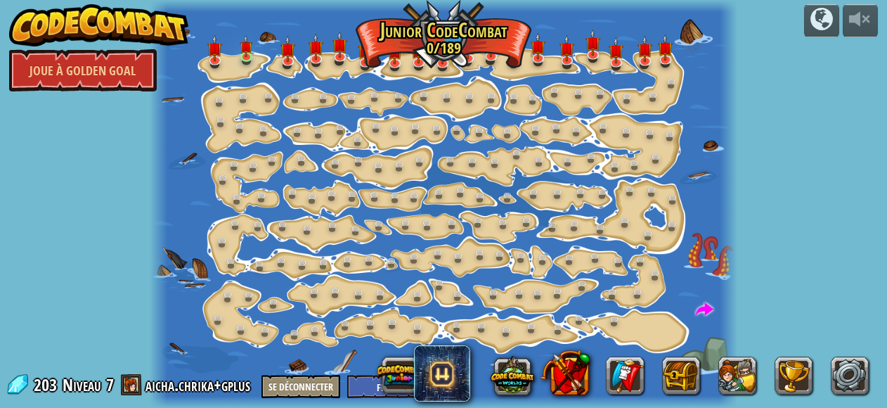
select select "fr"
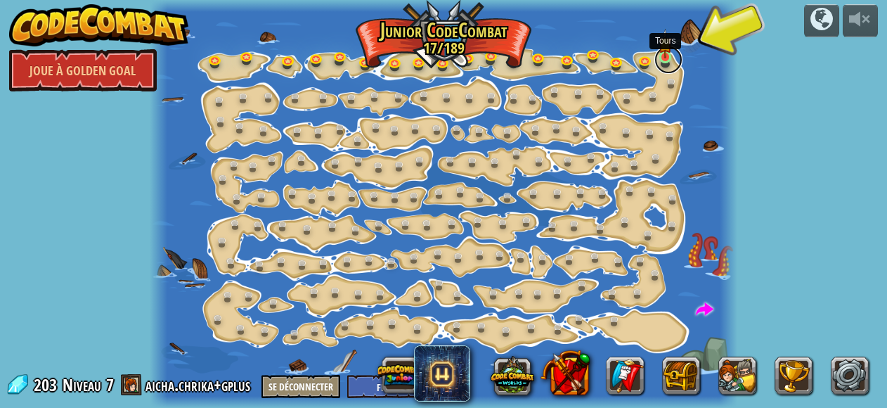
click at [669, 59] on link at bounding box center [669, 60] width 28 height 28
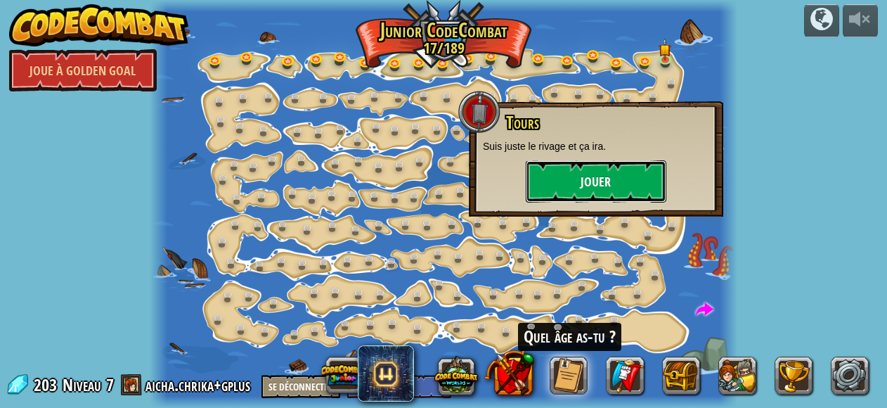
click at [602, 179] on button "Jouer" at bounding box center [596, 181] width 141 height 42
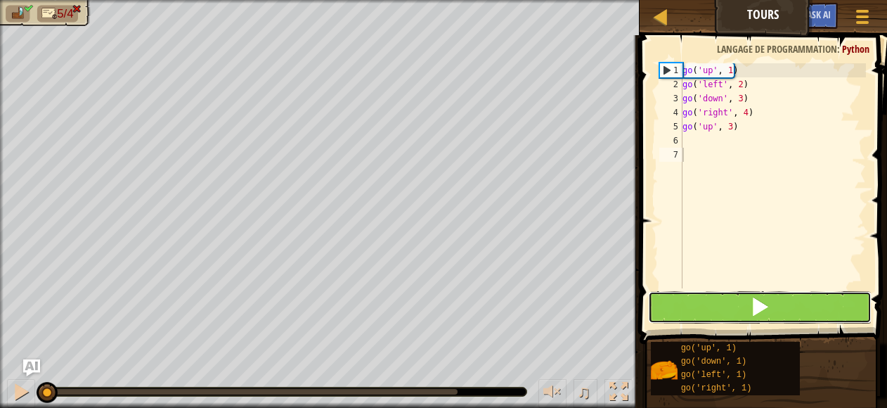
click at [666, 291] on button at bounding box center [760, 307] width 224 height 32
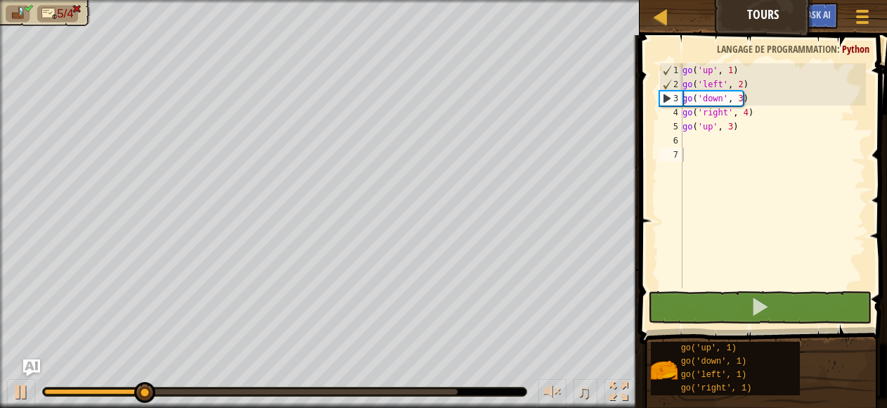
click at [53, 16] on img at bounding box center [48, 13] width 15 height 13
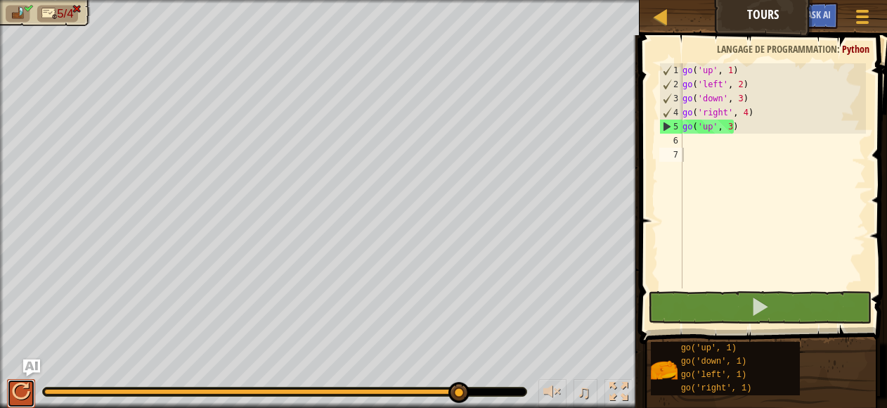
click at [27, 387] on div at bounding box center [21, 391] width 18 height 18
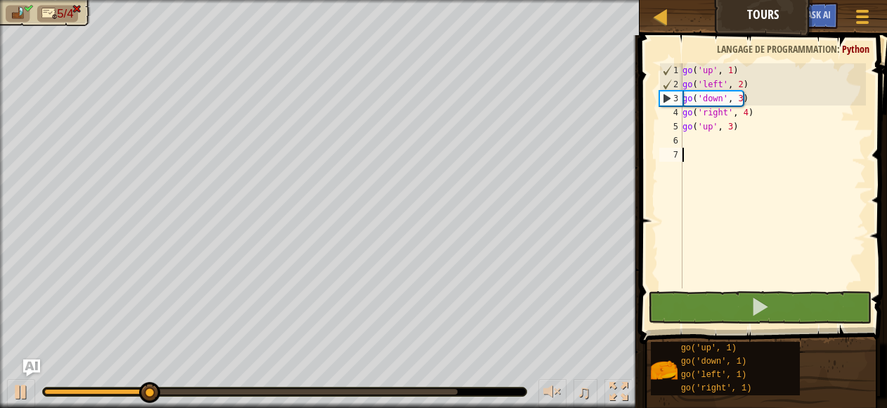
click at [22, 12] on img at bounding box center [17, 13] width 15 height 13
drag, startPoint x: 22, startPoint y: 12, endPoint x: 65, endPoint y: 18, distance: 42.6
click at [65, 18] on ul "5/4" at bounding box center [45, 14] width 79 height 17
click at [65, 18] on span "5/4" at bounding box center [65, 13] width 16 height 13
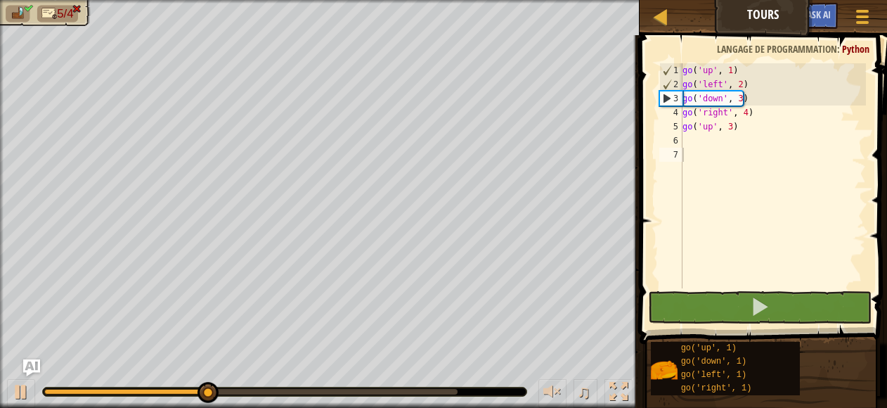
drag, startPoint x: 65, startPoint y: 18, endPoint x: 540, endPoint y: 449, distance: 641.6
click at [540, 0] on html "Carte Tours Menu du jeu Ask AI 1 הההההההההההההההההההההההההההההההההההההההההההההה…" at bounding box center [443, 0] width 887 height 0
